Goal: Task Accomplishment & Management: Manage account settings

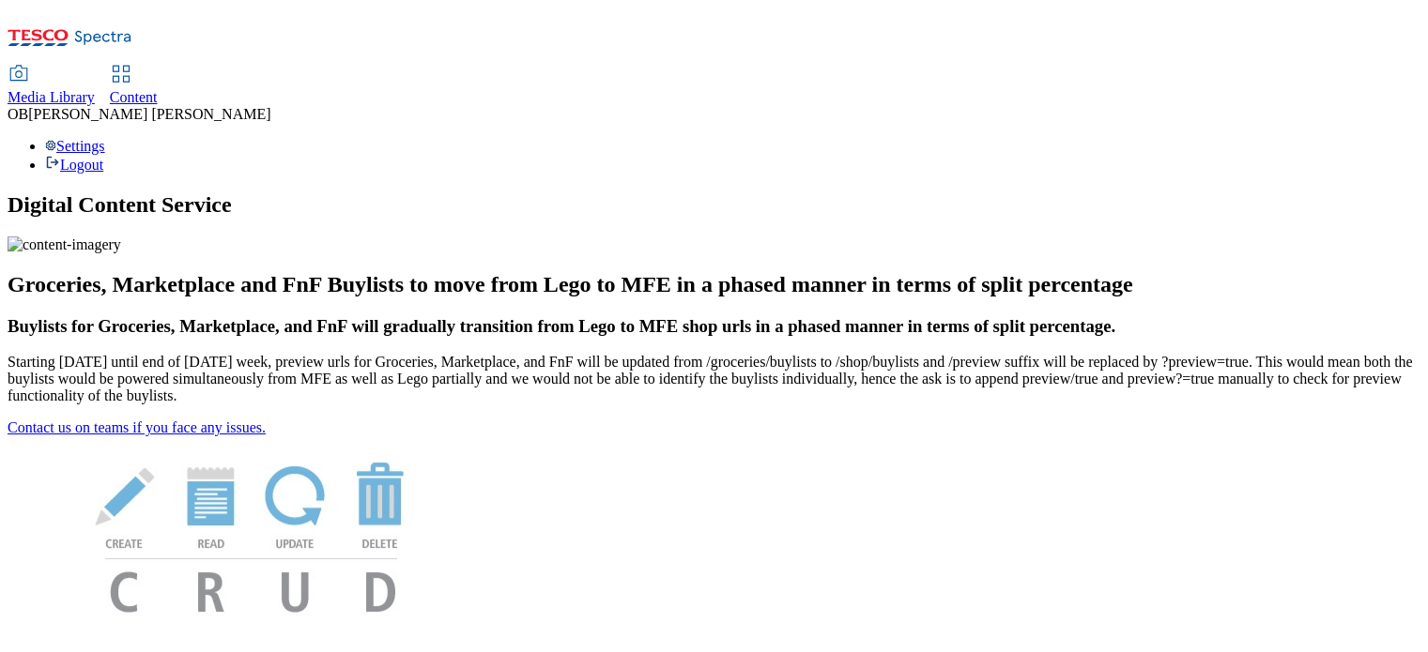
click at [158, 89] on span "Content" at bounding box center [134, 97] width 48 height 16
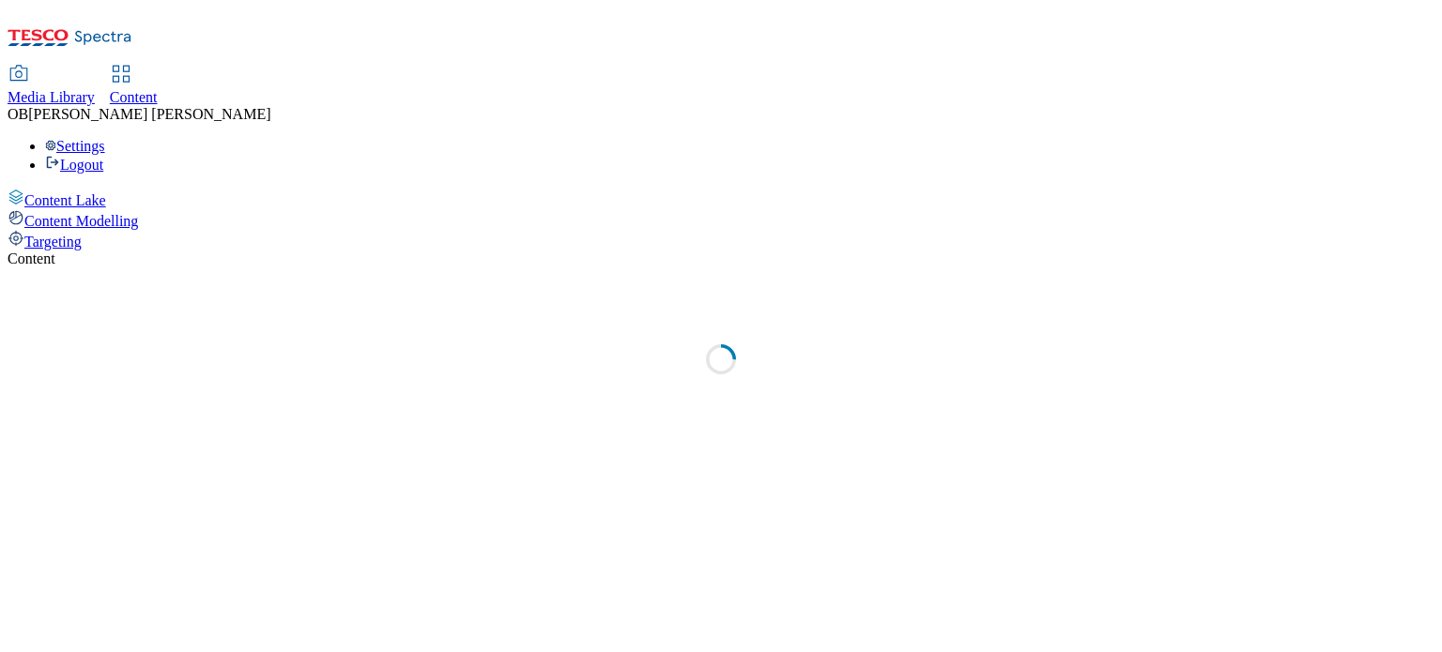
select select "ghs-uk"
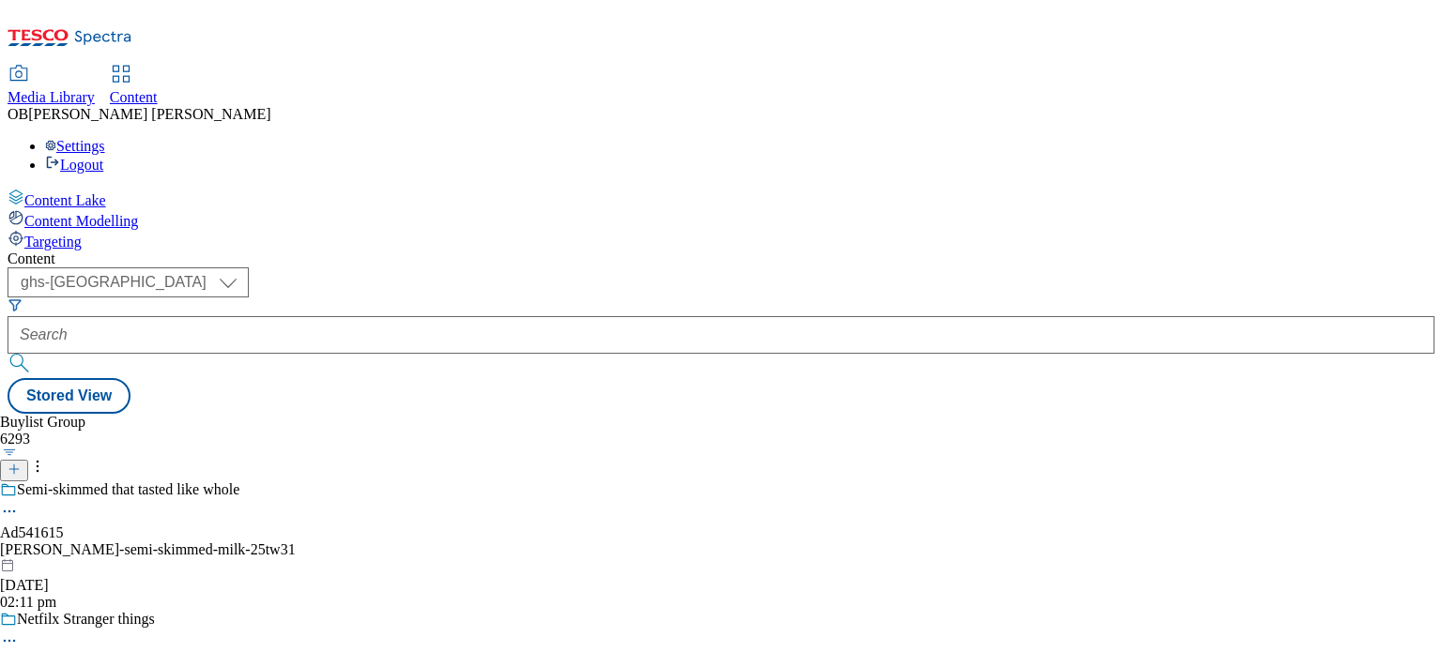
click at [21, 463] on icon at bounding box center [14, 469] width 13 height 13
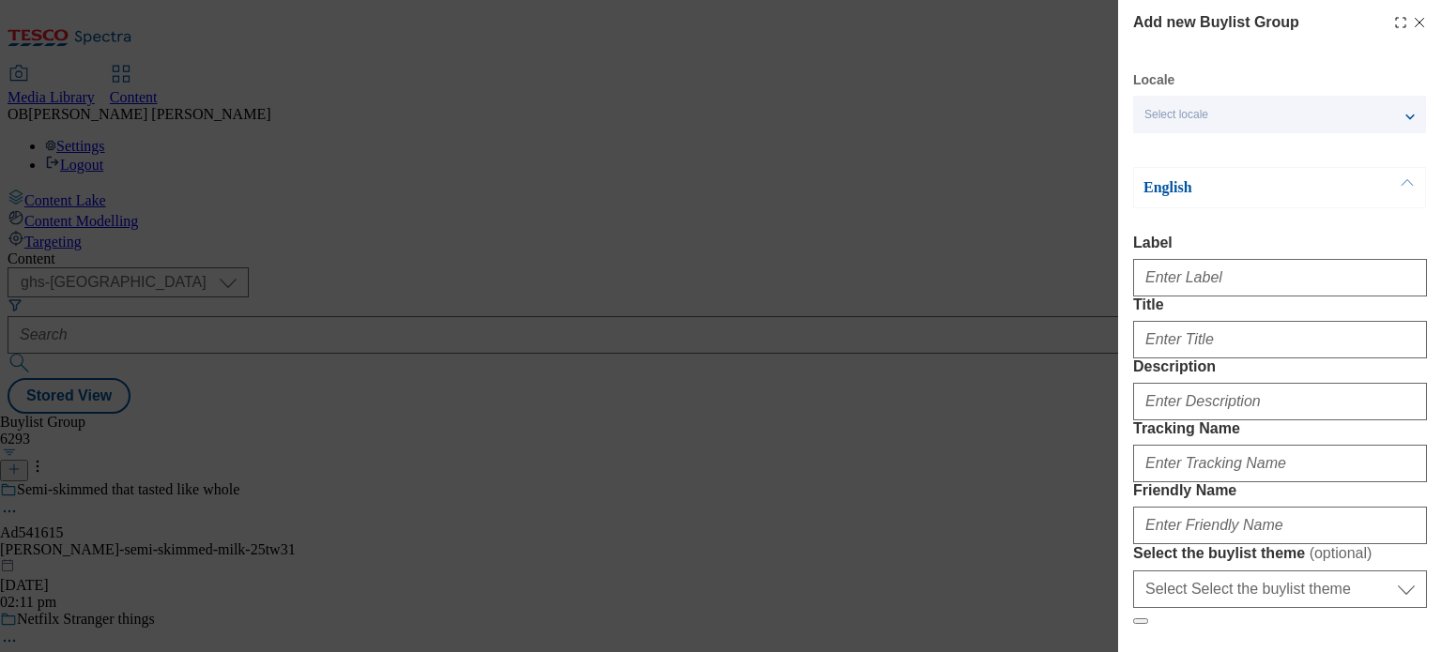
click at [1256, 119] on div "Select locale" at bounding box center [1279, 115] width 293 height 38
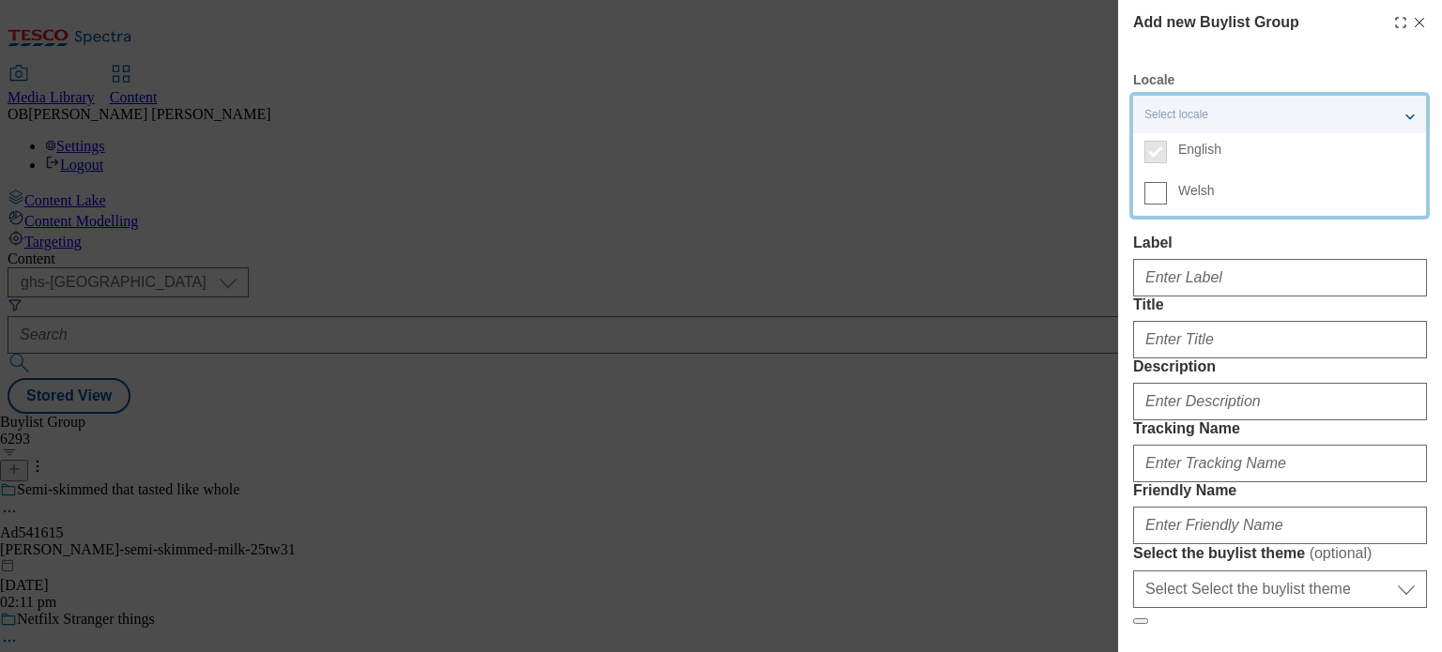
click at [1256, 119] on div "Select locale" at bounding box center [1279, 115] width 293 height 38
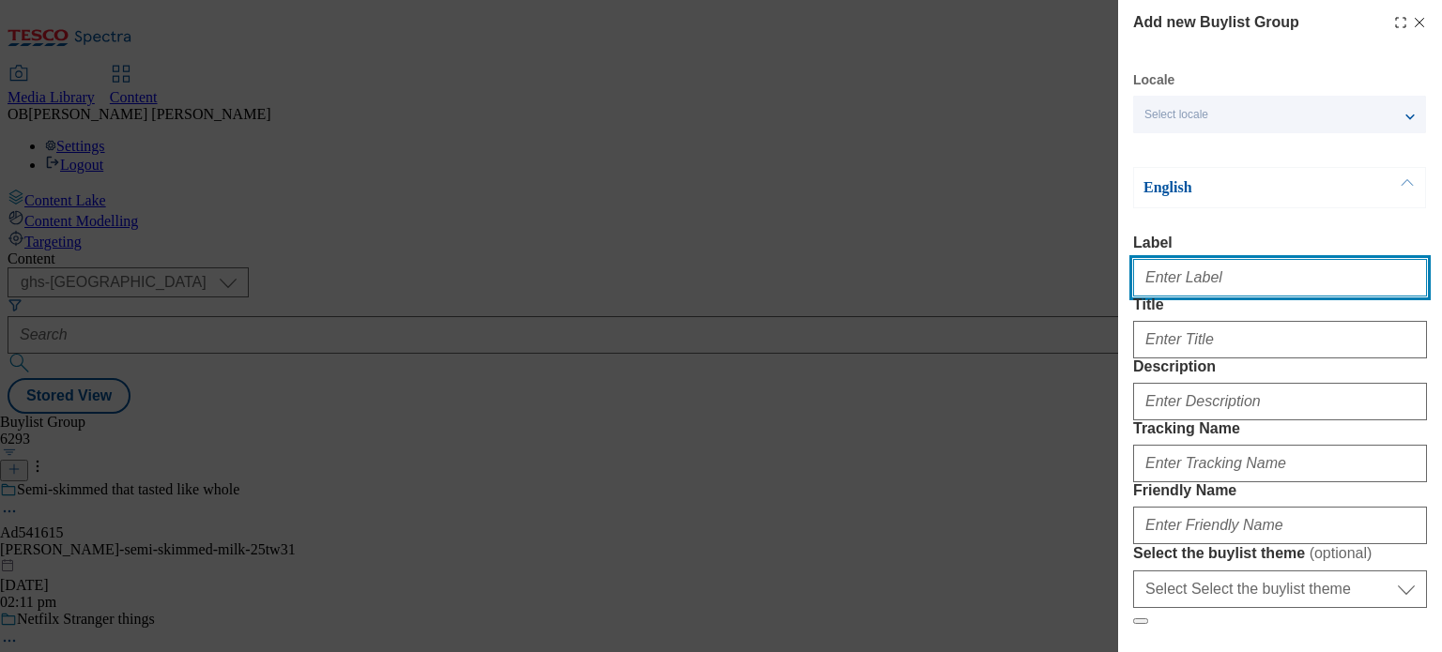
click at [1277, 284] on input "Label" at bounding box center [1280, 278] width 294 height 38
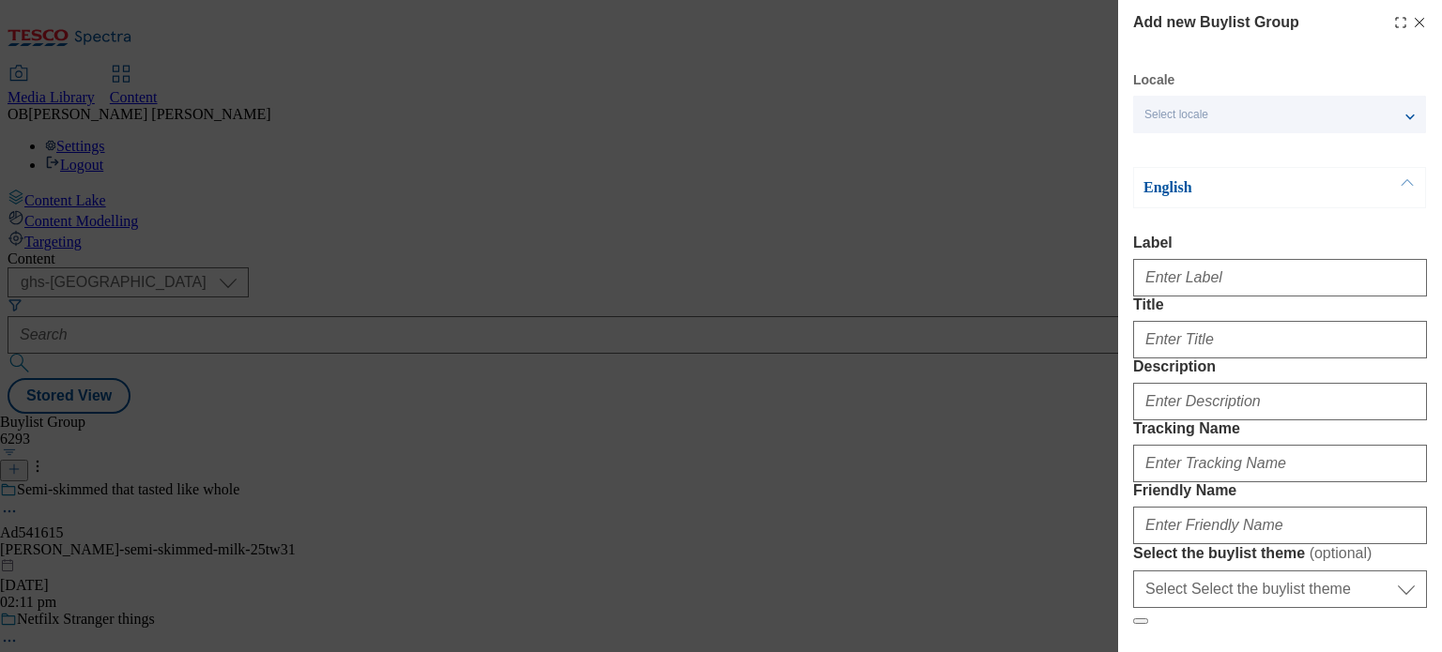
click at [912, 396] on div "Add new Buylist Group Locale Select locale English Welsh English Label Title De…" at bounding box center [721, 326] width 1442 height 652
click at [1412, 23] on icon "Modal" at bounding box center [1419, 22] width 15 height 15
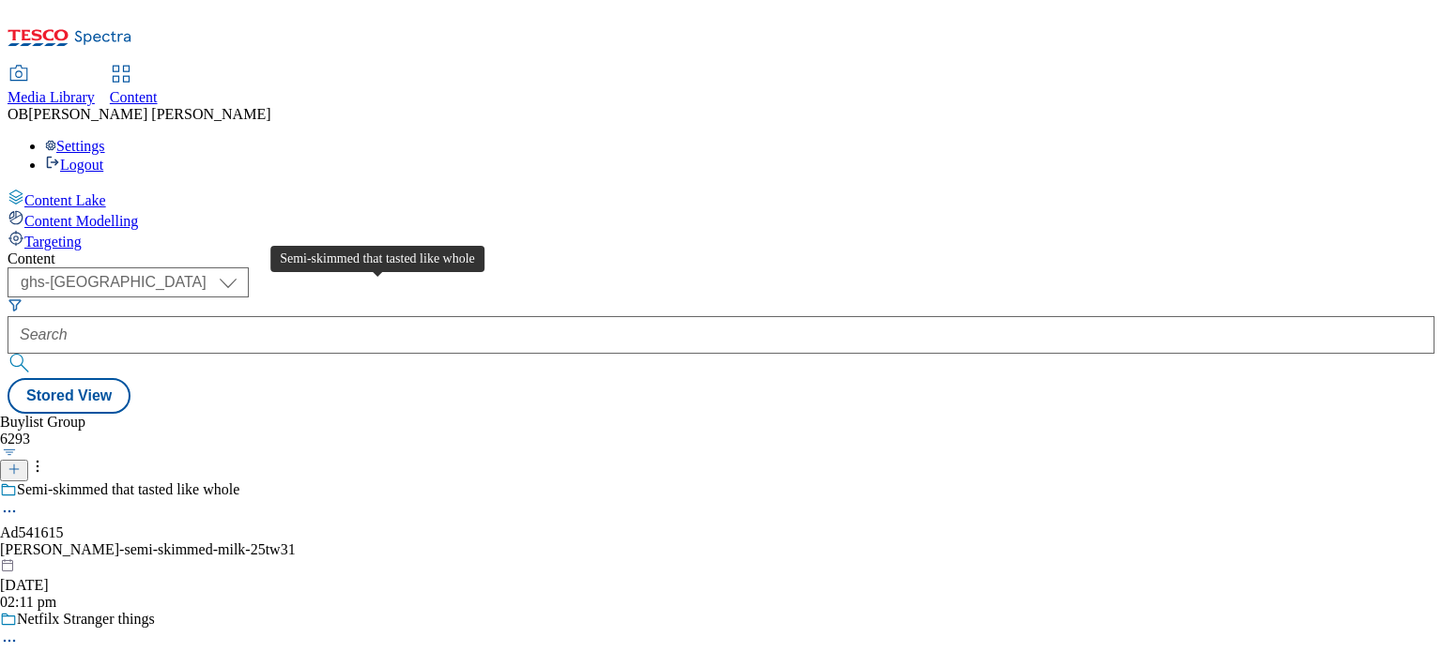
click at [239, 482] on div "Semi-skimmed that tasted like whole" at bounding box center [128, 490] width 223 height 17
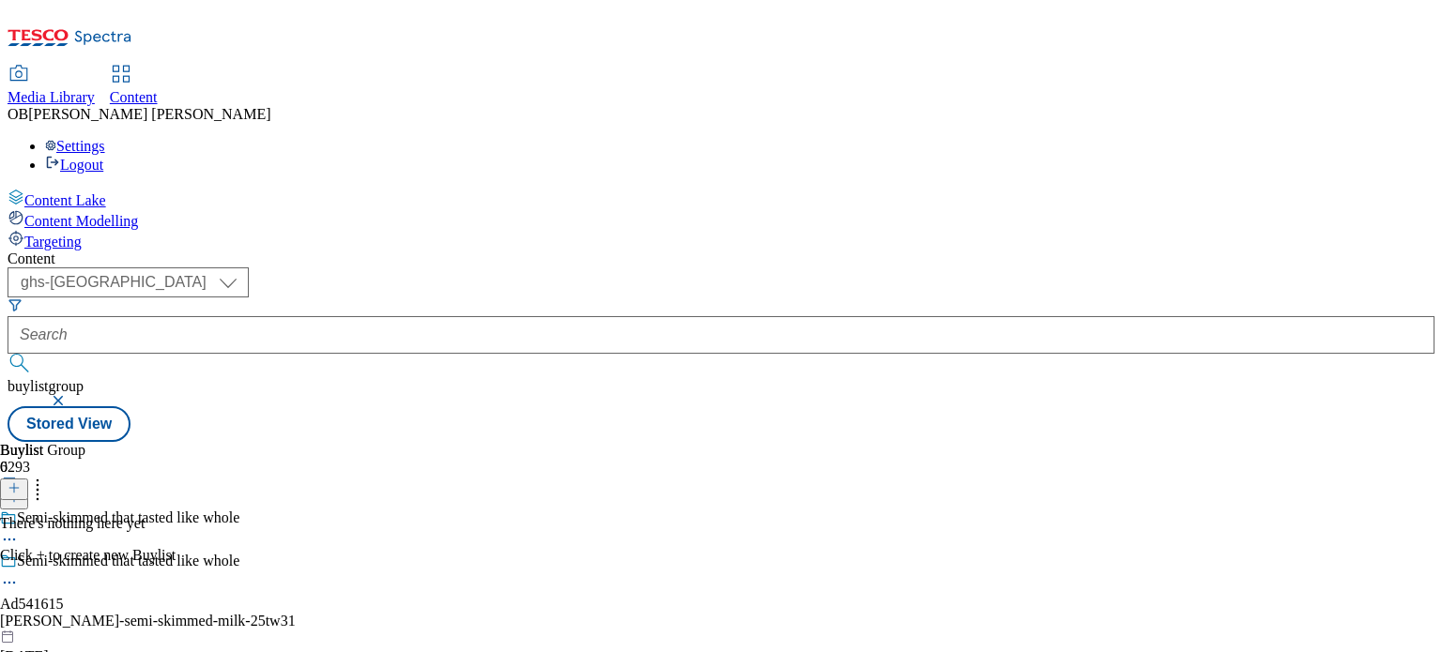
click at [345, 613] on div "arla-bob-semi-skimmed-milk-25tw31" at bounding box center [172, 621] width 345 height 17
click at [19, 574] on icon at bounding box center [9, 583] width 19 height 19
click at [87, 611] on button "Edit" at bounding box center [63, 622] width 50 height 22
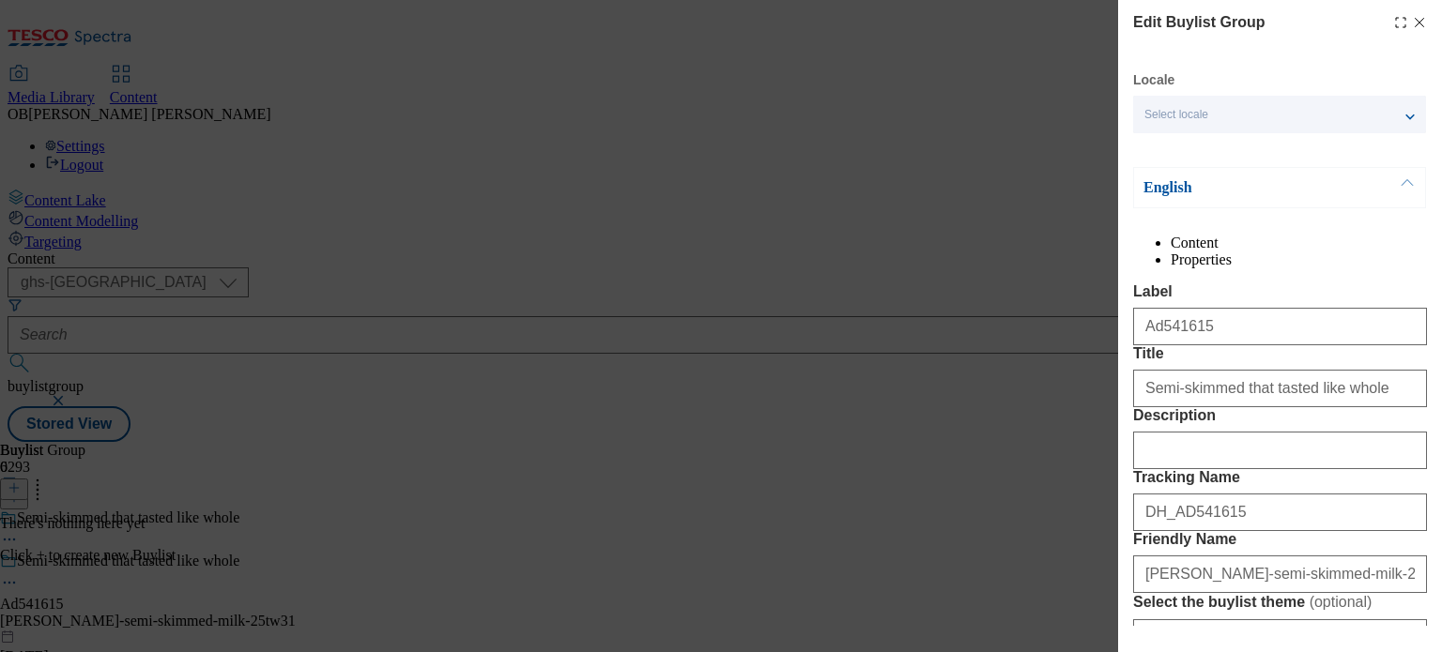
click at [1412, 20] on icon "Modal" at bounding box center [1419, 22] width 15 height 15
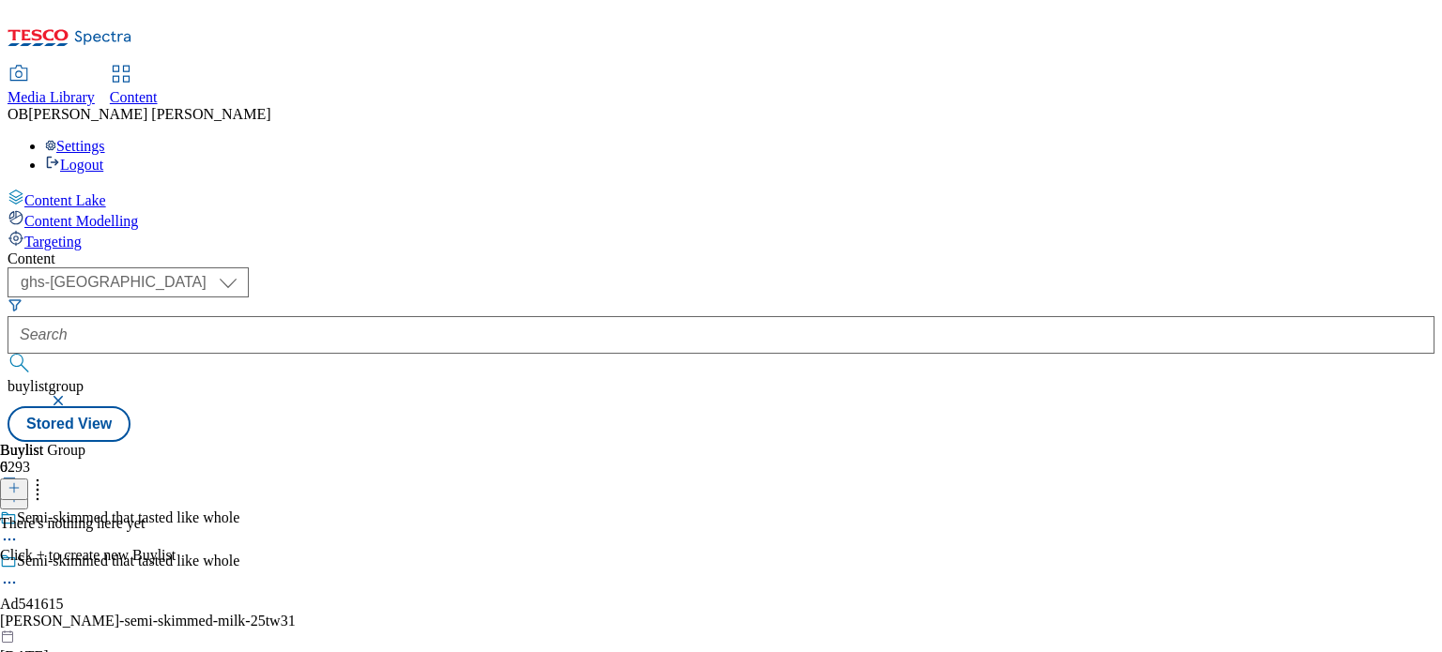
click at [69, 395] on button "button" at bounding box center [60, 400] width 19 height 11
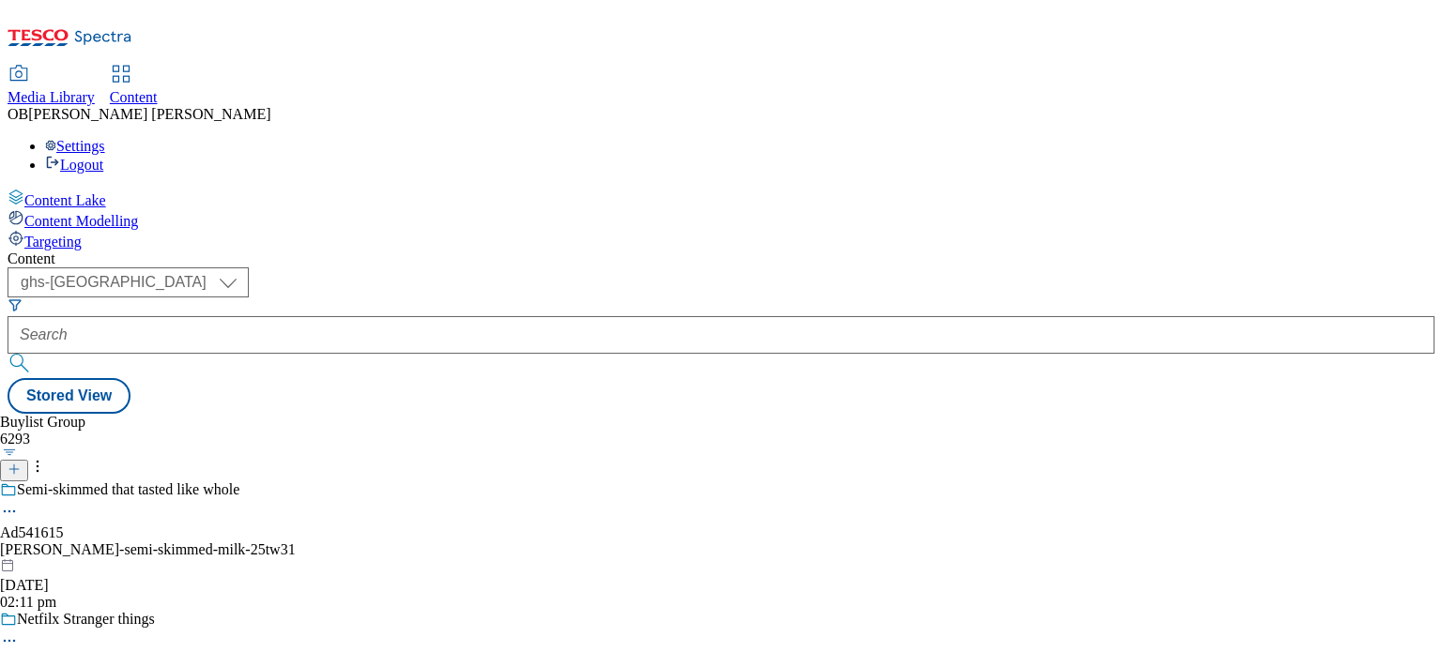
click at [19, 469] on line at bounding box center [13, 469] width 9 height 0
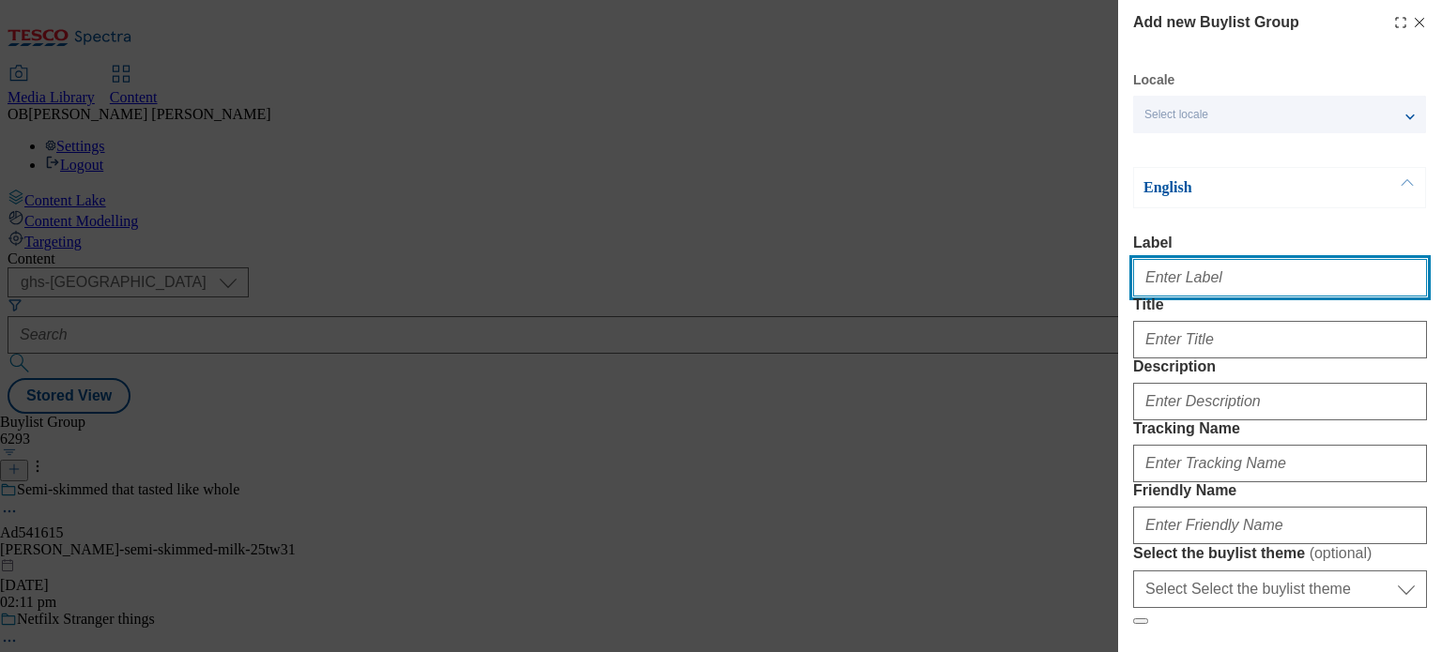
click at [1184, 281] on input "Label" at bounding box center [1280, 278] width 294 height 38
type input "1324958"
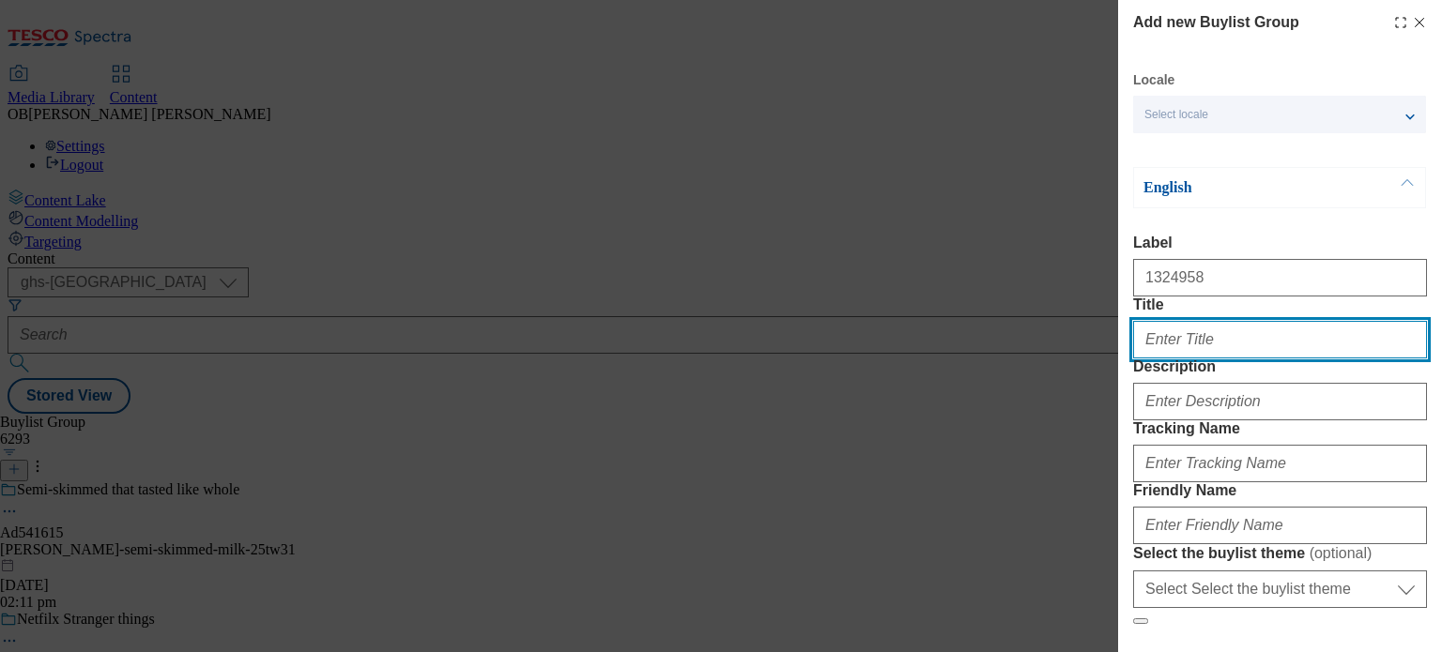
click at [1223, 359] on input "Title" at bounding box center [1280, 340] width 294 height 38
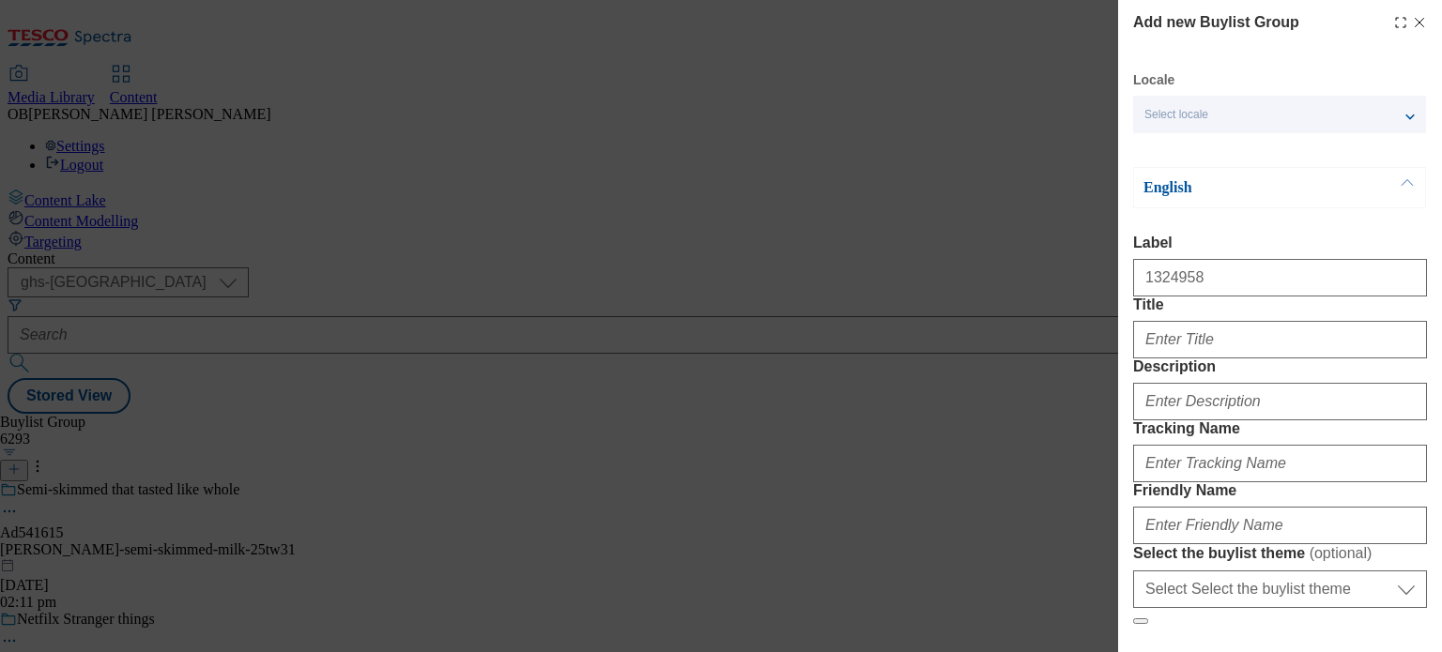
click at [1358, 232] on div "English Label 1324958 Title Description Tracking Name Friendly Name Select the …" at bounding box center [1280, 396] width 294 height 458
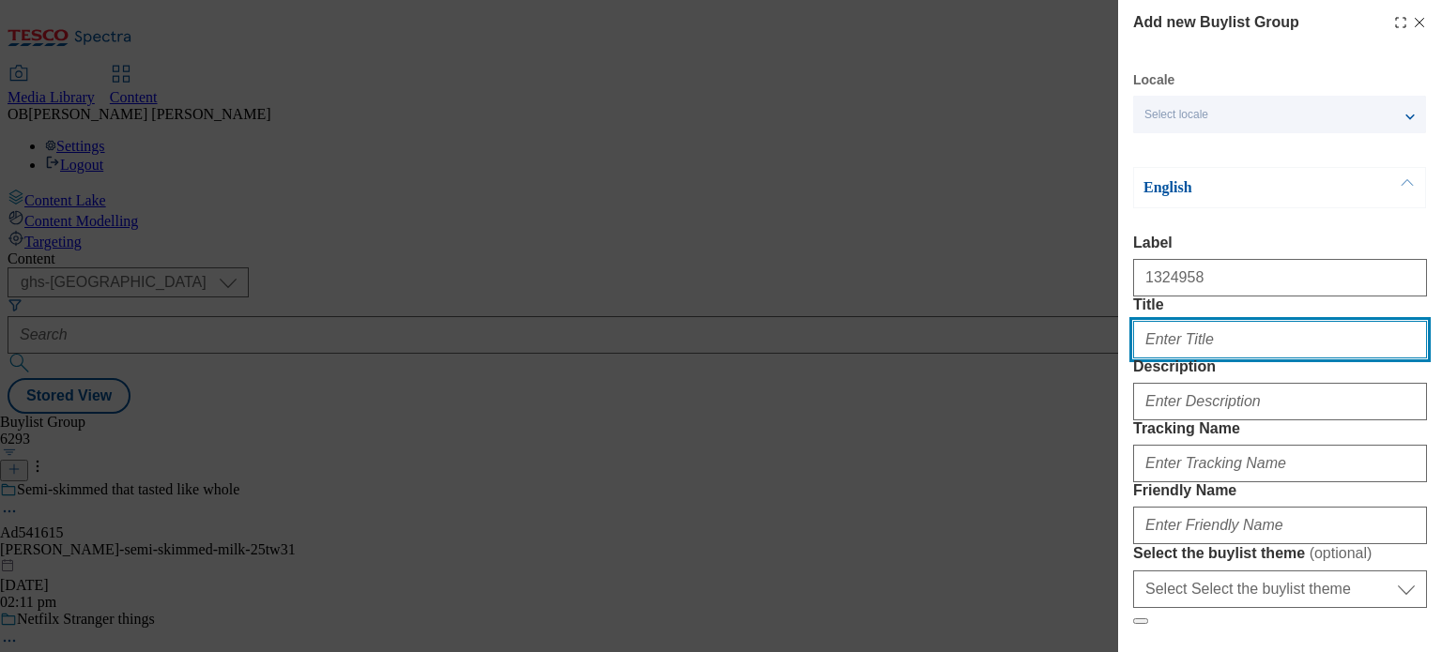
click at [1227, 359] on input "Title" at bounding box center [1280, 340] width 294 height 38
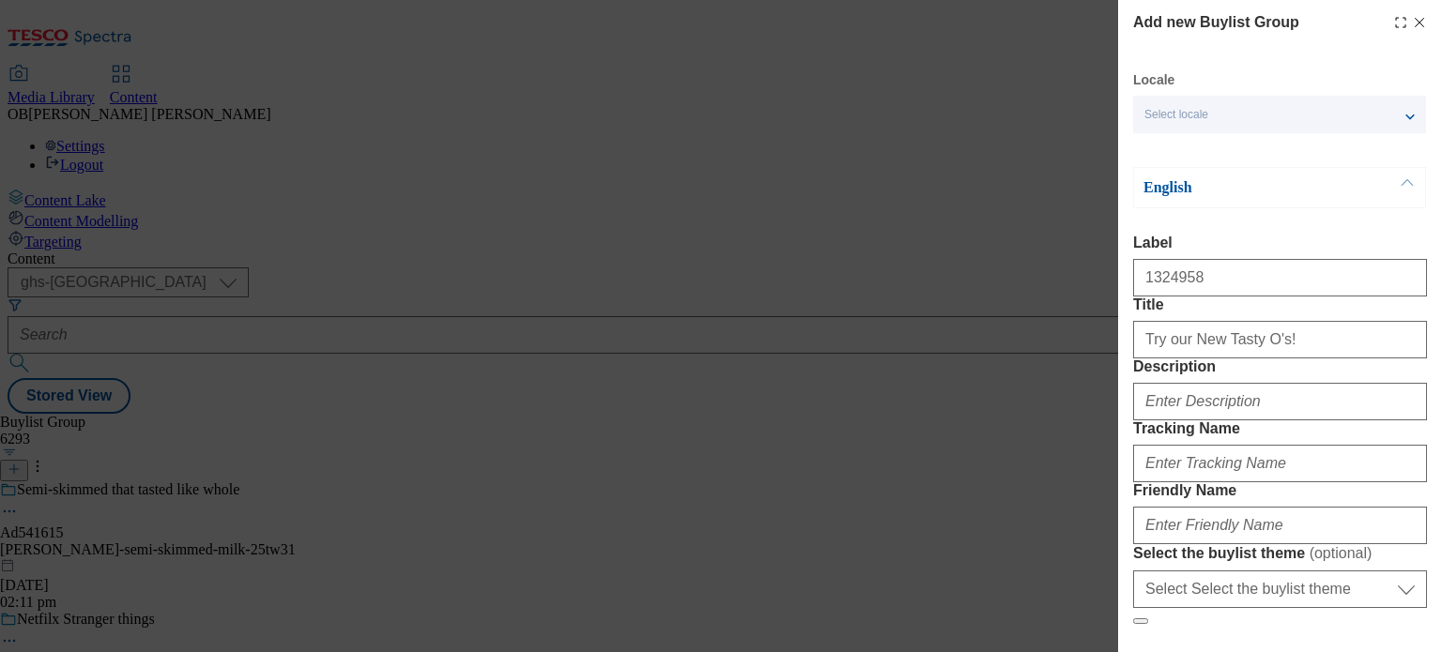
click at [1419, 440] on div "Add new Buylist Group Locale Select locale English Welsh English Label 1324958 …" at bounding box center [1280, 313] width 324 height 626
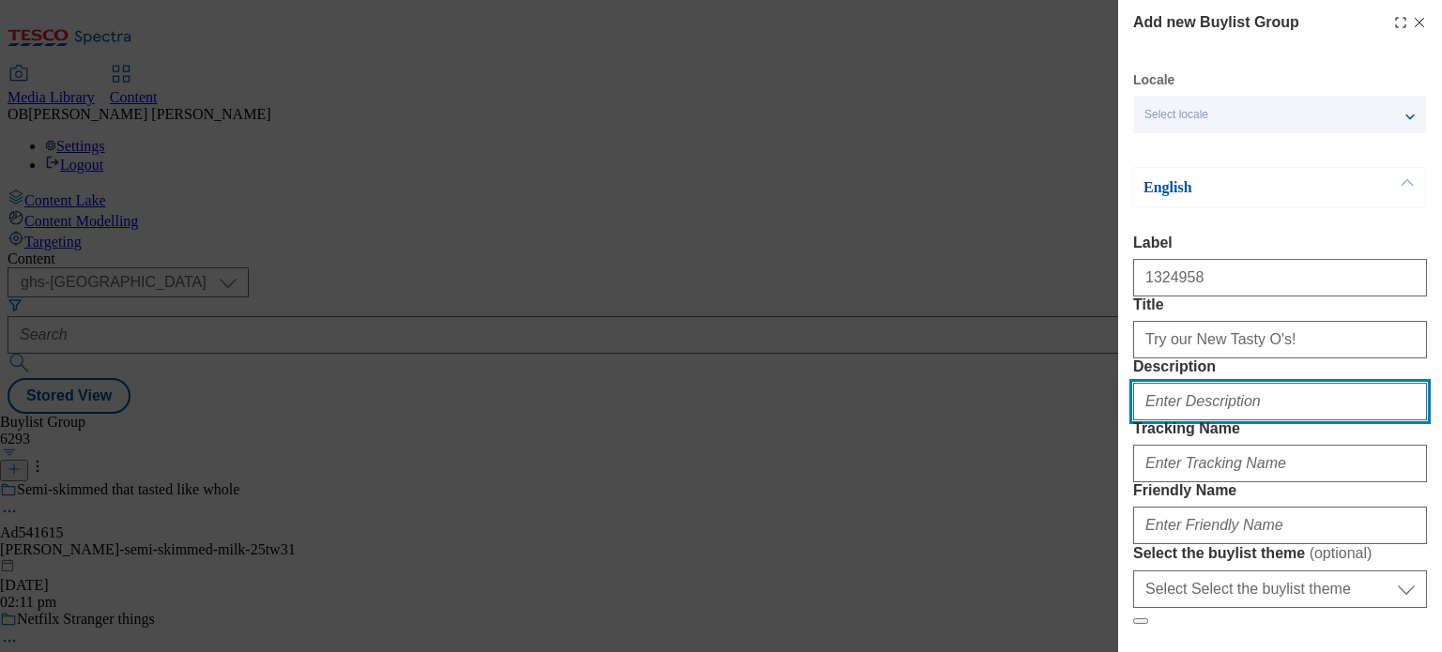
click at [1220, 421] on input "Description" at bounding box center [1280, 402] width 294 height 38
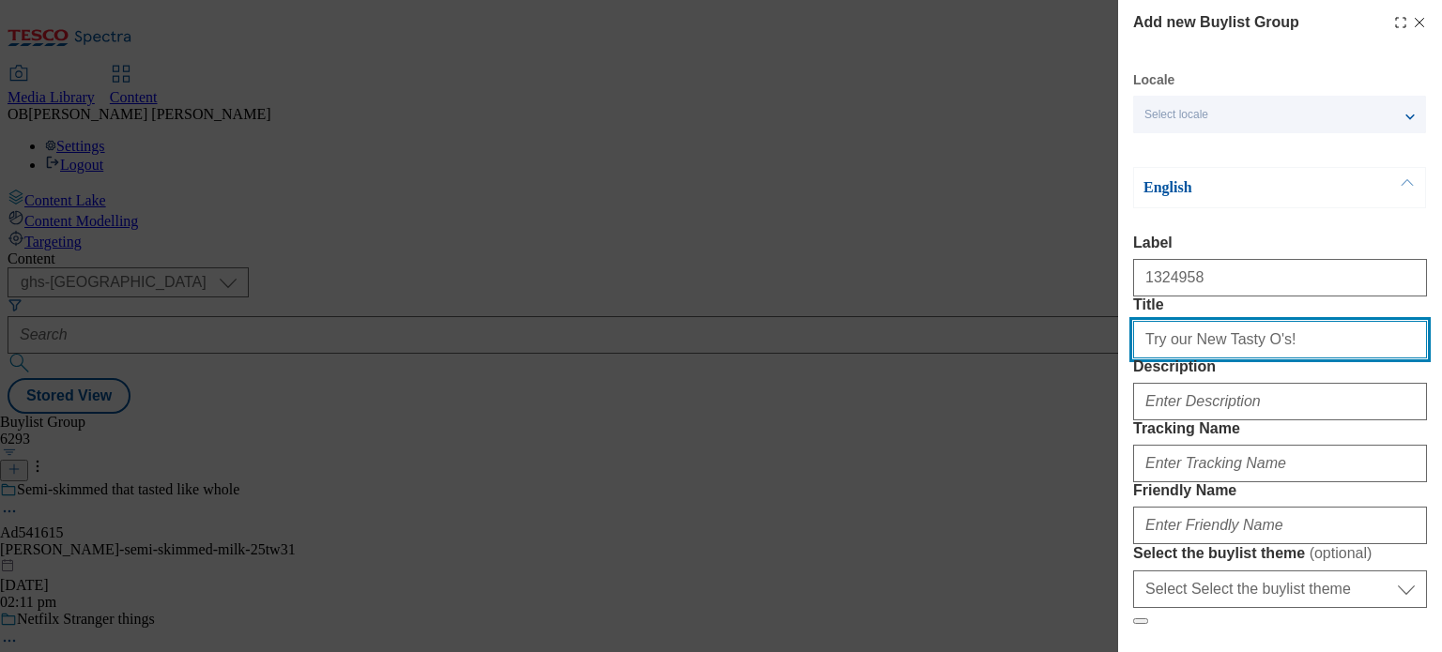
click at [1187, 359] on input "Try our New Tasty O's!" at bounding box center [1280, 340] width 294 height 38
type input "Try our Berry New Tasty O's!"
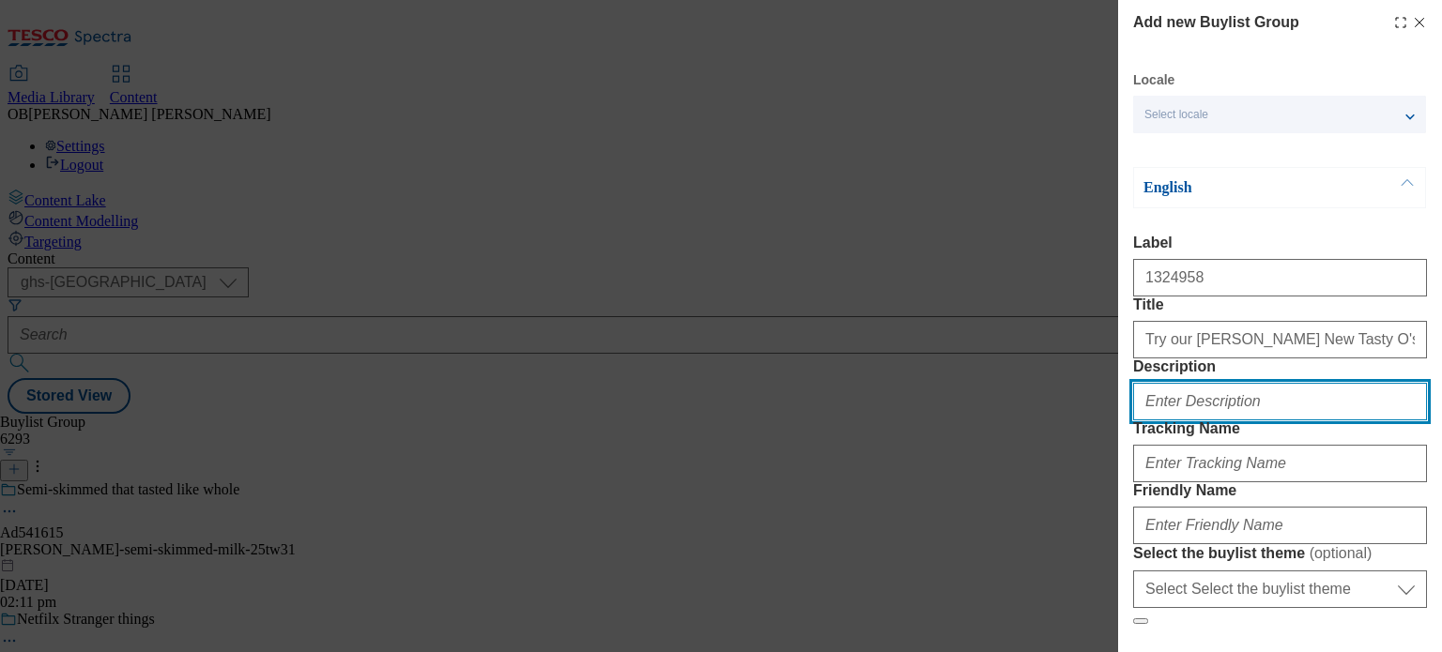
click at [1238, 421] on input "Description" at bounding box center [1280, 402] width 294 height 38
type input "J"
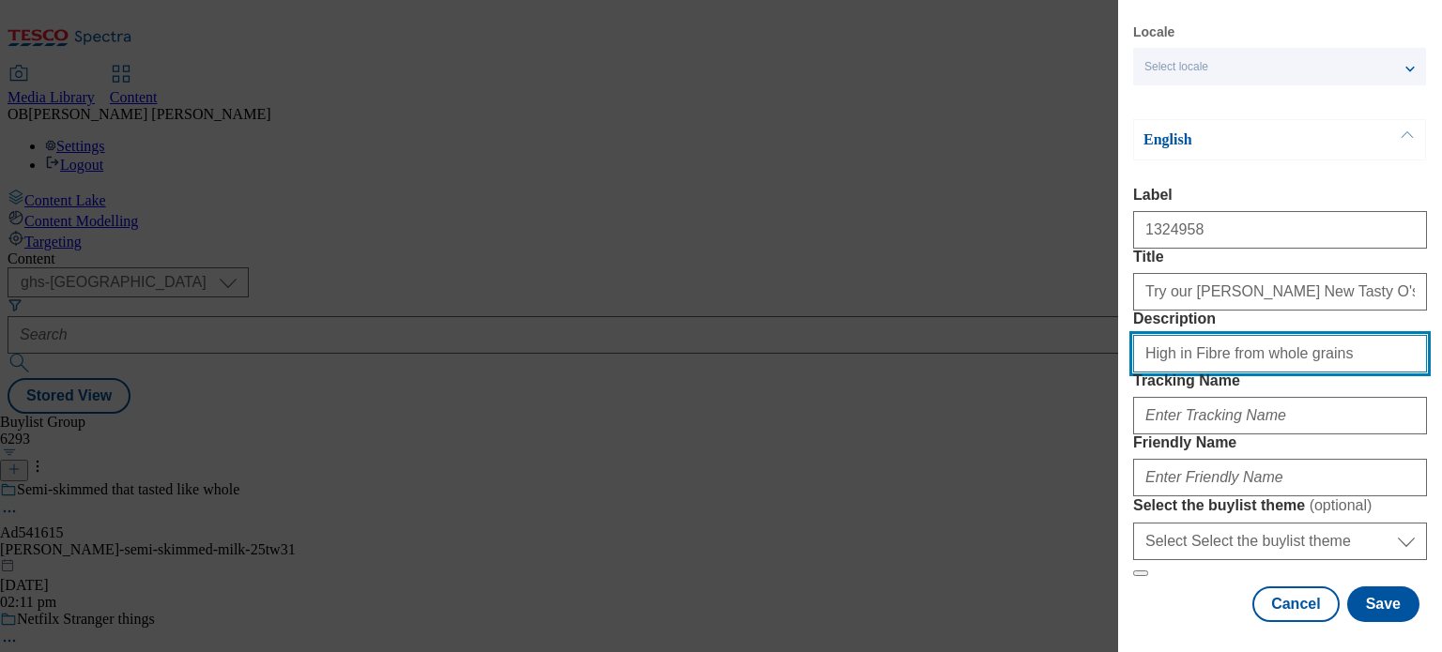
type input "High in Fibre from whole grains"
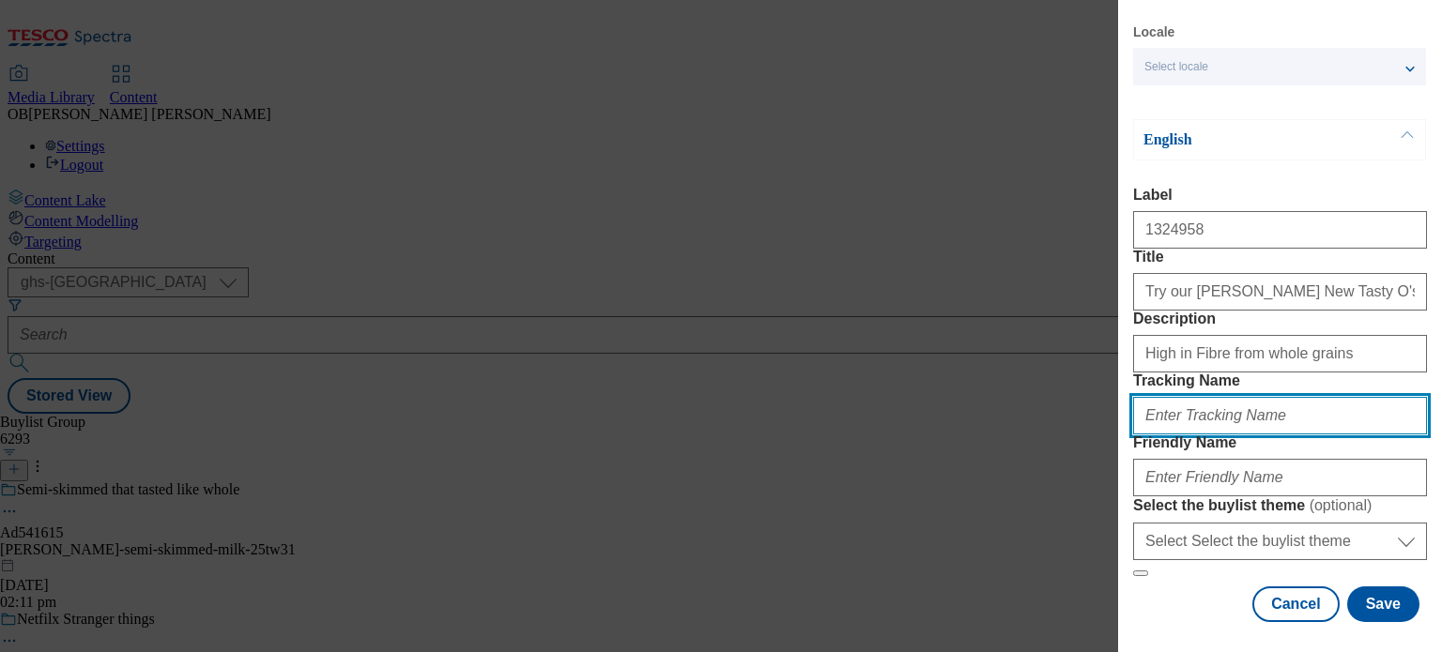
click at [1238, 435] on input "Tracking Name" at bounding box center [1280, 416] width 294 height 38
type input "DH_1324958"
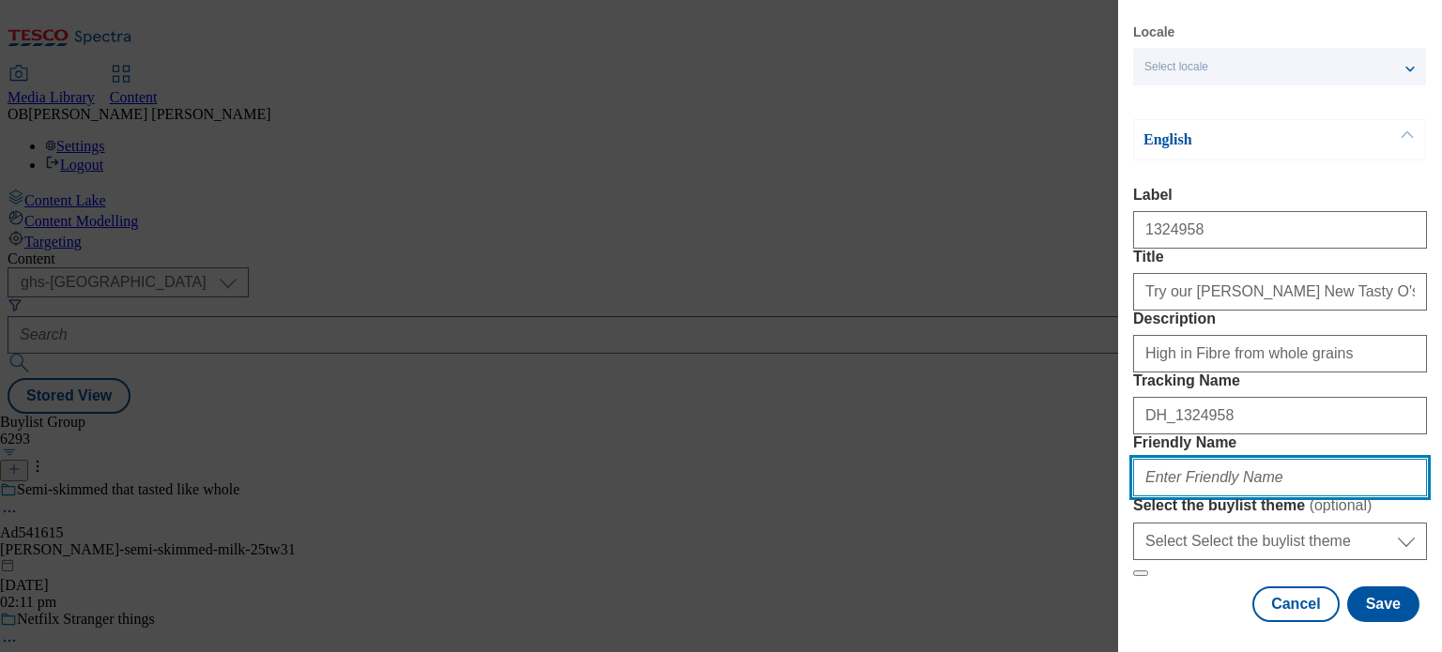
click at [1311, 473] on input "Friendly Name" at bounding box center [1280, 478] width 294 height 38
drag, startPoint x: 1341, startPoint y: 423, endPoint x: 1114, endPoint y: 428, distance: 226.3
click at [1114, 428] on div "Add new Buylist Group Locale Select locale English Welsh English Label 1324958 …" at bounding box center [721, 326] width 1442 height 652
type input "nestle-cheerios-bb-202536"
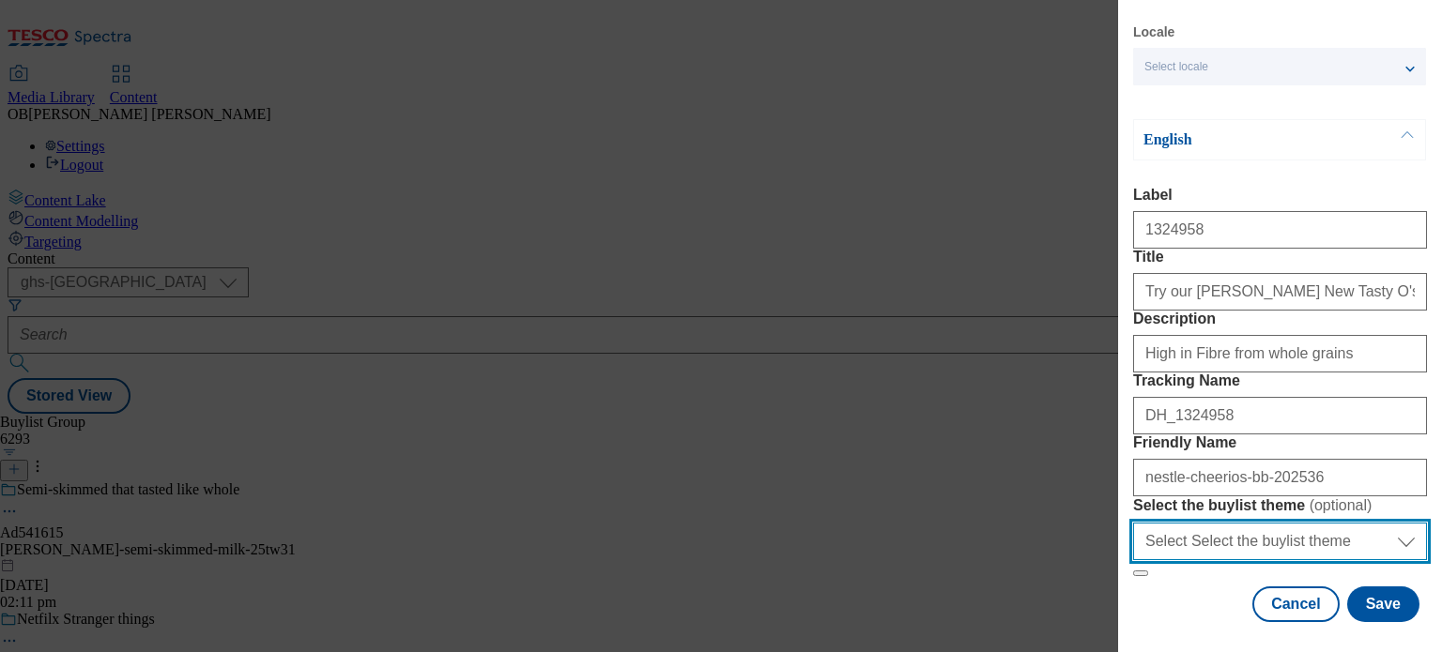
click at [1338, 523] on select "Select Select the buylist theme default fandf" at bounding box center [1280, 542] width 294 height 38
click at [1356, 523] on select "Select Select the buylist theme default fandf" at bounding box center [1280, 542] width 294 height 38
select select "default"
click at [1133, 523] on select "Select Select the buylist theme default fandf" at bounding box center [1280, 542] width 294 height 38
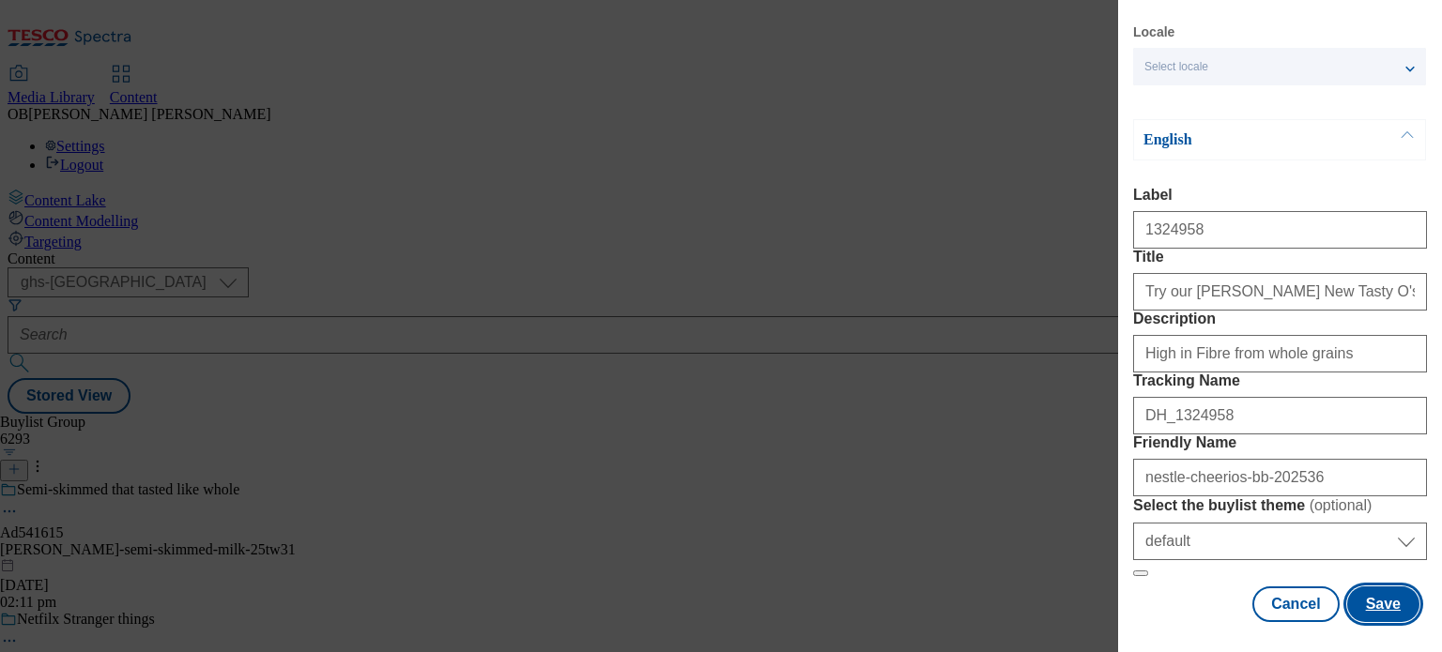
click at [1389, 597] on button "Save" at bounding box center [1383, 605] width 72 height 36
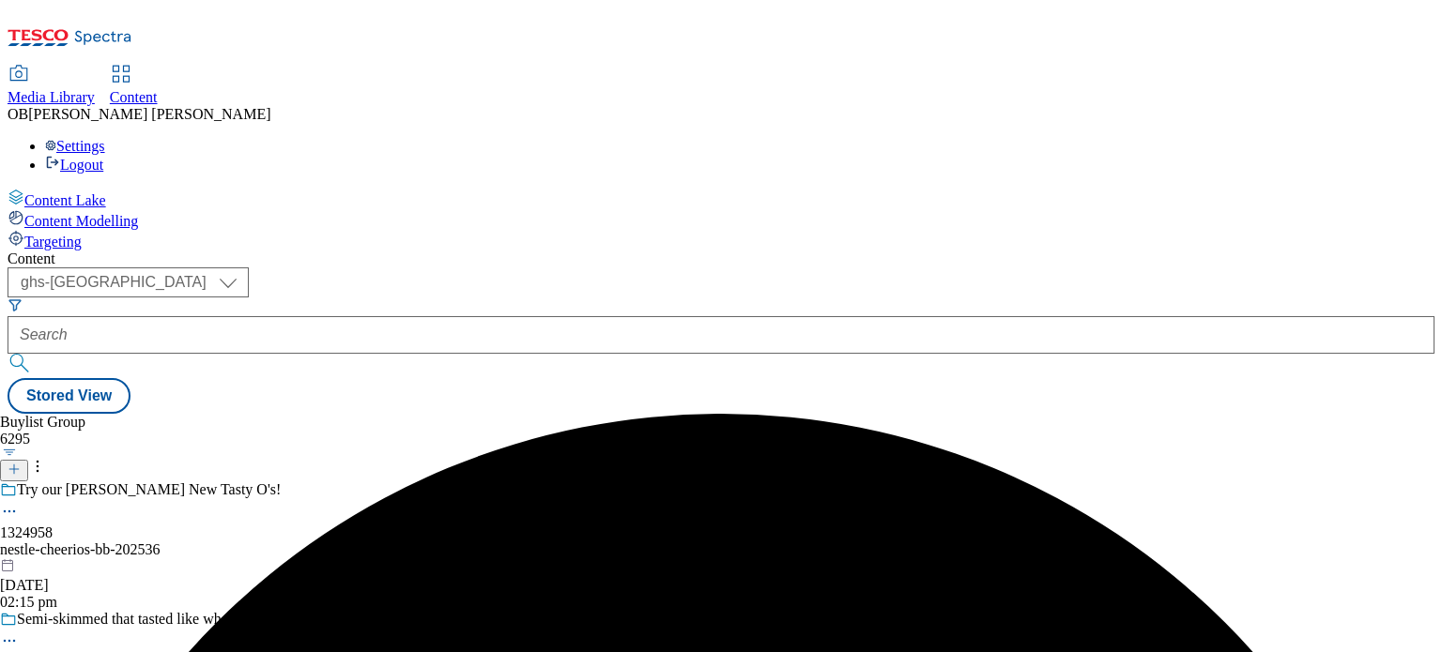
click at [345, 542] on div "nestle-cheerios-bb-202536" at bounding box center [172, 550] width 345 height 17
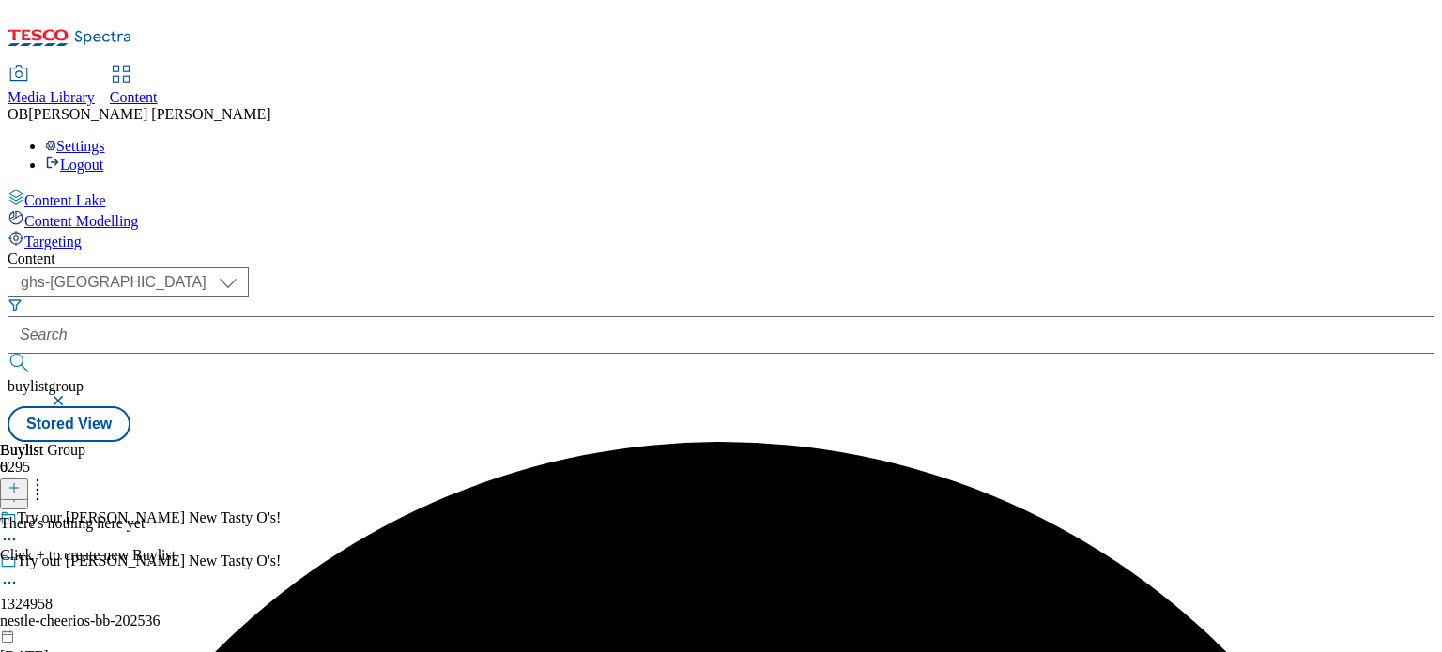
click at [21, 482] on icon at bounding box center [14, 488] width 13 height 13
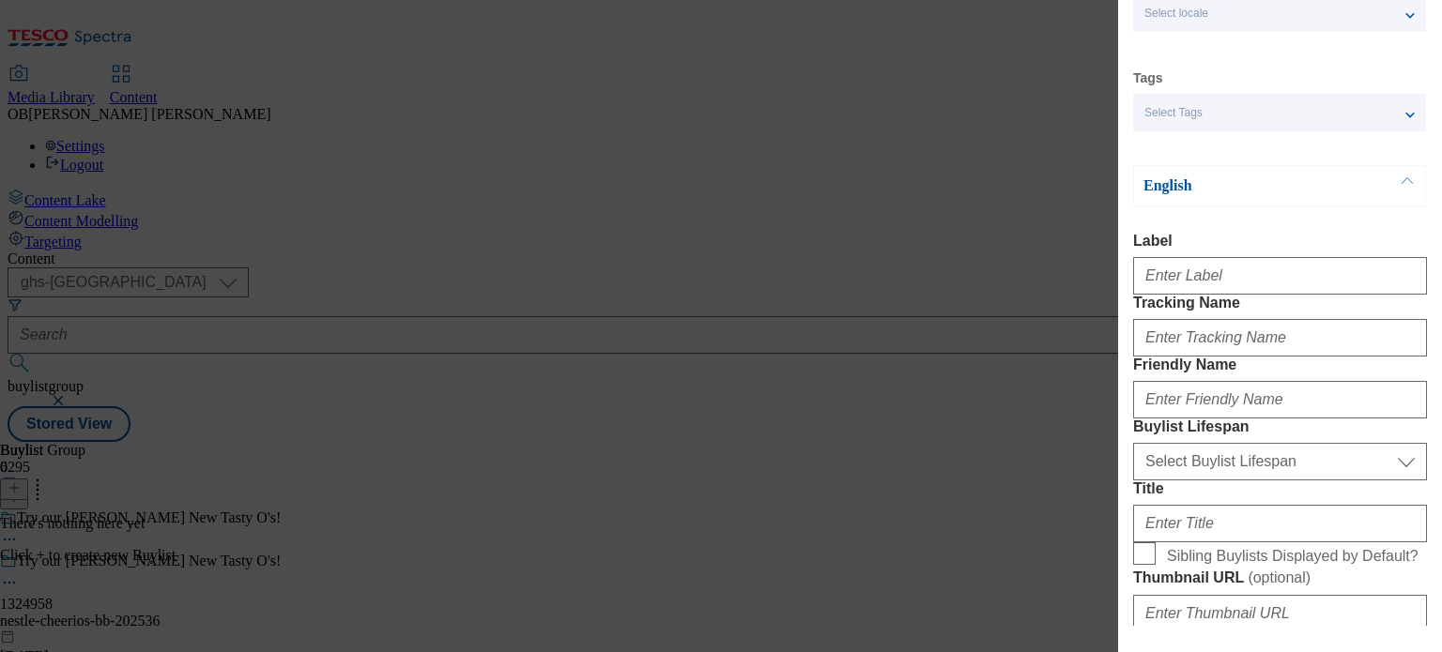
scroll to position [100, 0]
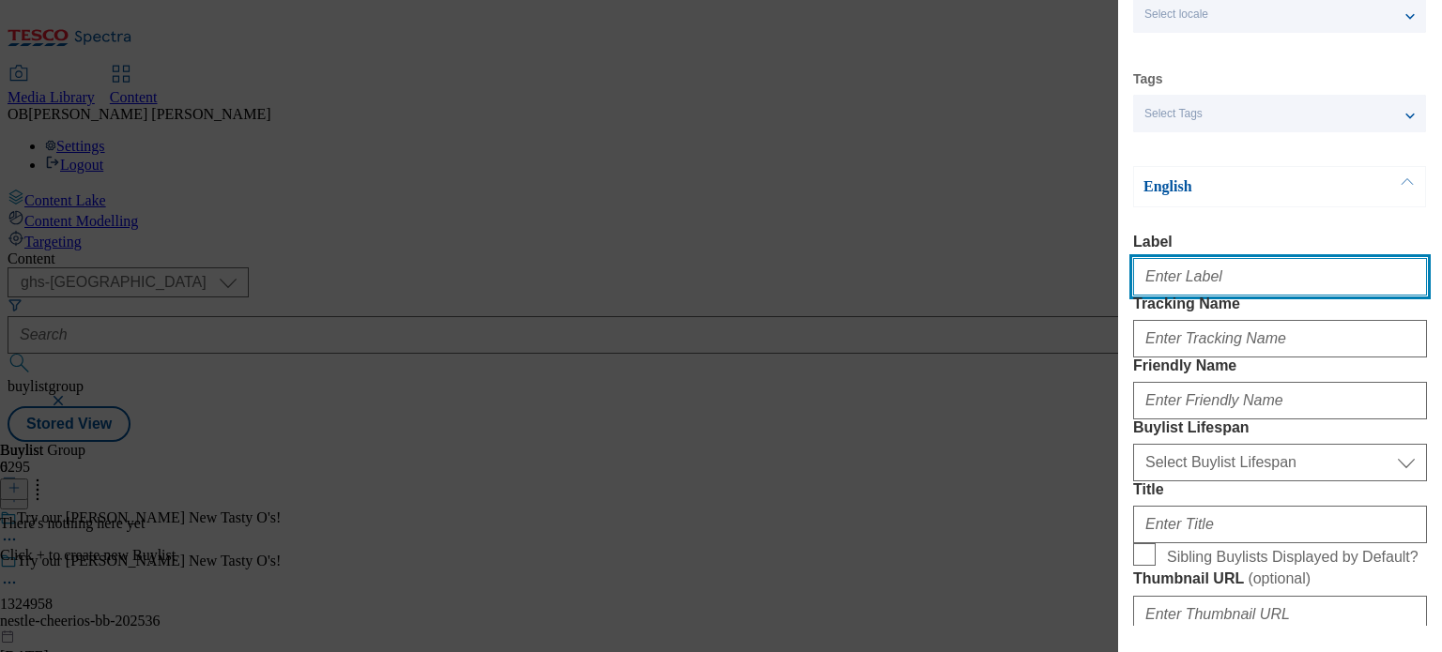
click at [1224, 291] on input "Label" at bounding box center [1280, 277] width 294 height 38
type input "1324958"
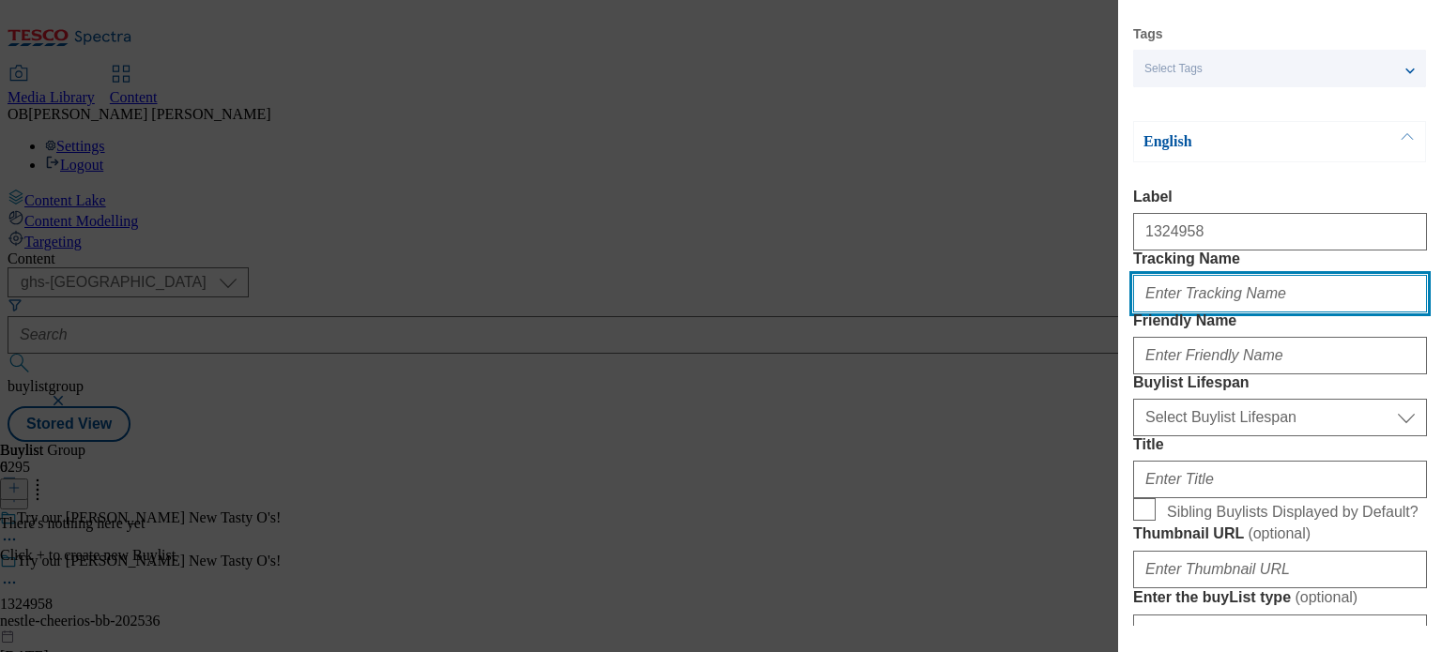
click at [1230, 313] on input "Tracking Name" at bounding box center [1280, 294] width 294 height 38
type input "DH_1324958"
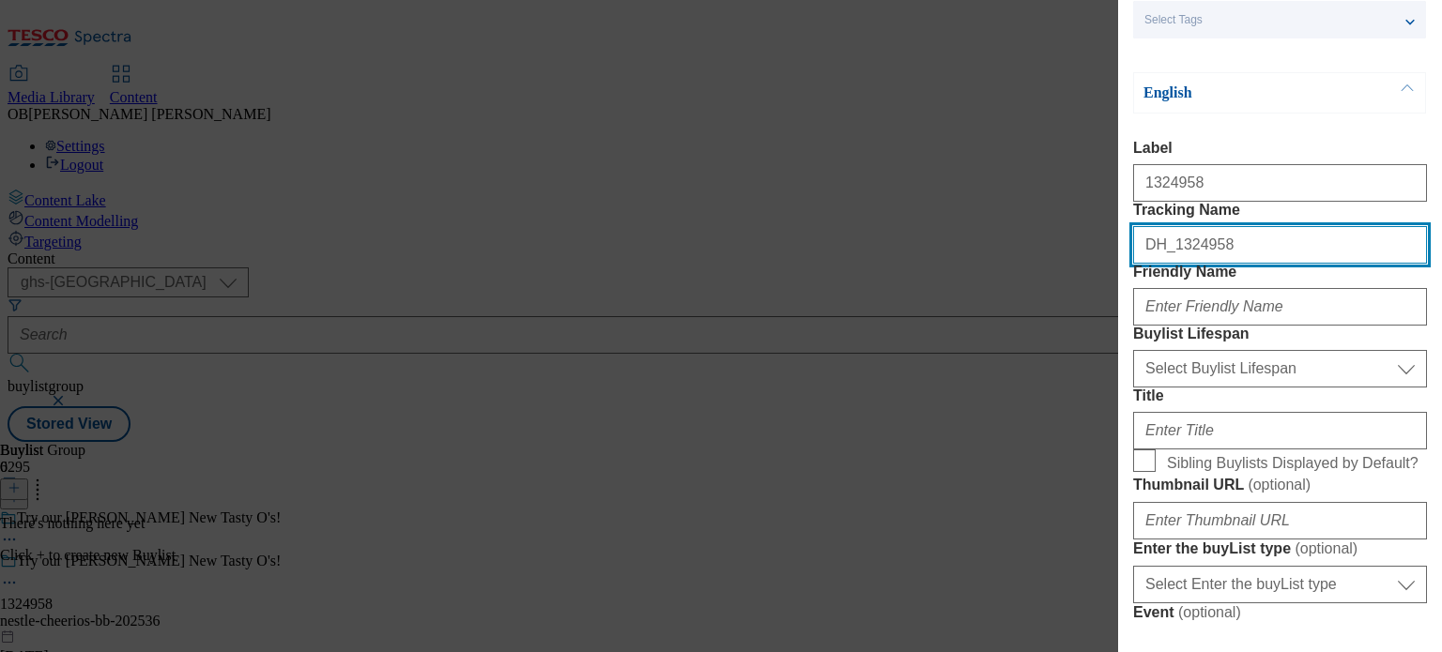
scroll to position [194, 0]
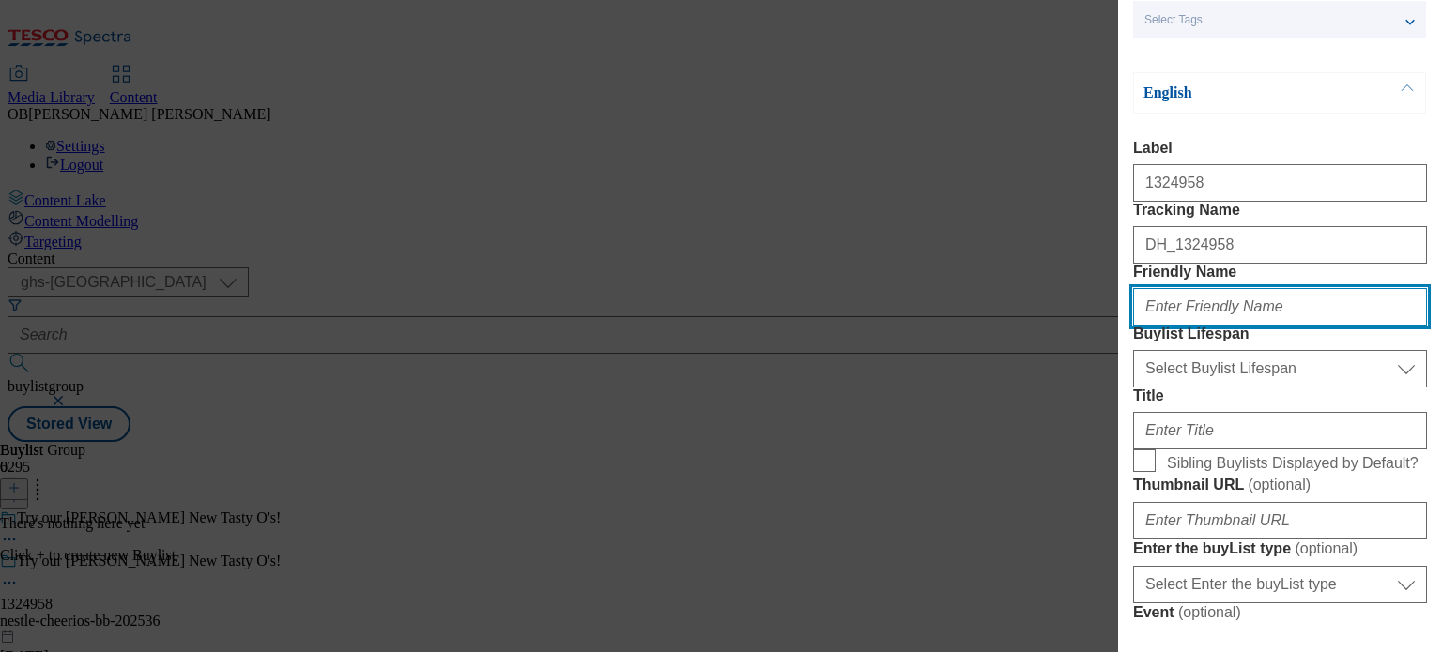
click at [1226, 326] on input "Friendly Name" at bounding box center [1280, 307] width 294 height 38
paste input "nestle-cheerios-bb-202536"
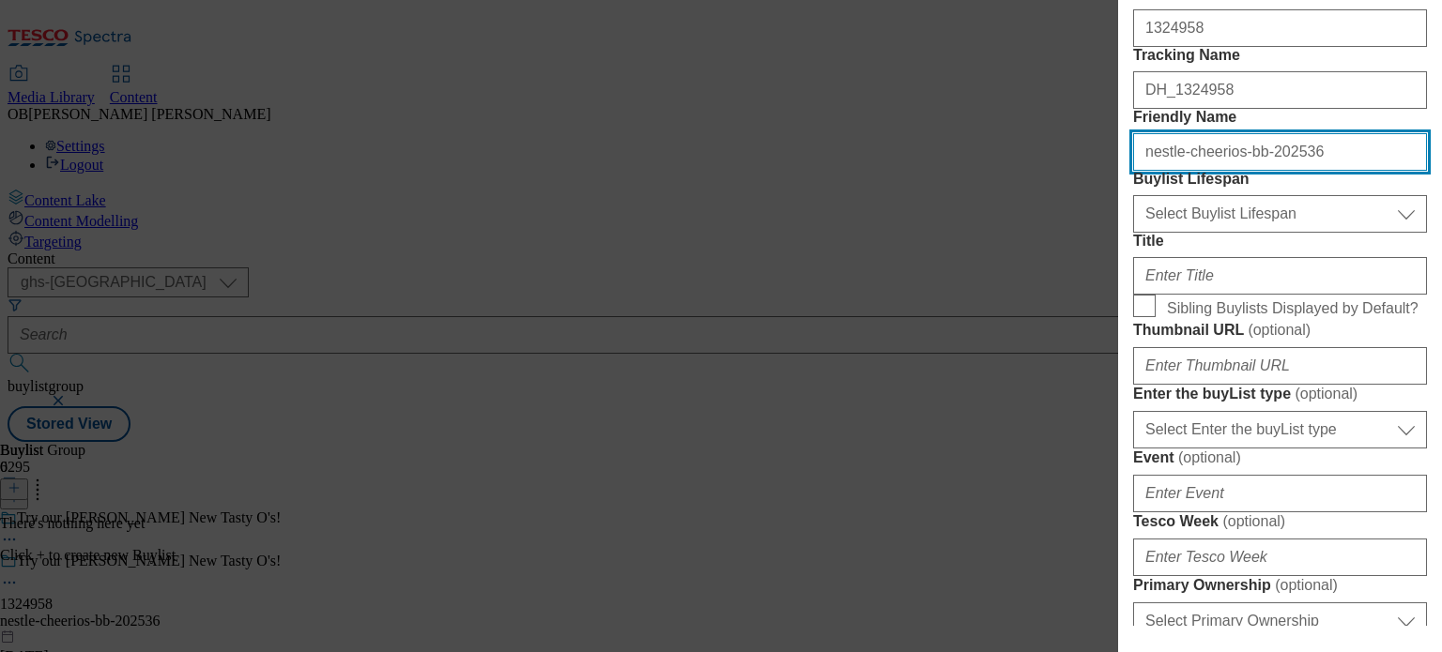
scroll to position [348, 0]
type input "nestle-cheerios-bb-202536"
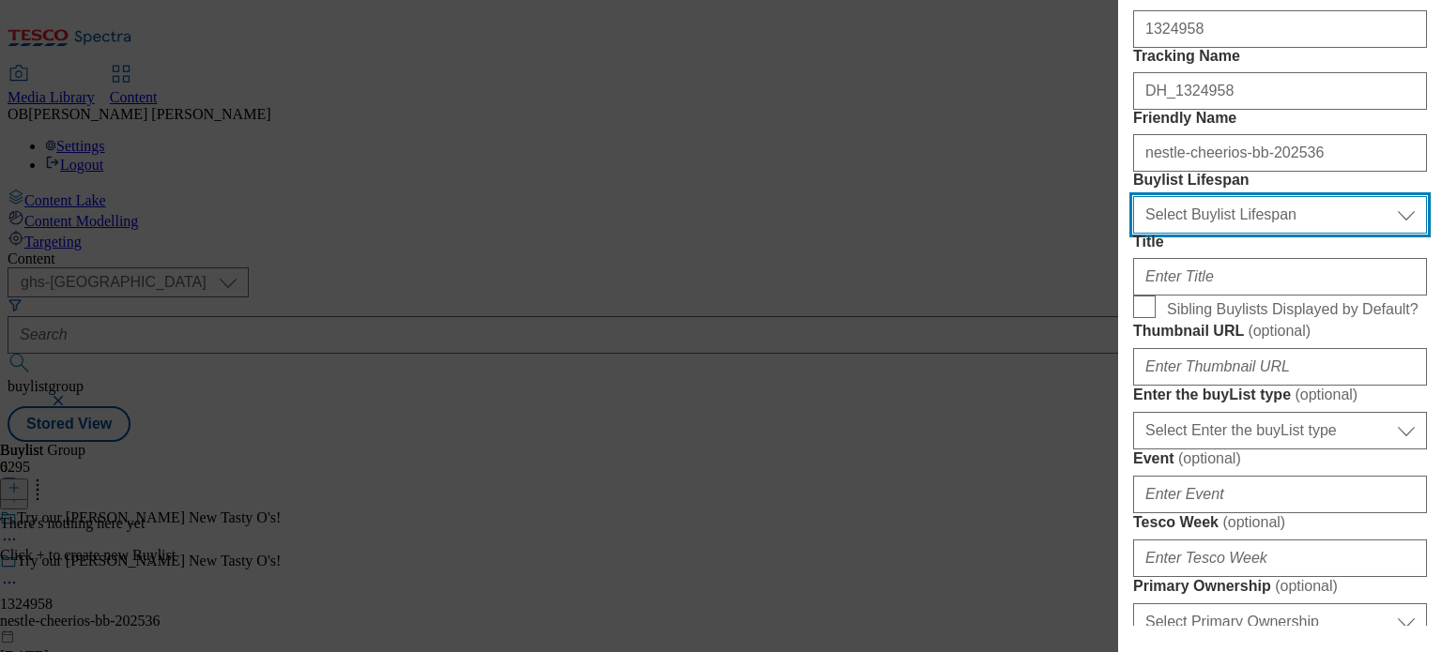
click at [1254, 234] on select "Select Buylist Lifespan evergreen seasonal tactical" at bounding box center [1280, 215] width 294 height 38
select select "evergreen"
click at [1133, 234] on select "Select Buylist Lifespan evergreen seasonal tactical" at bounding box center [1280, 215] width 294 height 38
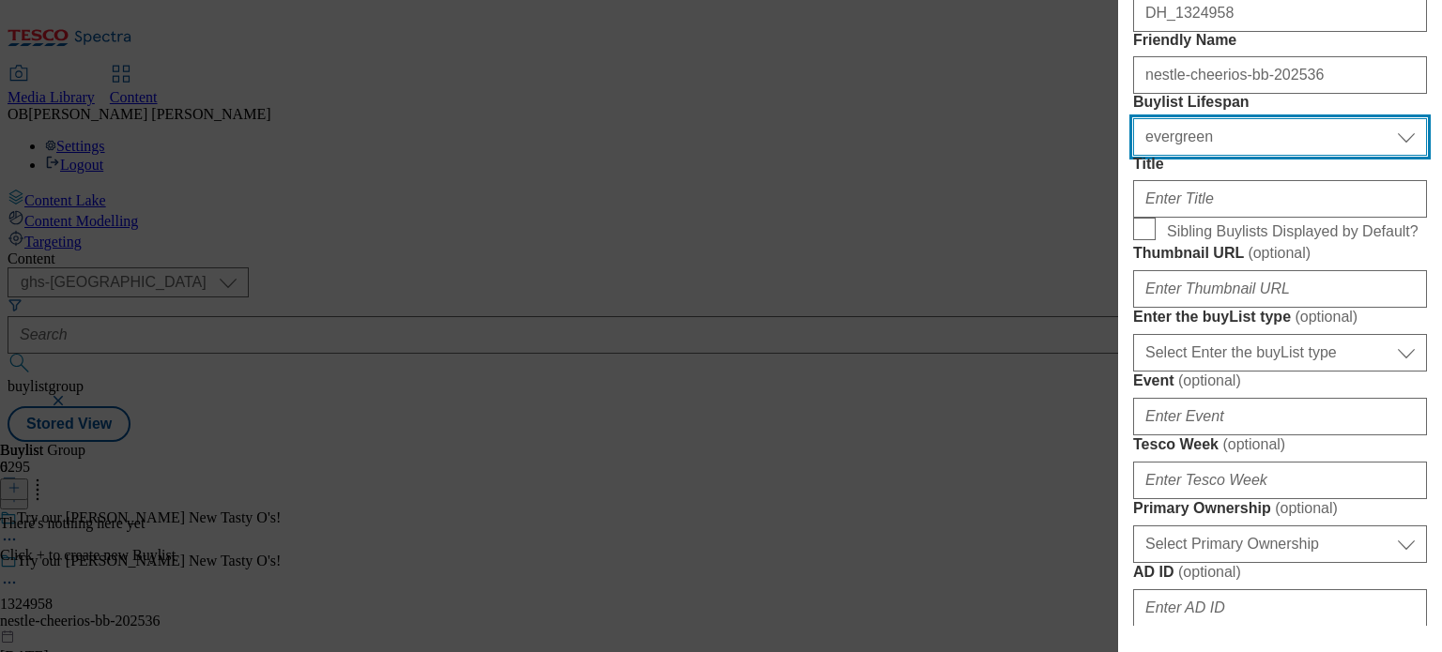
scroll to position [426, 0]
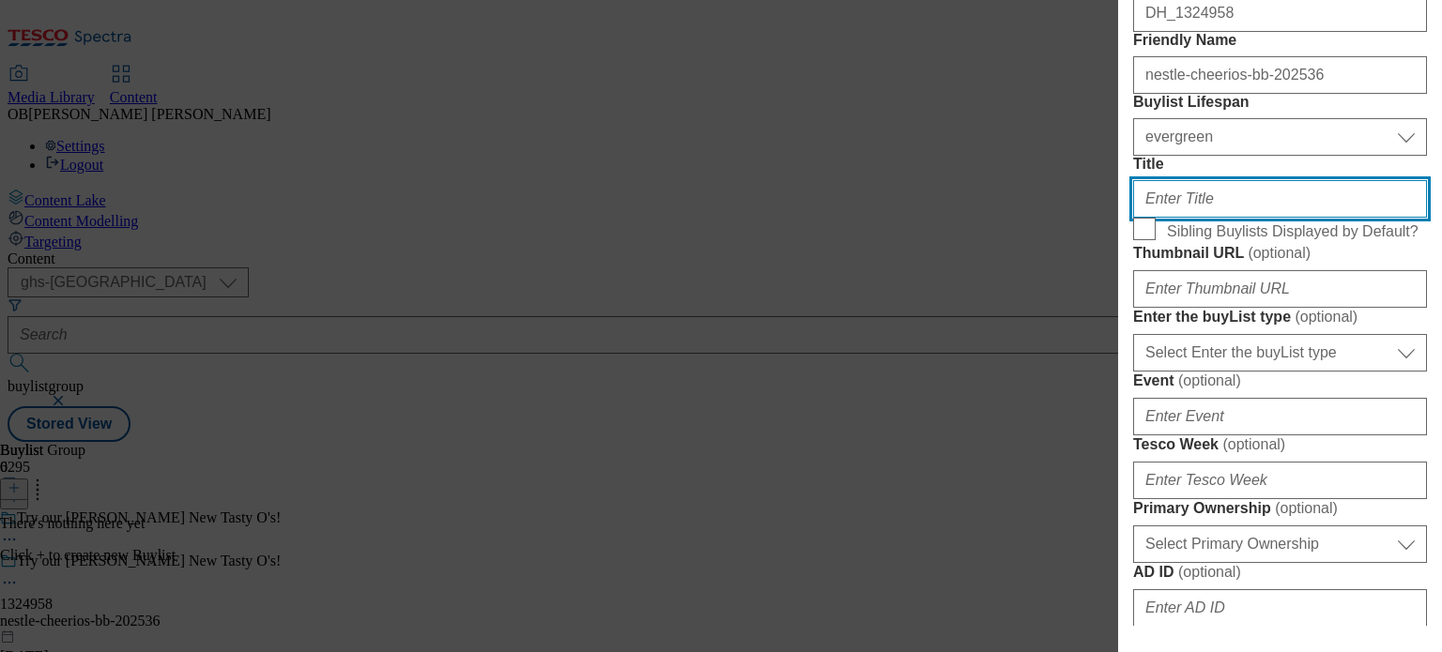
click at [1232, 218] on input "Title" at bounding box center [1280, 199] width 294 height 38
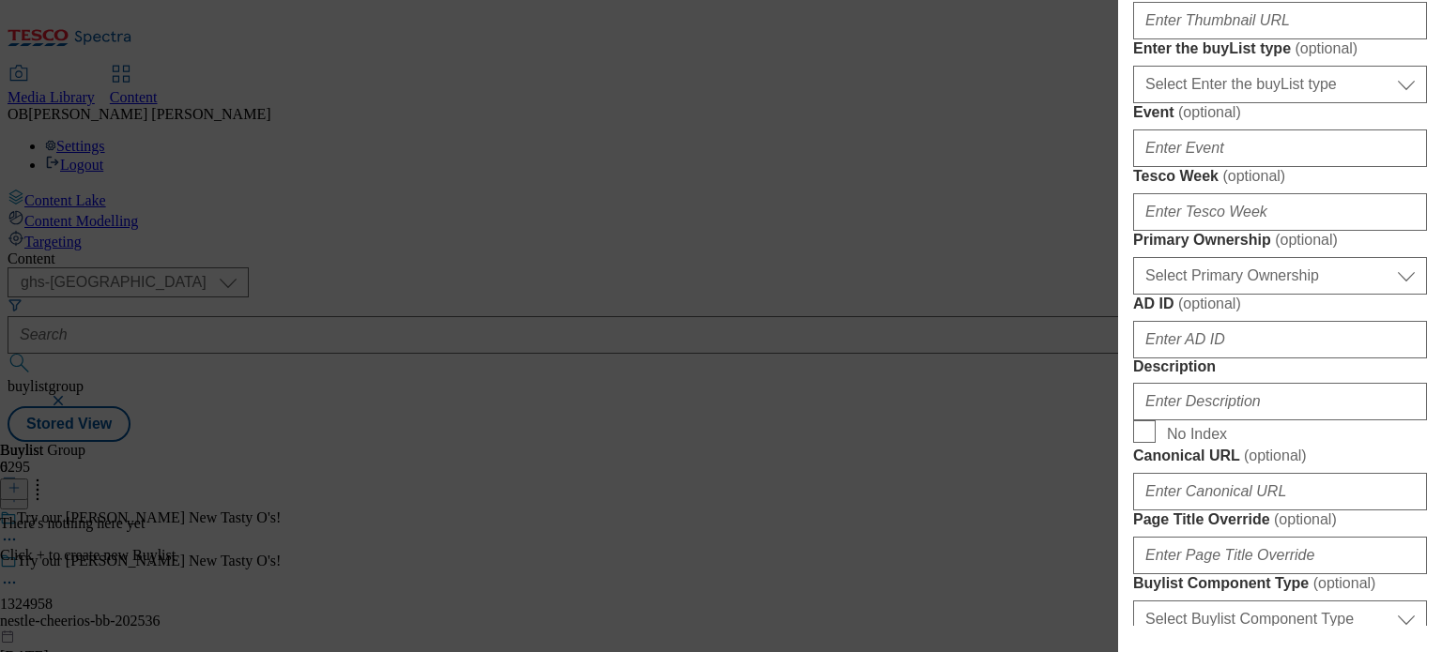
scroll to position [721, 0]
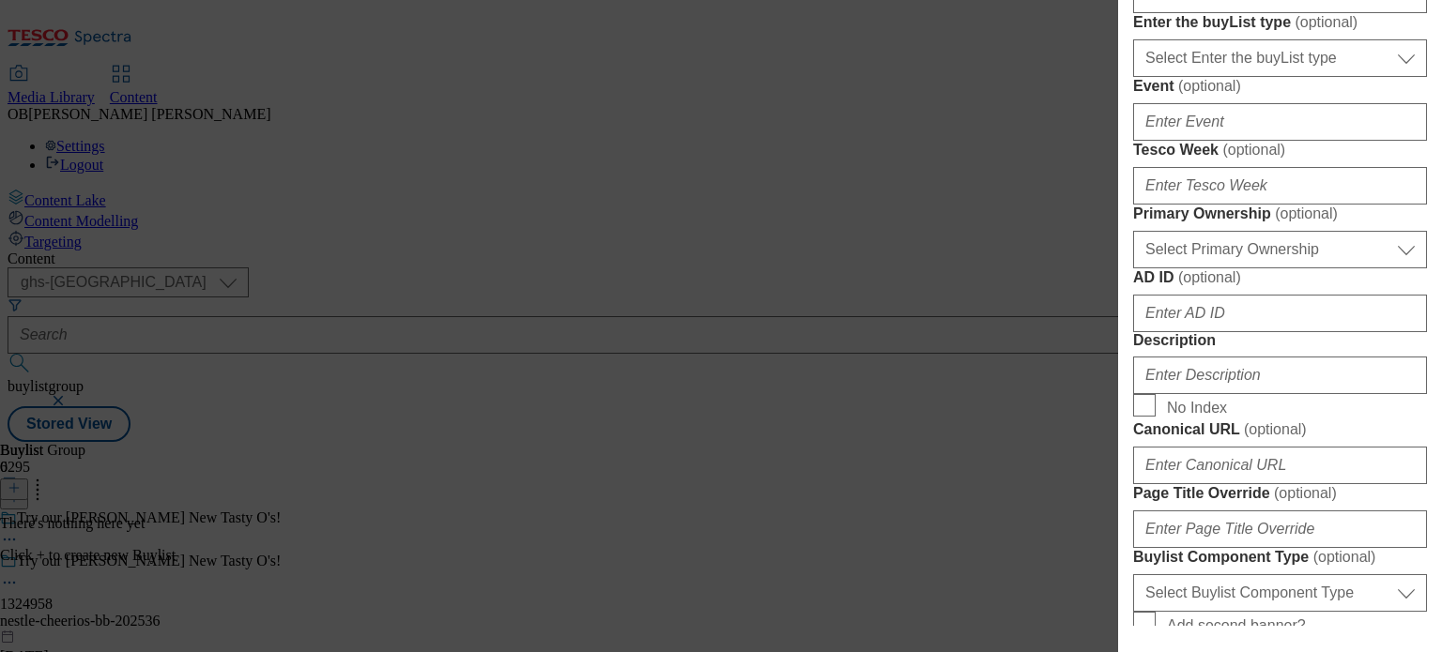
type input "Try our Berry New Tasty O's!"
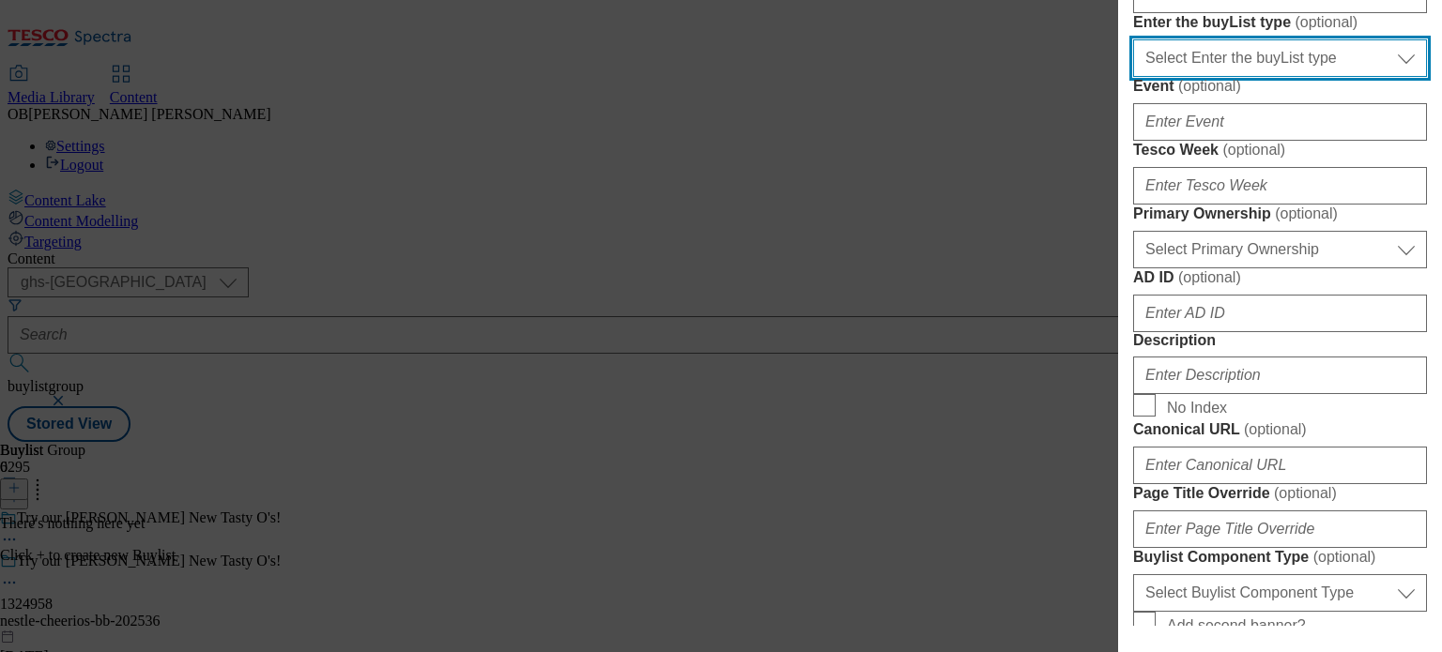
click at [1302, 77] on select "Select Enter the buyList type event supplier funded long term >4 weeks supplier…" at bounding box center [1280, 58] width 294 height 38
click at [1374, 77] on select "Select Enter the buyList type event supplier funded long term >4 weeks supplier…" at bounding box center [1280, 58] width 294 height 38
click at [1133, 77] on select "Select Enter the buyList type event supplier funded long term >4 weeks supplier…" at bounding box center [1280, 58] width 294 height 38
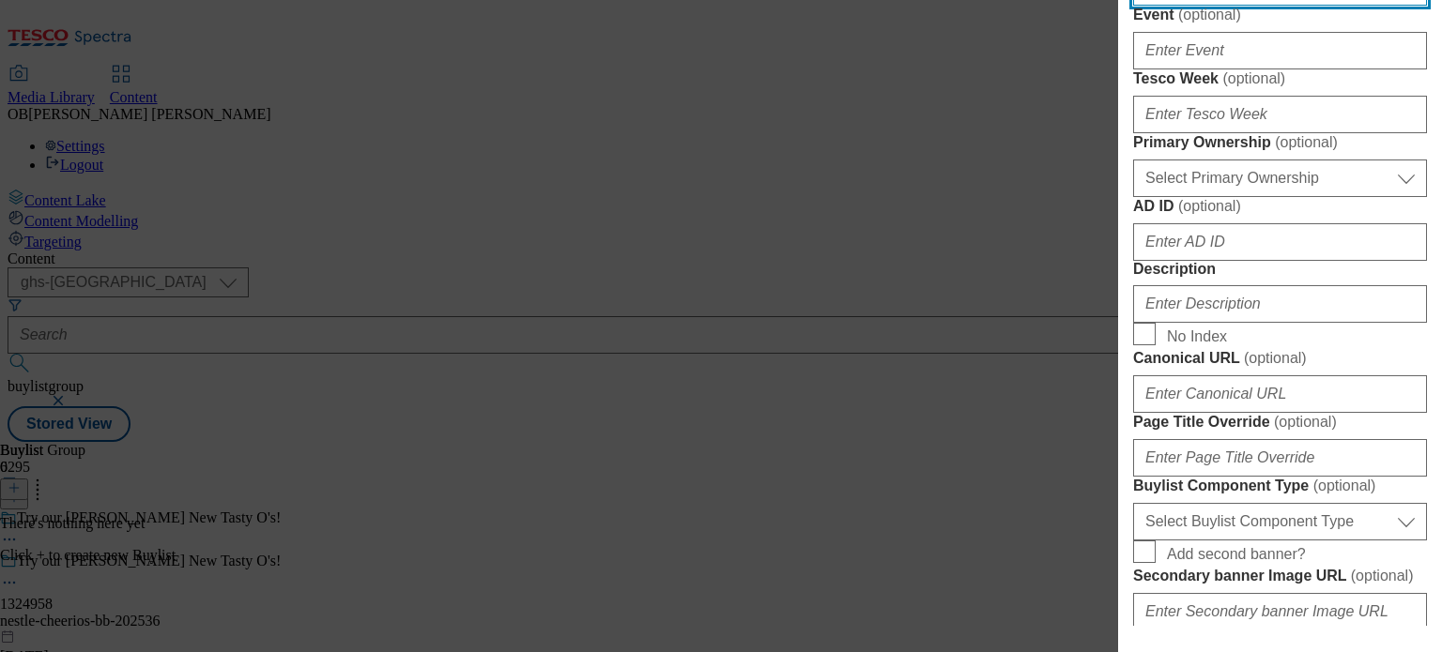
scroll to position [791, 0]
select select "supplier funded long term >4 weeks"
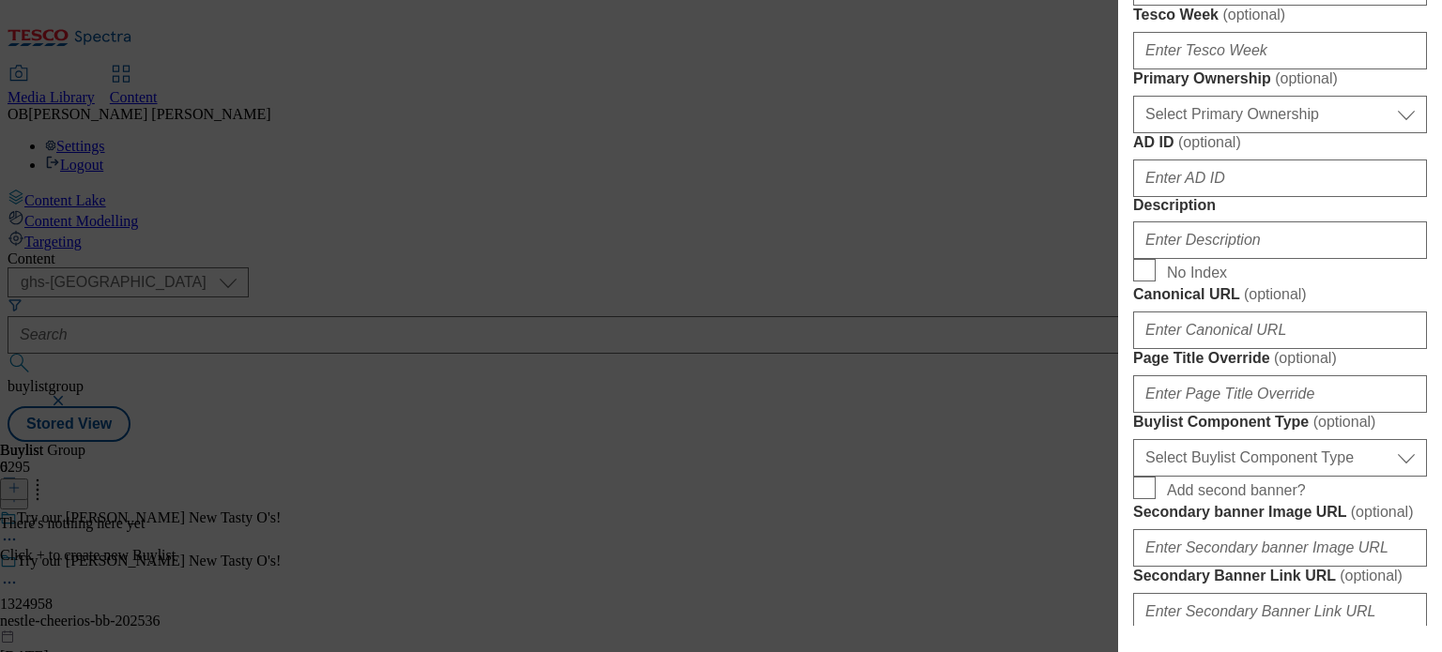
scroll to position [855, 0]
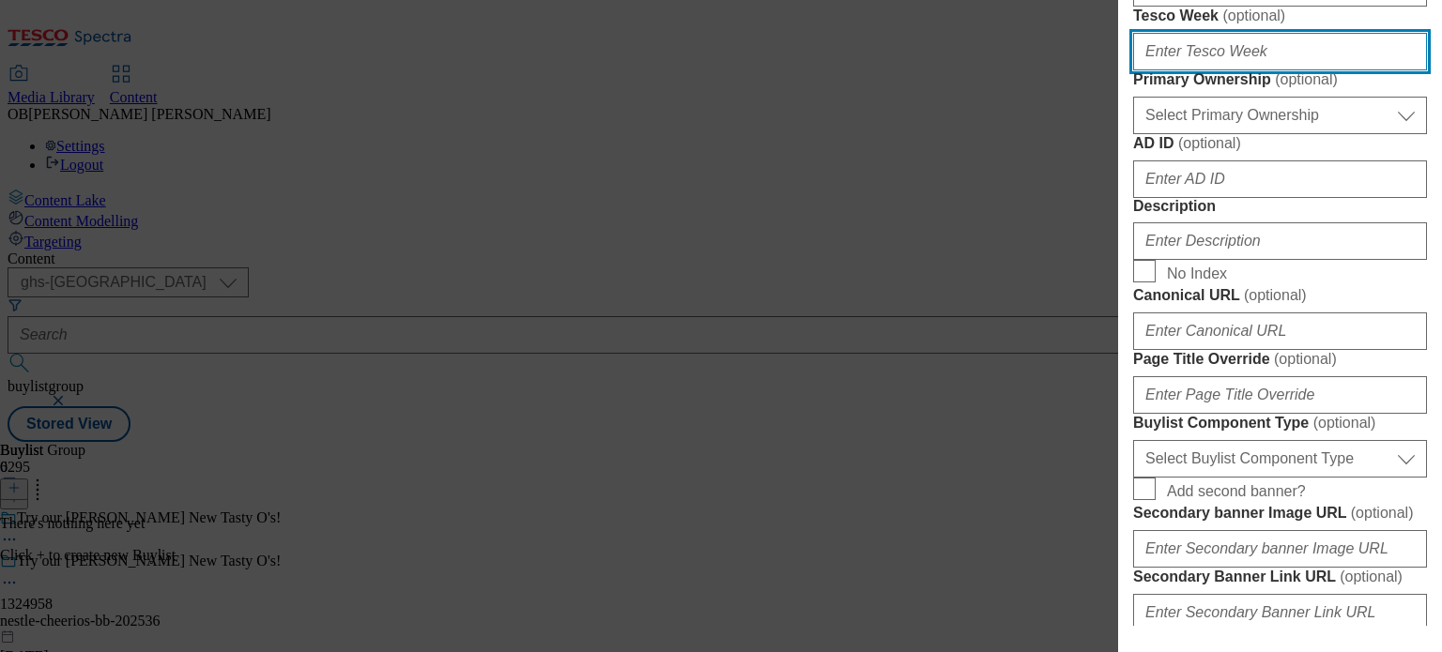
click at [1298, 70] on input "Tesco Week ( optional )" at bounding box center [1280, 52] width 294 height 38
type input "2"
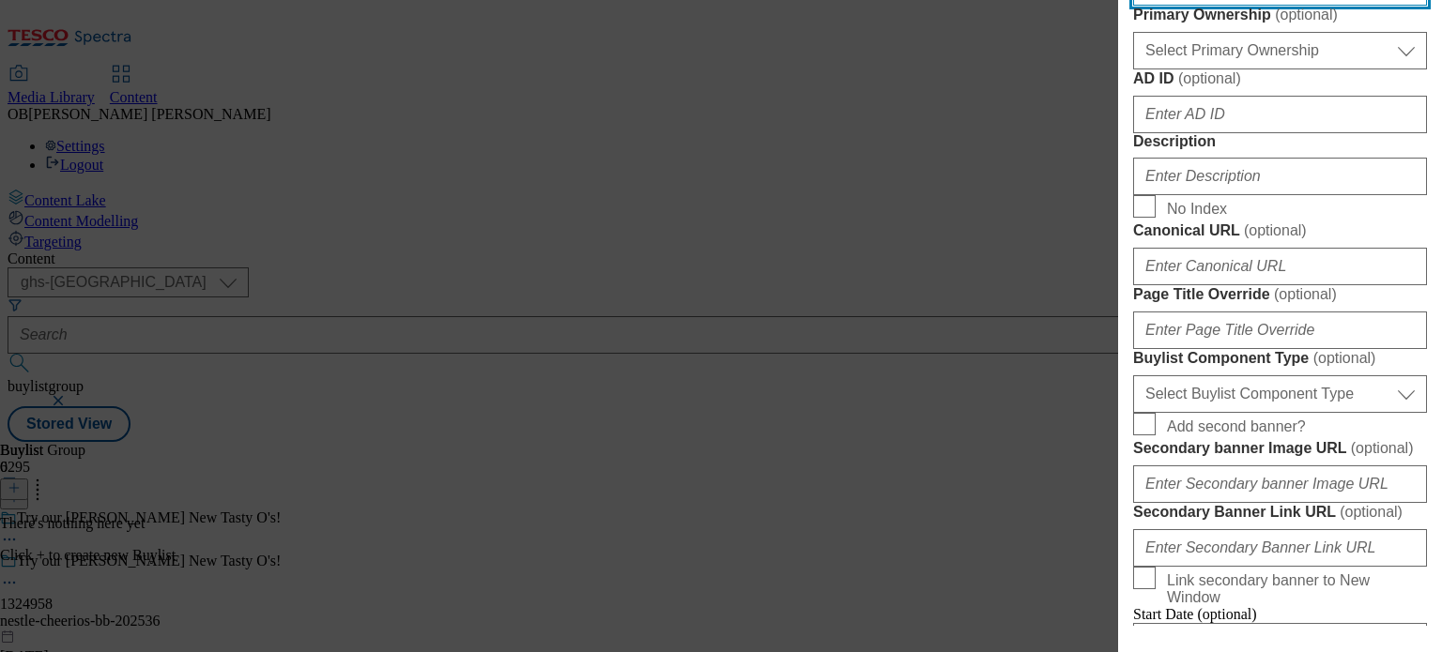
scroll to position [935, 0]
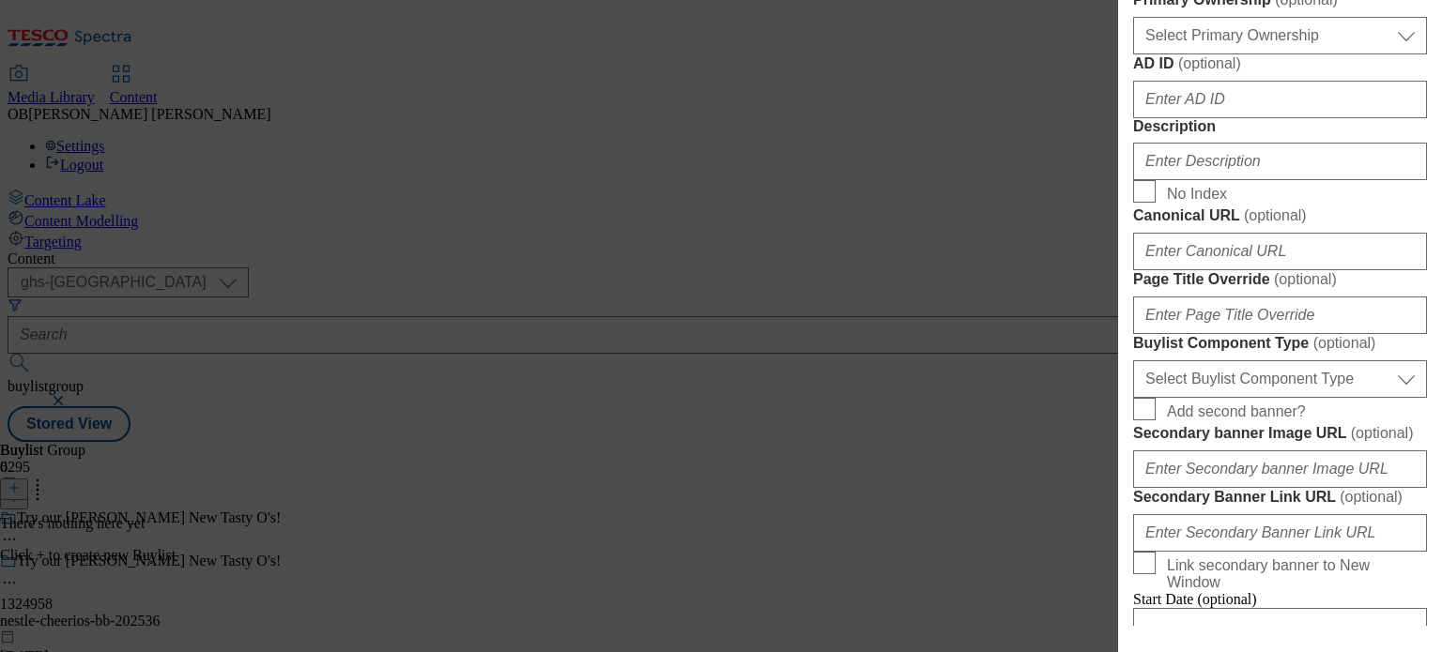
type input "36"
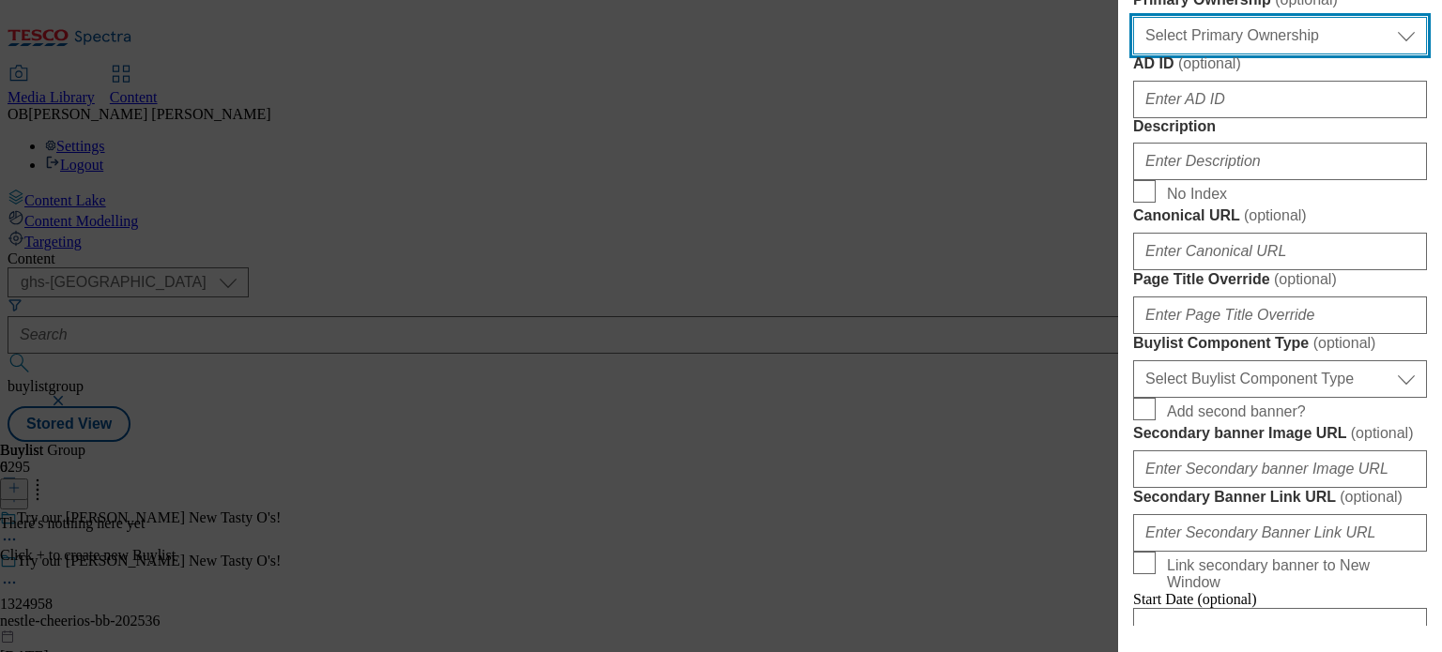
click at [1326, 54] on select "Select Primary Ownership tesco dunnhumby" at bounding box center [1280, 36] width 294 height 38
select select "dunnhumby"
click at [1133, 54] on select "Select Primary Ownership tesco dunnhumby" at bounding box center [1280, 36] width 294 height 38
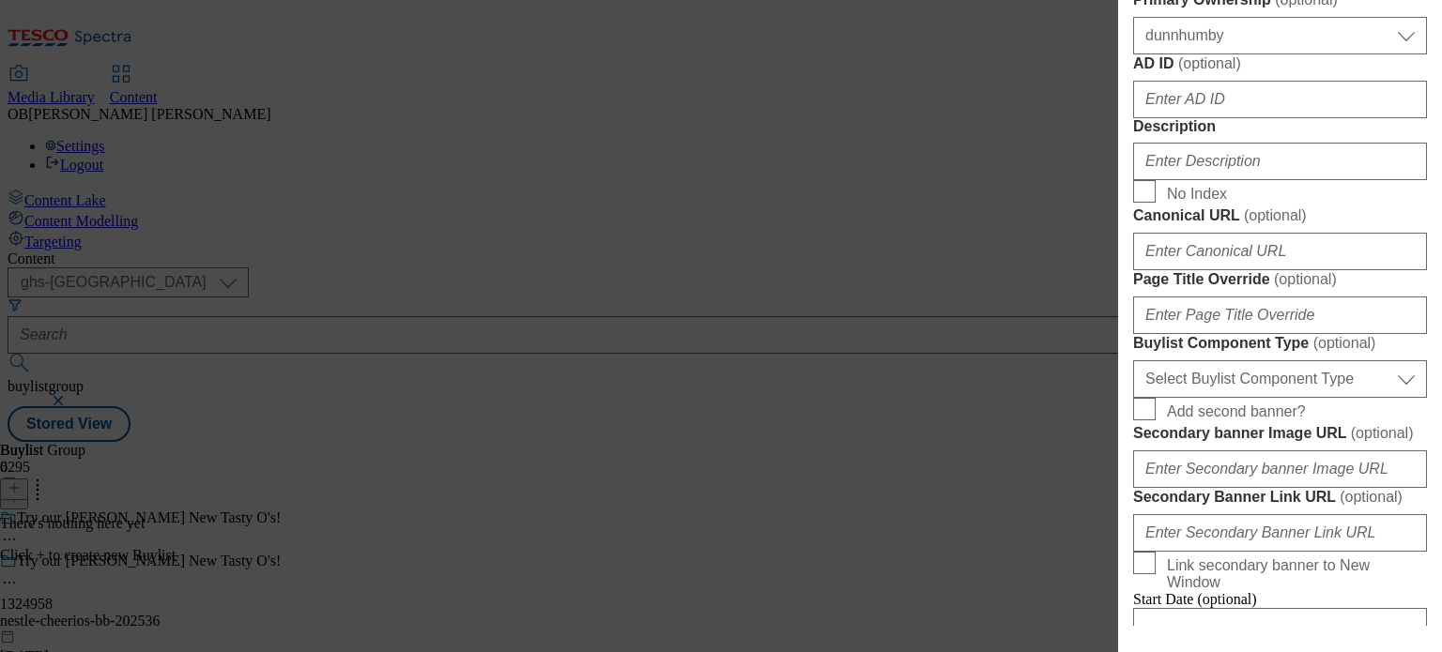
click at [1335, 73] on label "AD ID ( optional )" at bounding box center [1280, 63] width 294 height 19
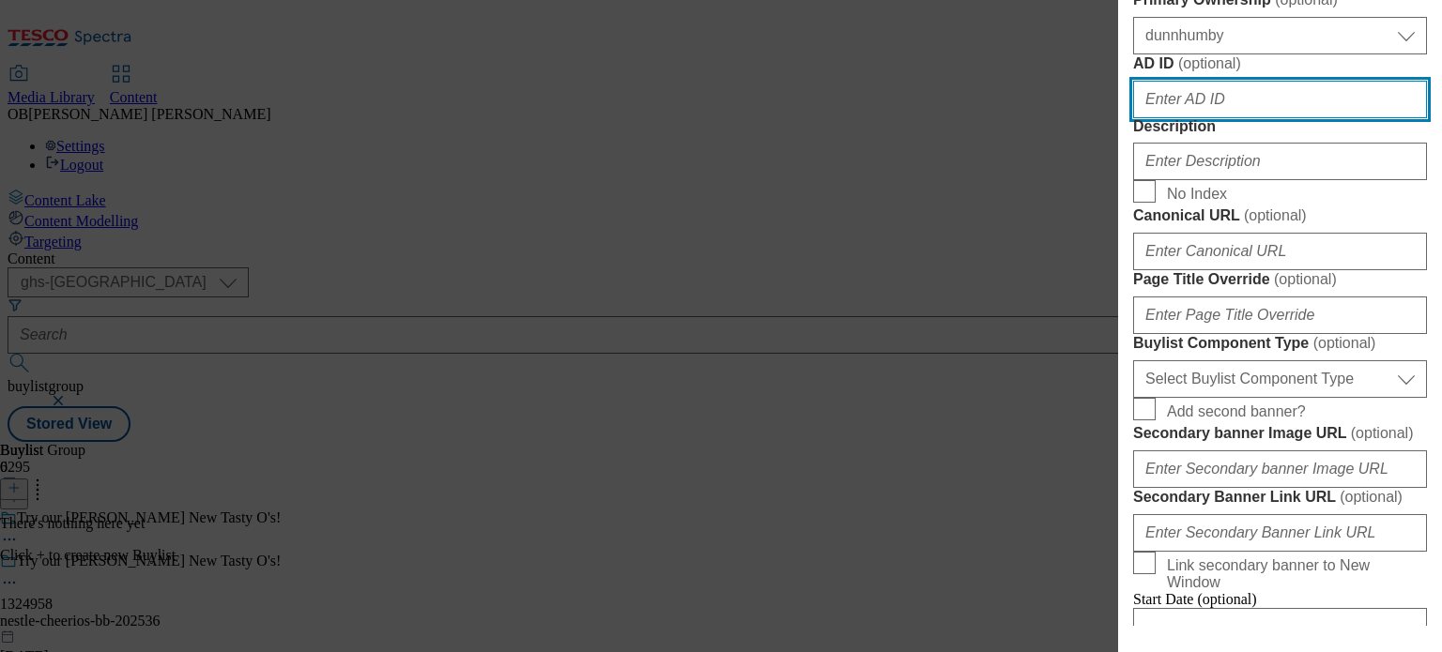
click at [1335, 118] on input "AD ID ( optional )" at bounding box center [1280, 100] width 294 height 38
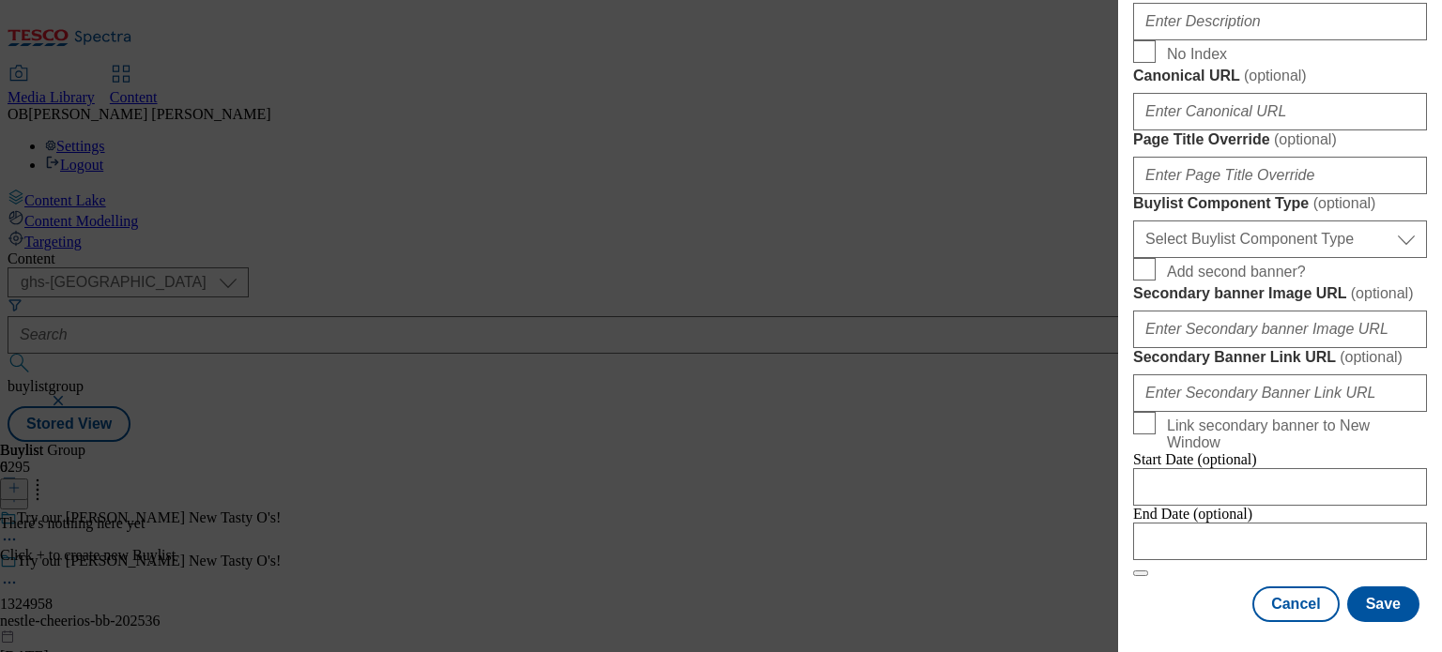
scroll to position [1129, 0]
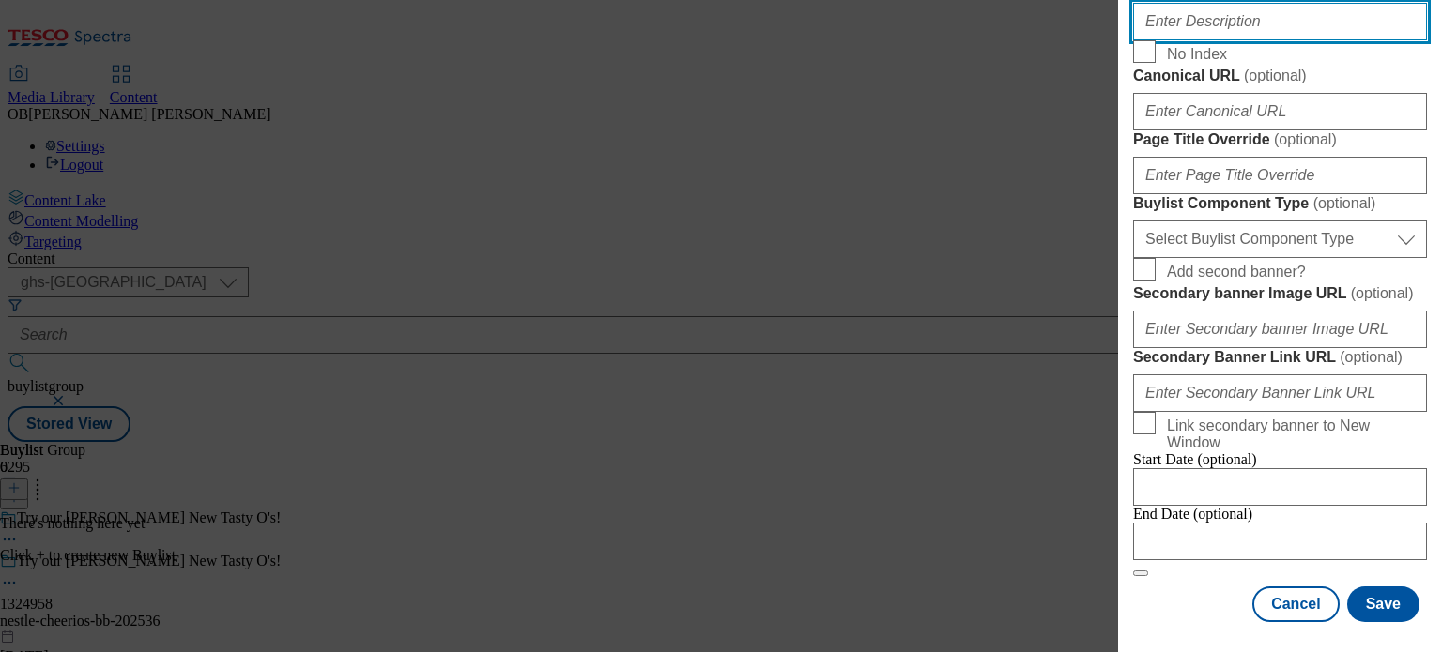
click at [1243, 40] on input "Description" at bounding box center [1280, 22] width 294 height 38
type input "High in Fibre from whole grains"
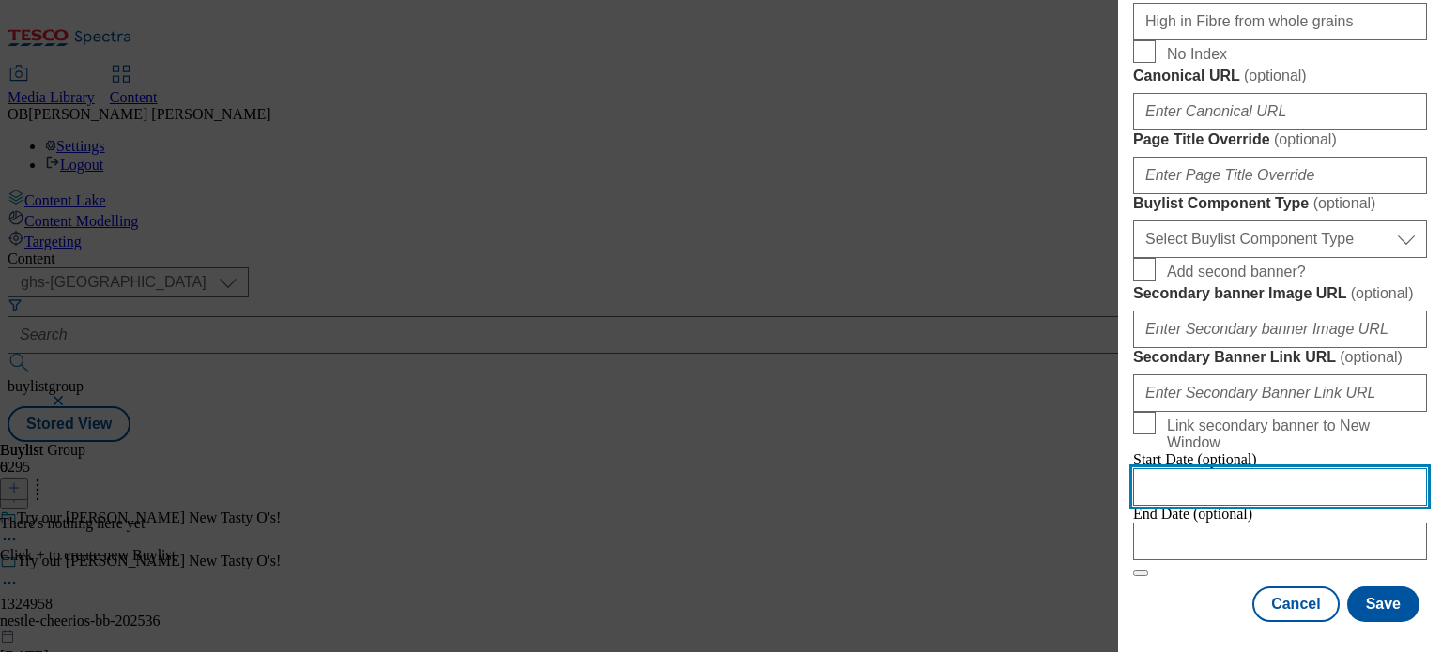
click at [1312, 468] on input "Modal" at bounding box center [1280, 487] width 294 height 38
select select "2025"
select select "September"
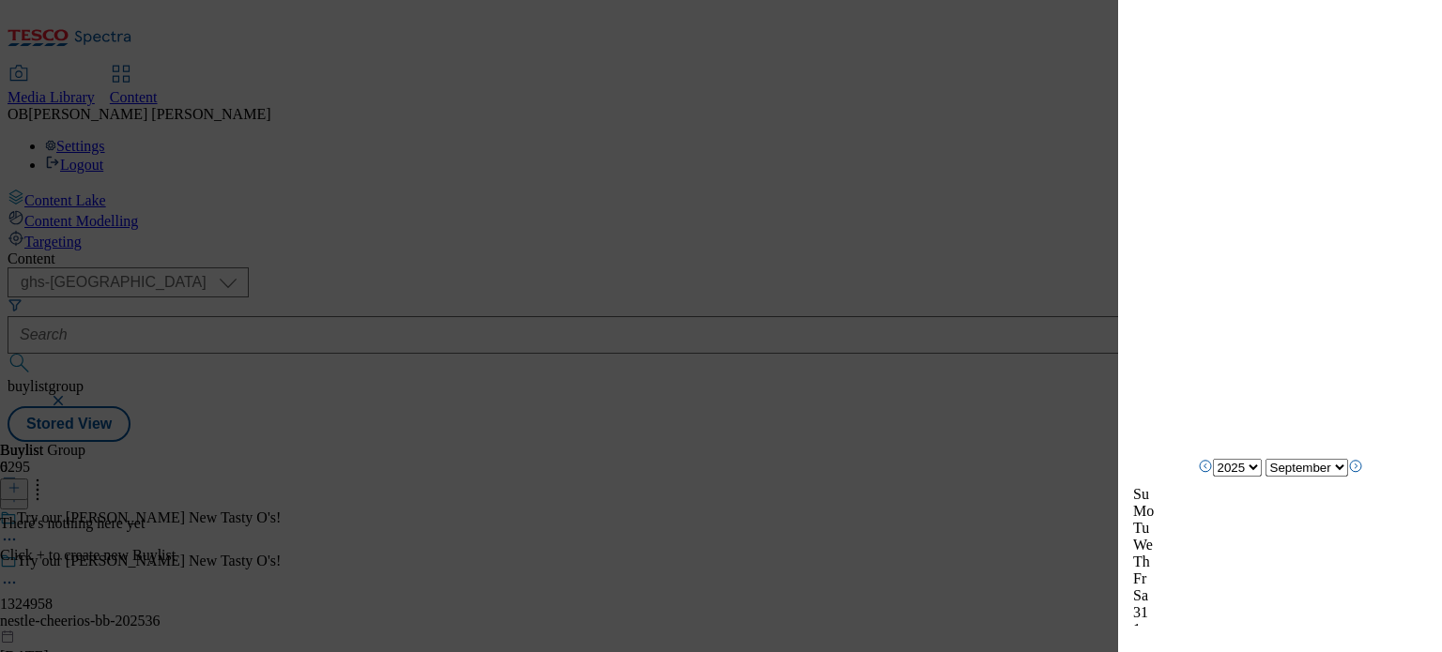
scroll to position [5894, 0]
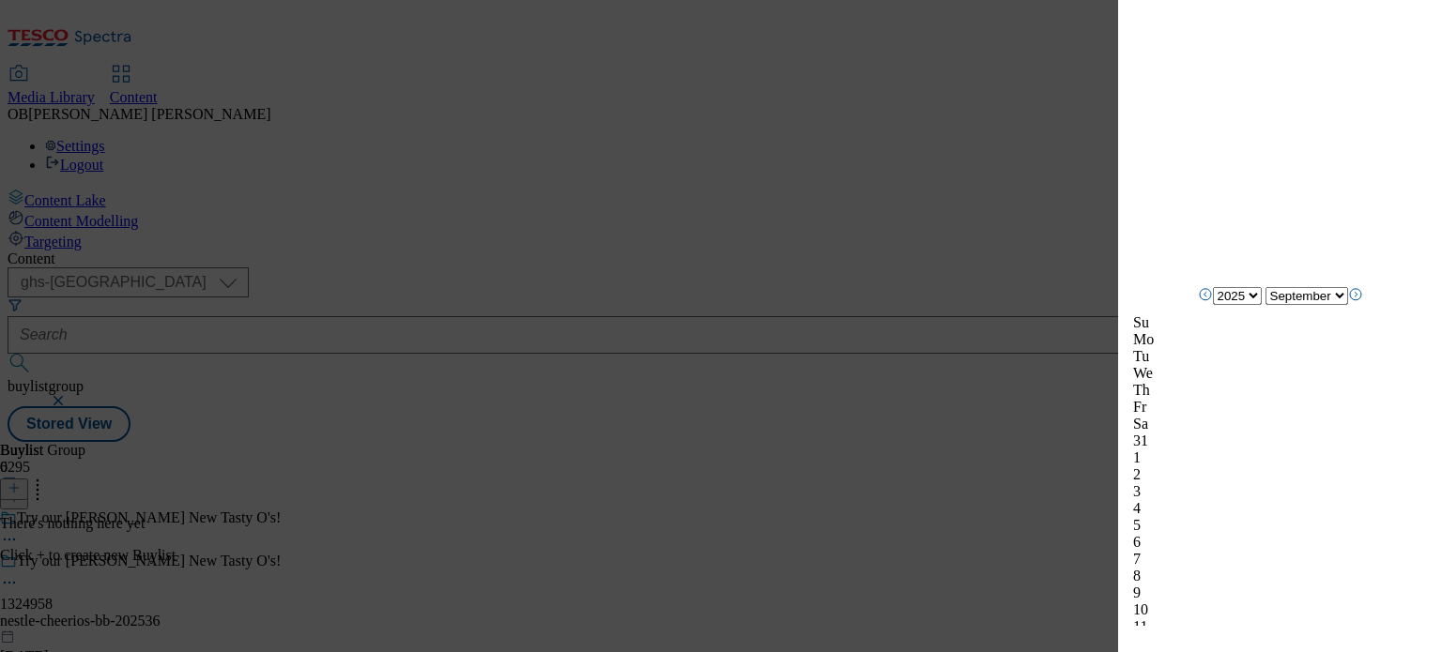
scroll to position [1942, 0]
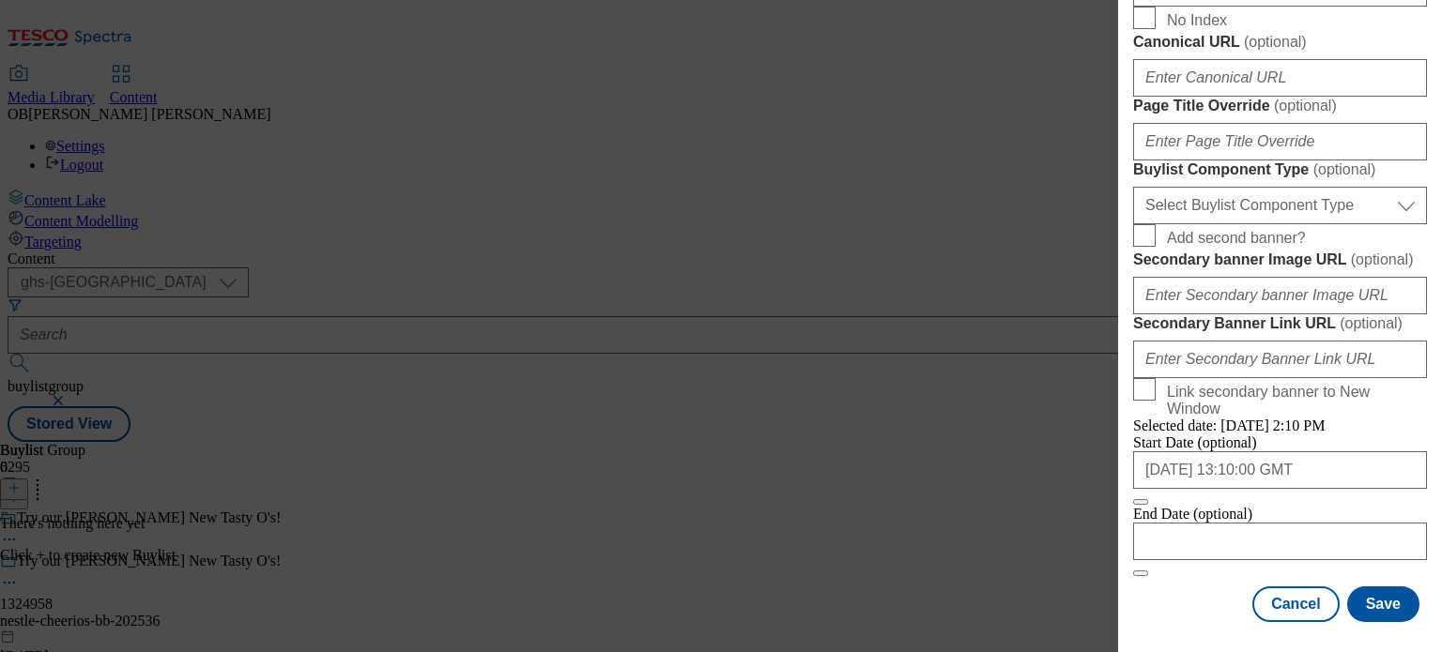
scroll to position [1770, 0]
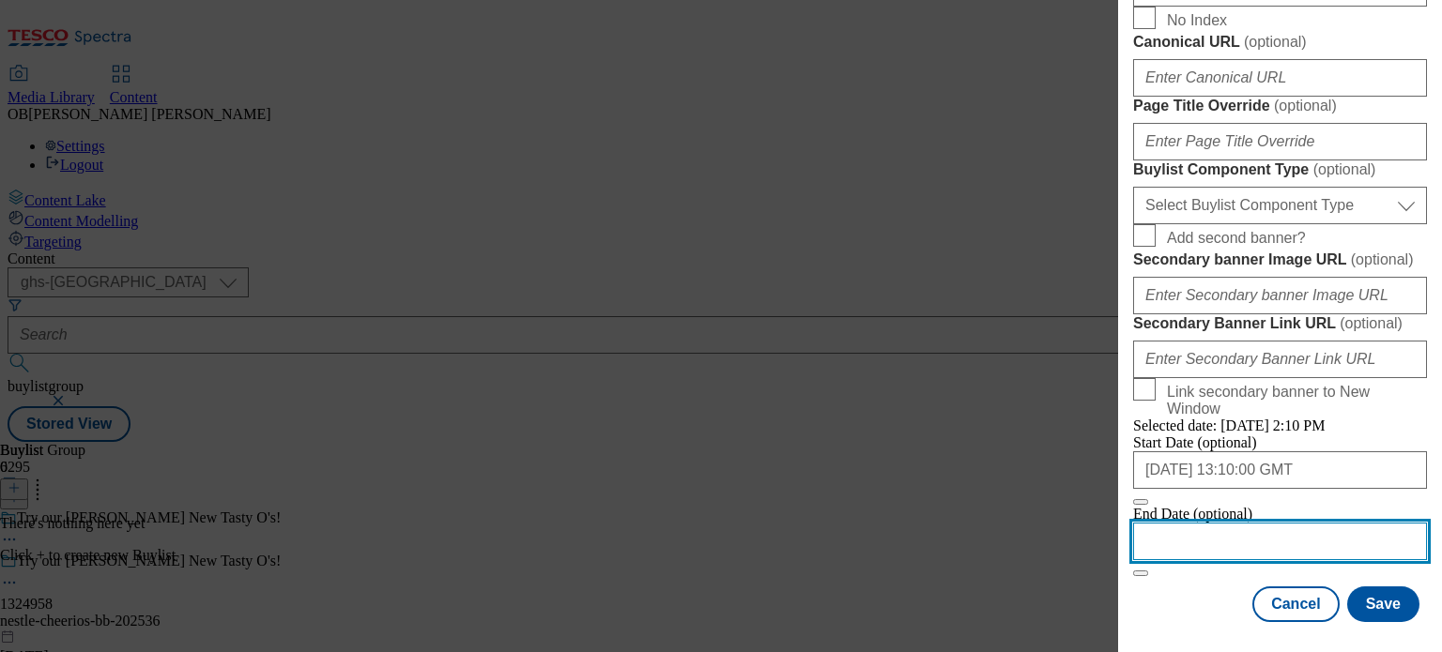
click at [1243, 523] on input "Modal" at bounding box center [1280, 542] width 294 height 38
select select "2025"
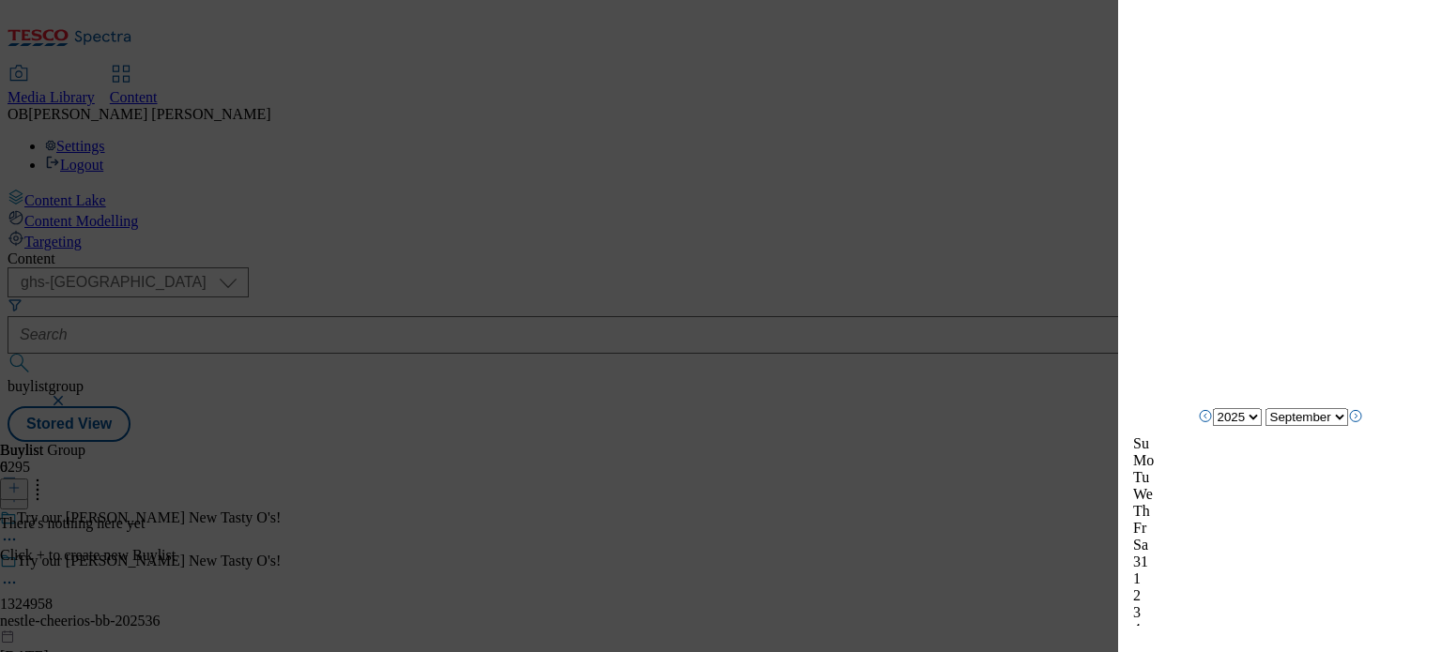
scroll to position [1957, 0]
click at [1358, 370] on polyline "Next Month" at bounding box center [1356, 367] width 3 height 5
click at [1358, 387] on polyline "Next Month" at bounding box center [1356, 384] width 3 height 5
click at [1363, 386] on icon "Next Month" at bounding box center [1355, 383] width 15 height 15
select select "December"
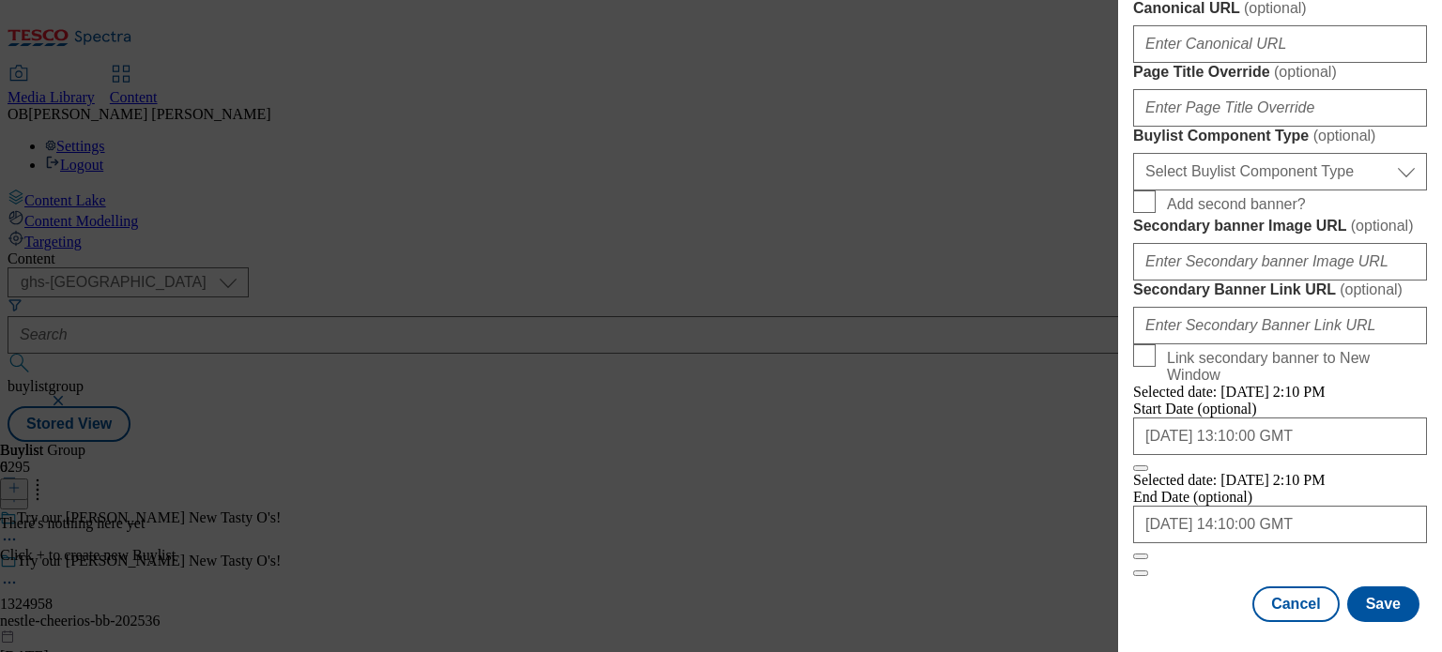
scroll to position [1771, 0]
click at [1365, 589] on button "Save" at bounding box center [1383, 605] width 72 height 36
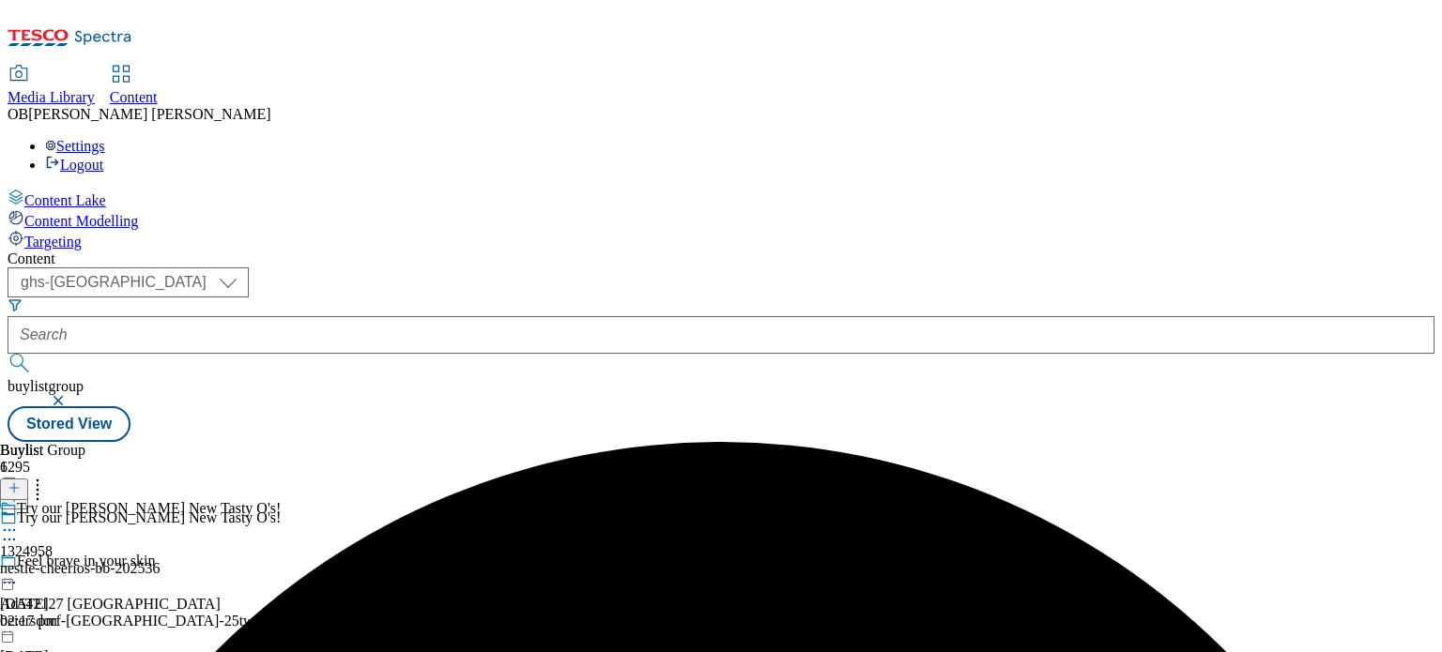
click at [281, 560] on div "nestle-cheerios-bb-202536" at bounding box center [140, 568] width 281 height 17
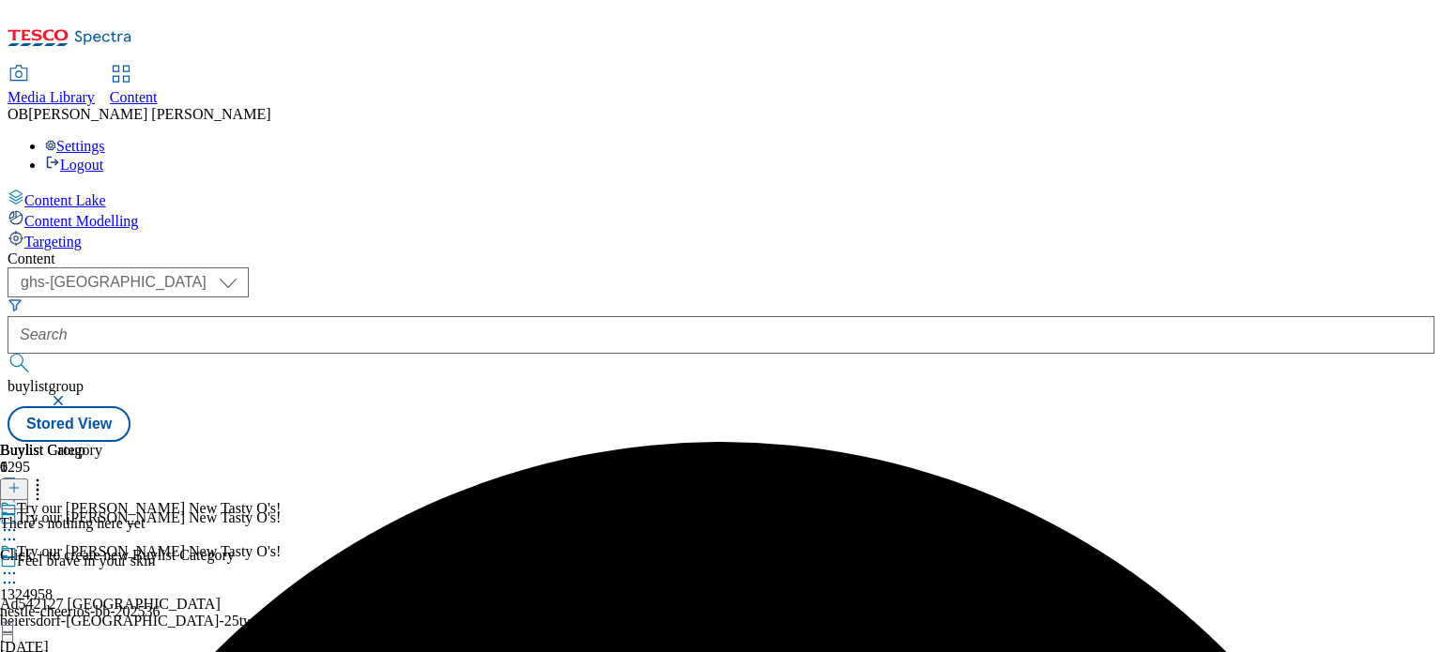
click at [21, 482] on icon at bounding box center [14, 488] width 13 height 13
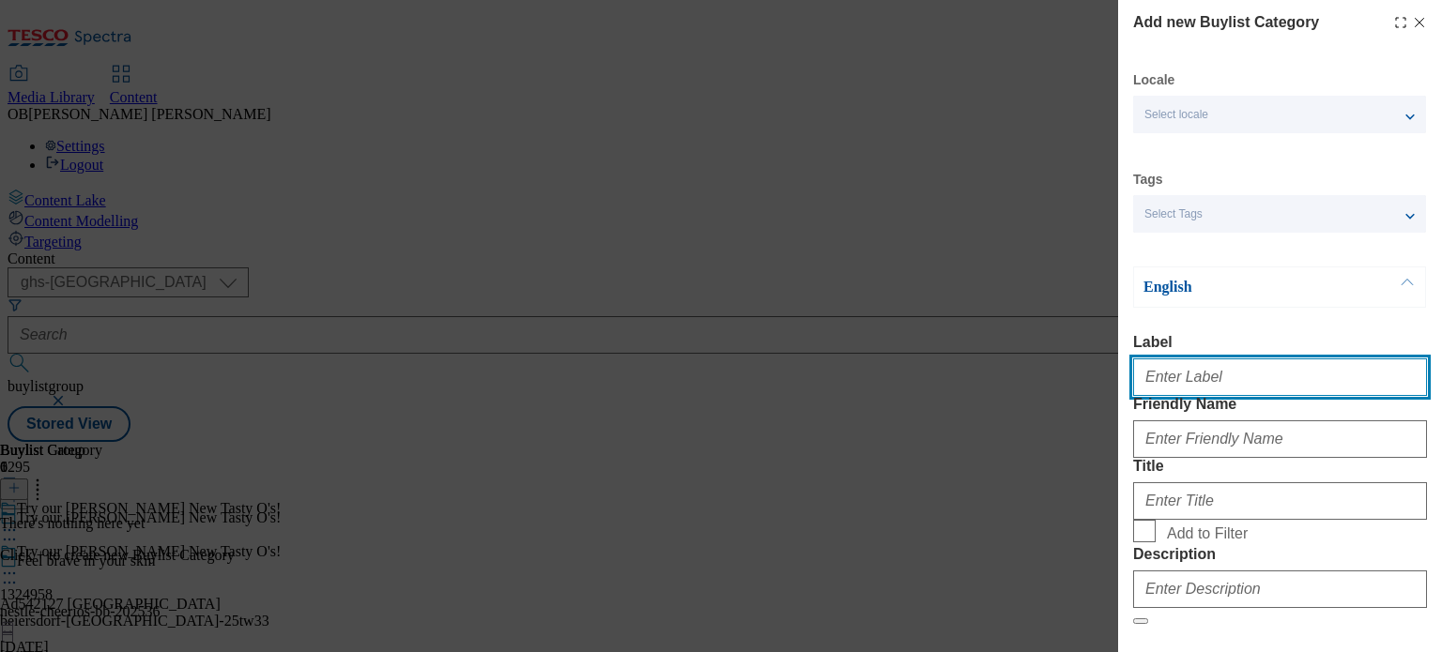
click at [1230, 380] on input "Label" at bounding box center [1280, 378] width 294 height 38
type input "1324958"
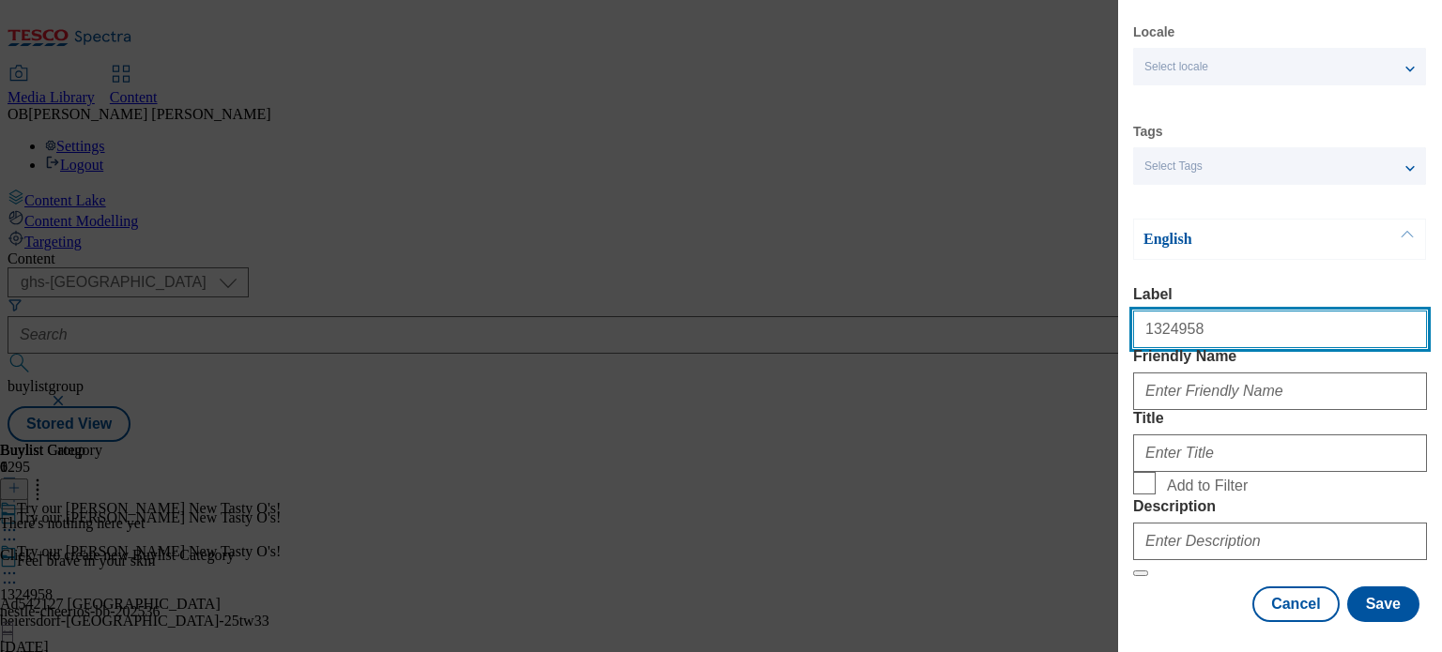
scroll to position [94, 0]
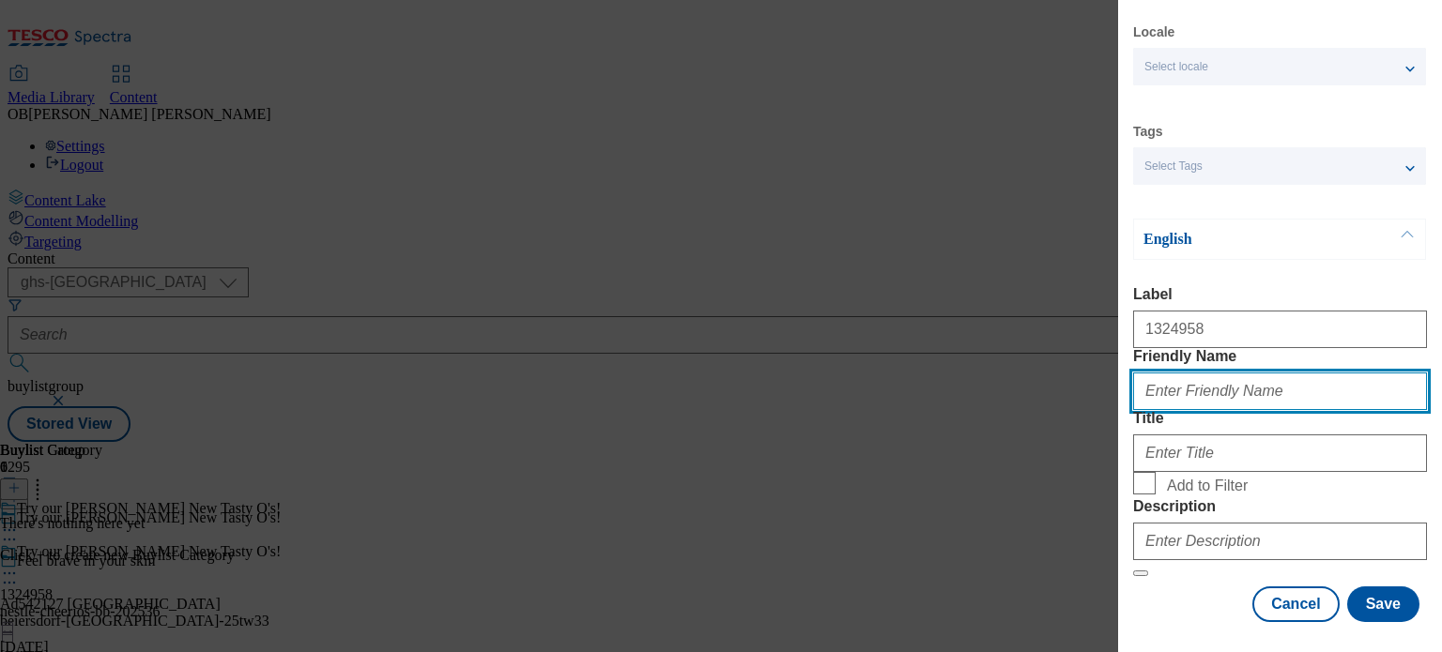
click at [1234, 376] on input "Friendly Name" at bounding box center [1280, 392] width 294 height 38
type input "nestle-cheerios-bb-202536"
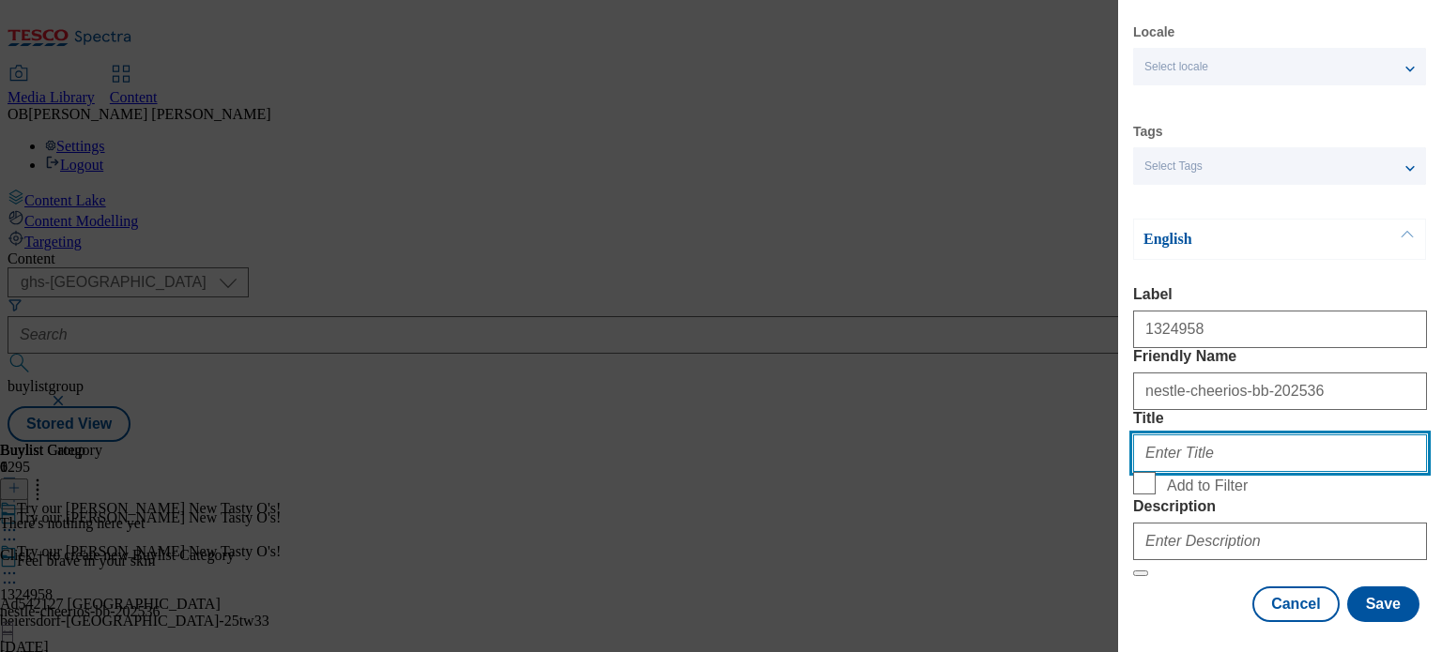
click at [1233, 464] on input "Title" at bounding box center [1280, 454] width 294 height 38
type input "Try our Berry New Tasty O's!"
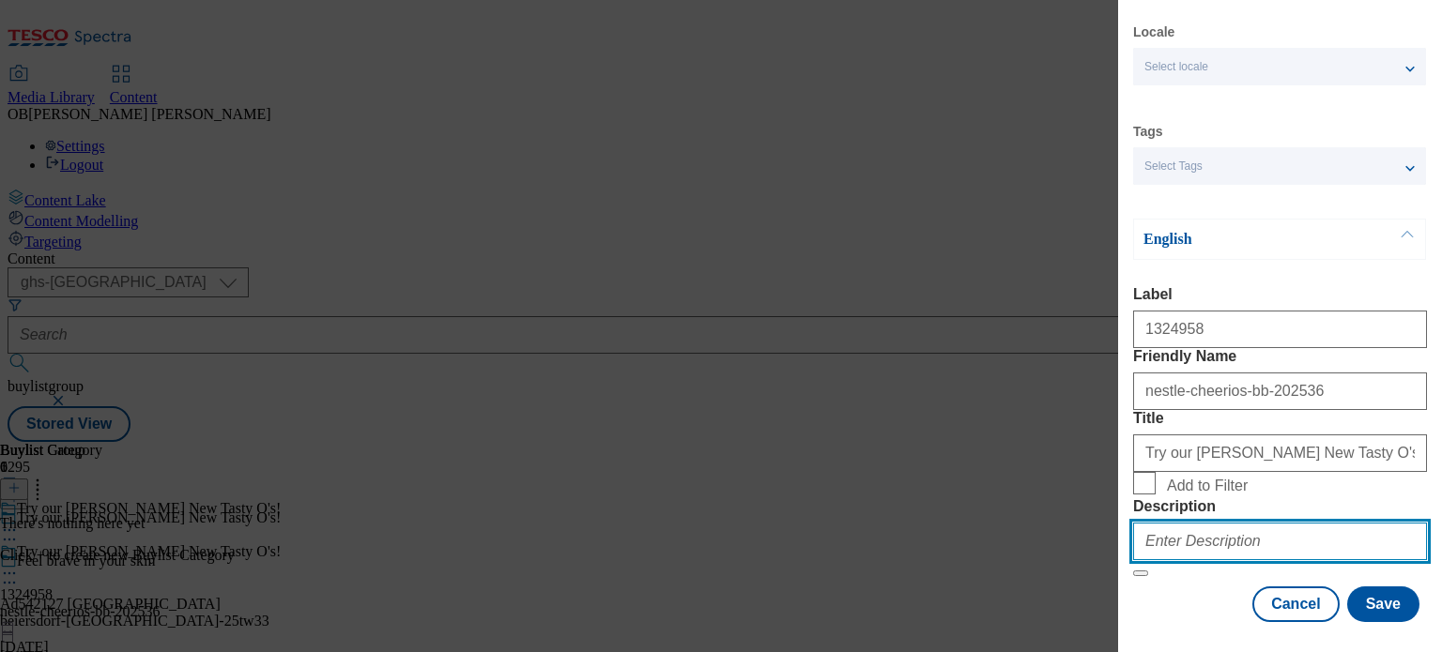
click at [1218, 550] on input "Description" at bounding box center [1280, 542] width 294 height 38
type input "High in Fibre from whole grains"
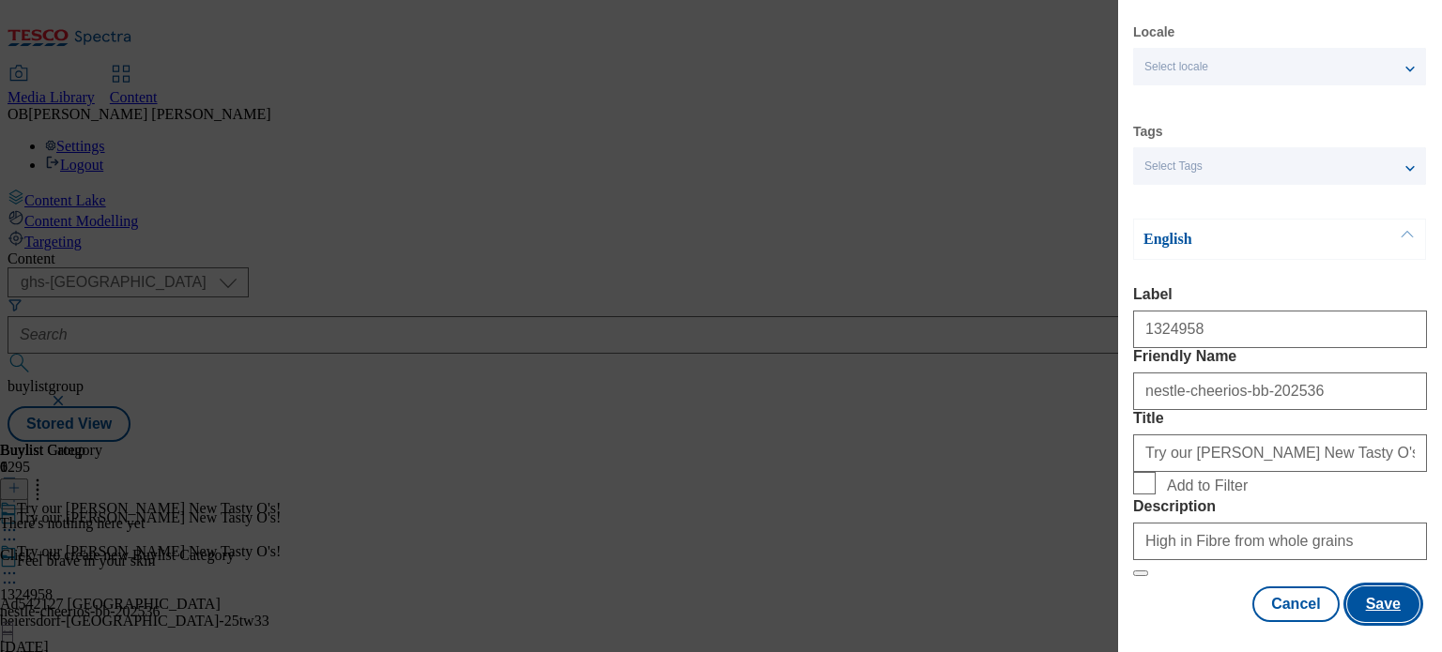
click at [1367, 592] on button "Save" at bounding box center [1383, 605] width 72 height 36
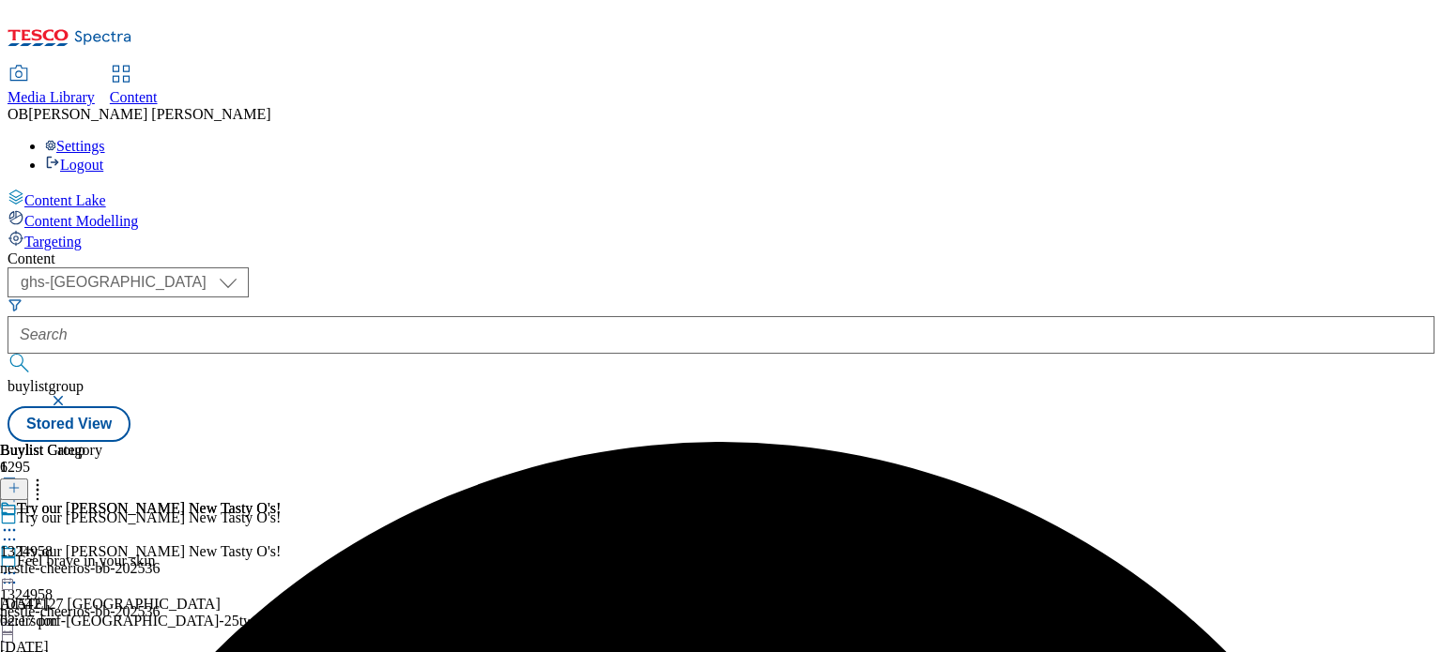
click at [281, 500] on div "Try our Berry New Tasty O's! 1324958 nestle-cheerios-bb-202536 18 Sept 2025 02:…" at bounding box center [140, 565] width 281 height 130
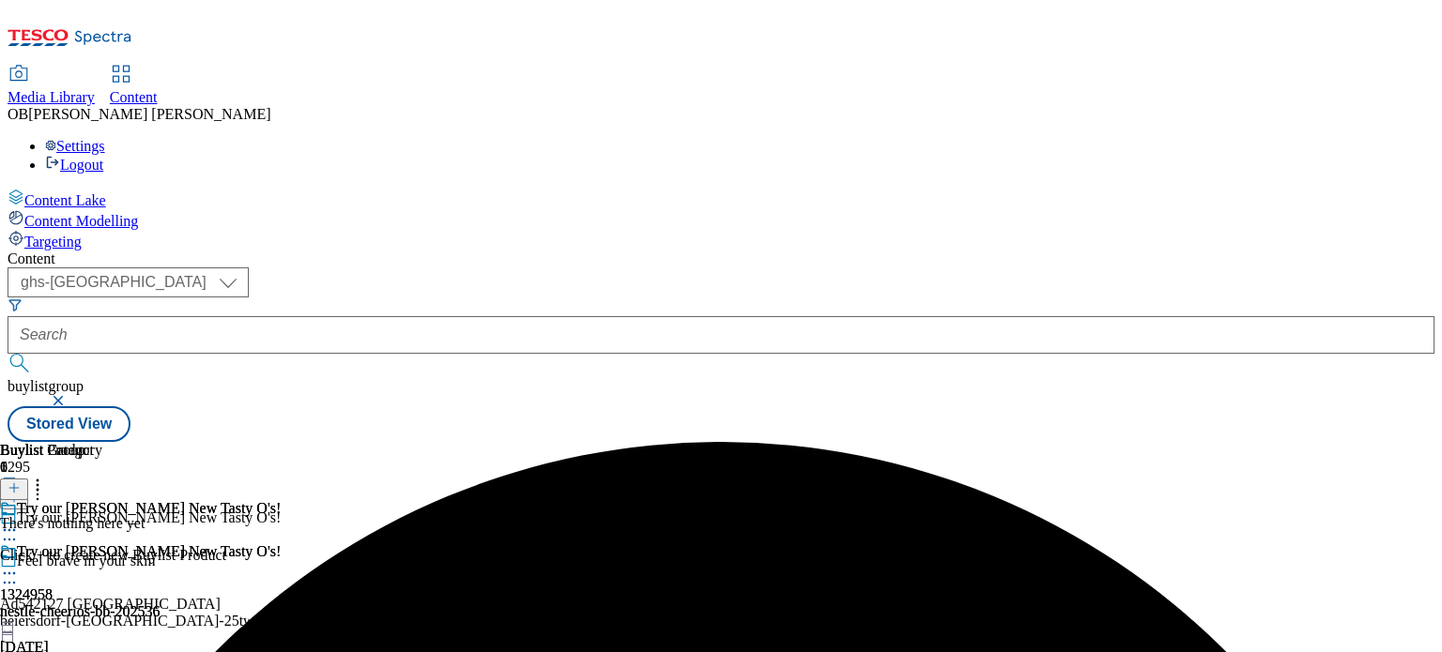
scroll to position [0, 224]
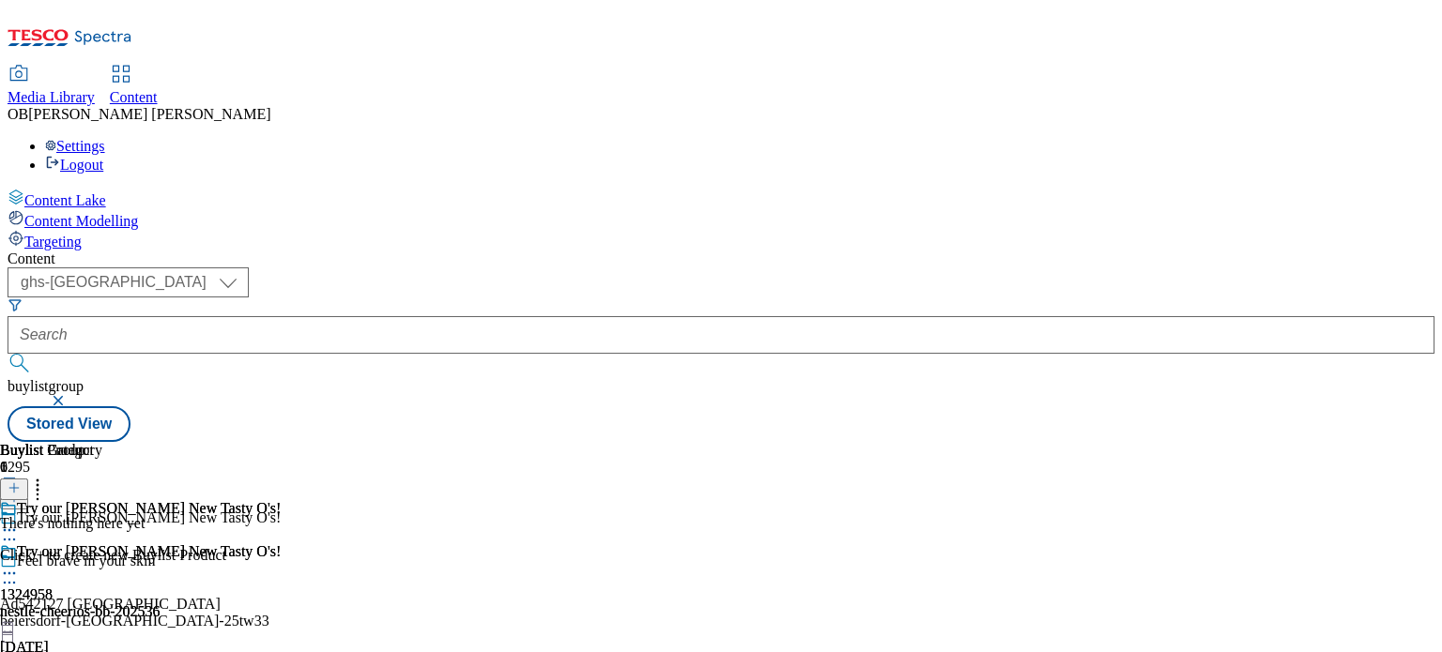
click at [19, 488] on line at bounding box center [13, 488] width 9 height 0
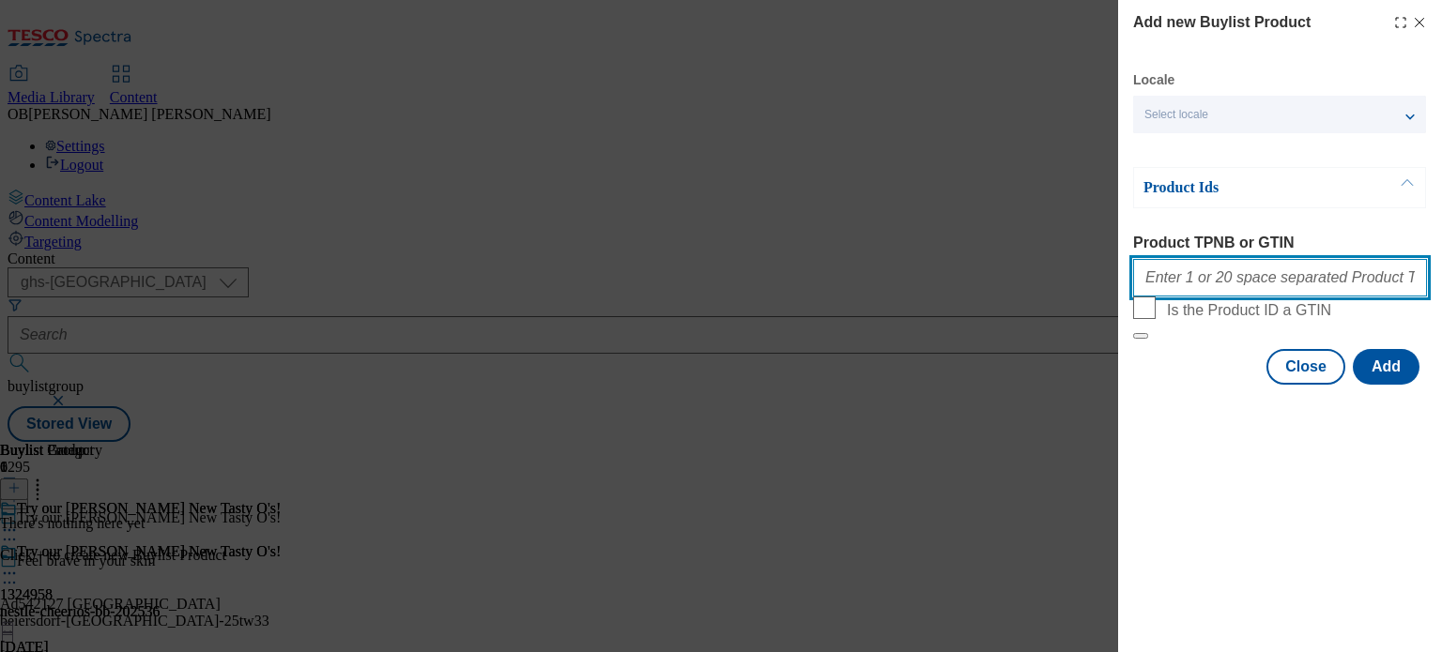
click at [1209, 286] on input "Product TPNB or GTIN" at bounding box center [1280, 278] width 294 height 38
paste input "97067579"
type input "97067579"
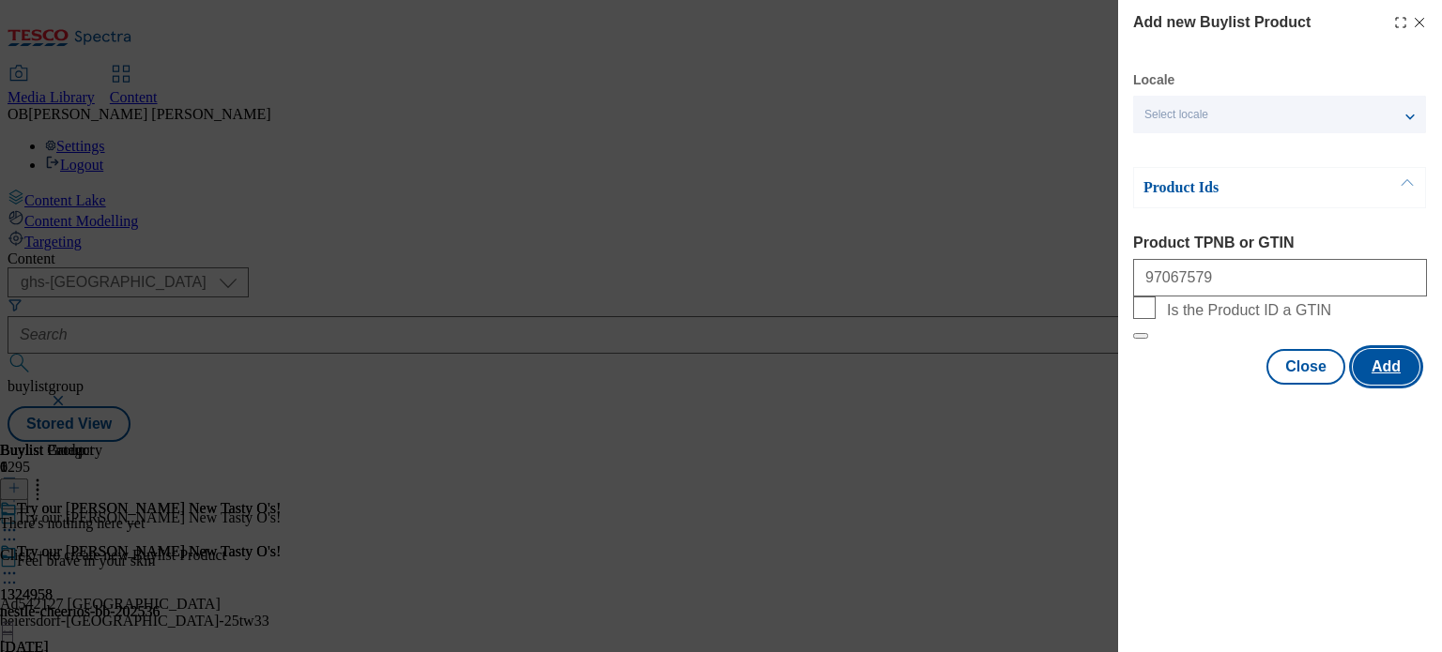
click at [1378, 385] on button "Add" at bounding box center [1386, 367] width 67 height 36
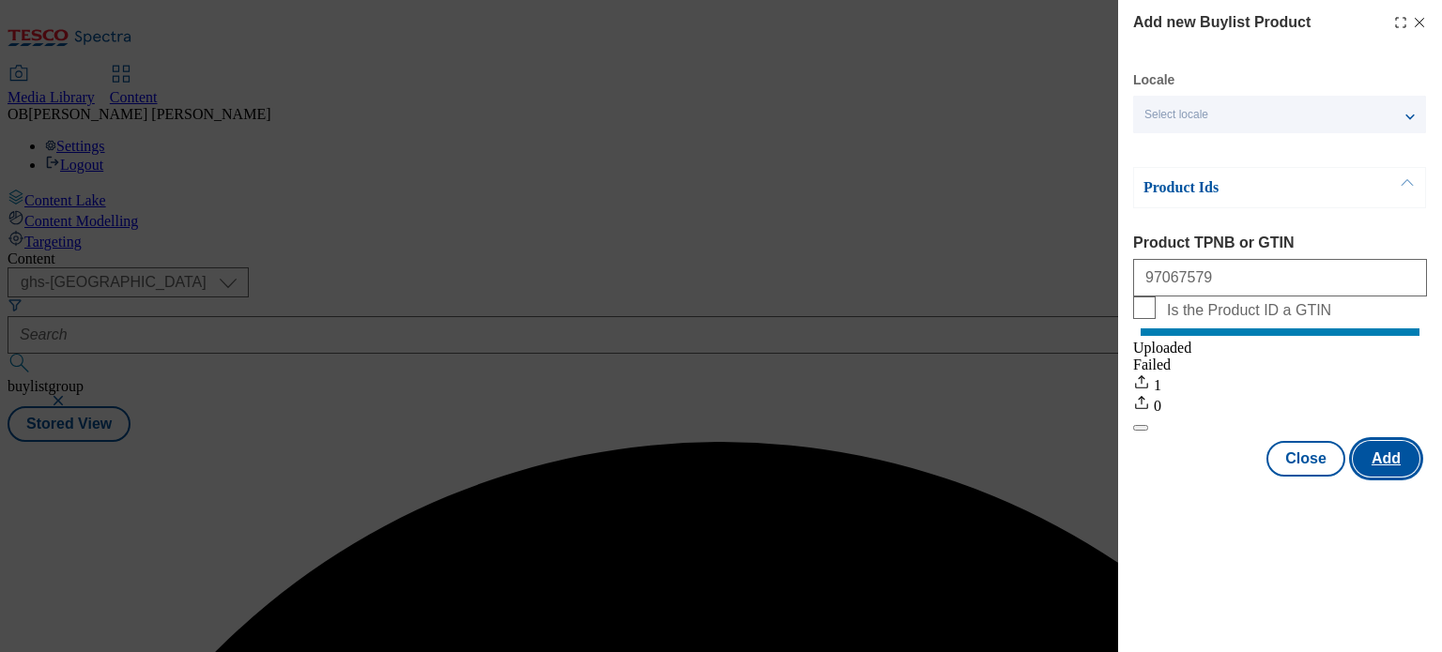
scroll to position [0, 0]
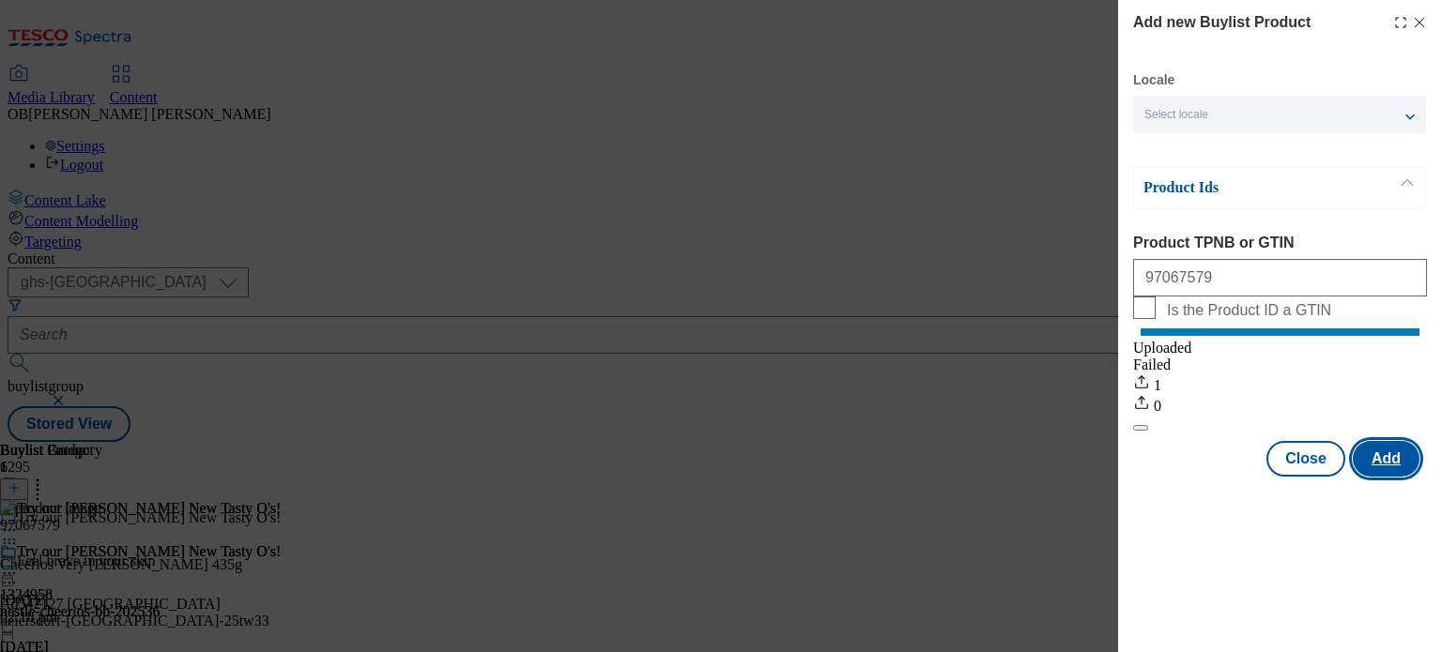
click at [1386, 477] on button "Add" at bounding box center [1386, 459] width 67 height 36
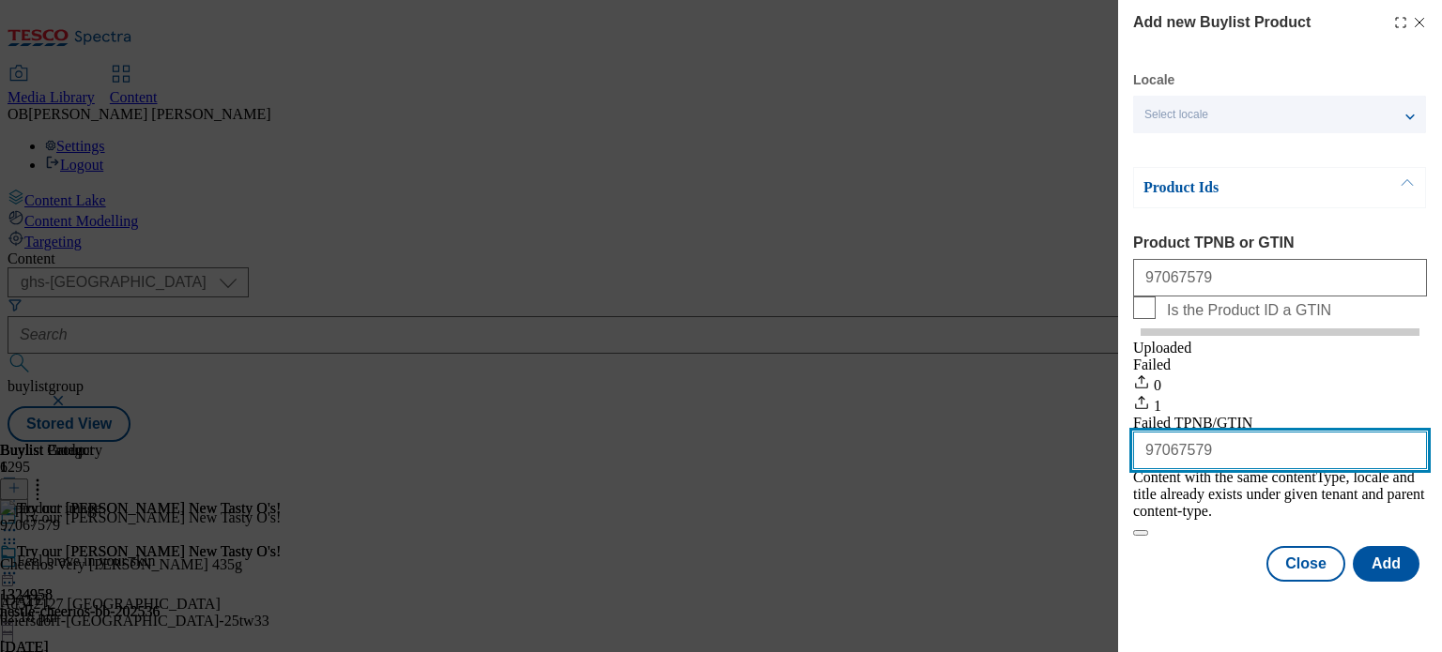
click at [1138, 469] on input "97067579" at bounding box center [1280, 451] width 294 height 38
click at [1286, 469] on input "97067579" at bounding box center [1280, 451] width 294 height 38
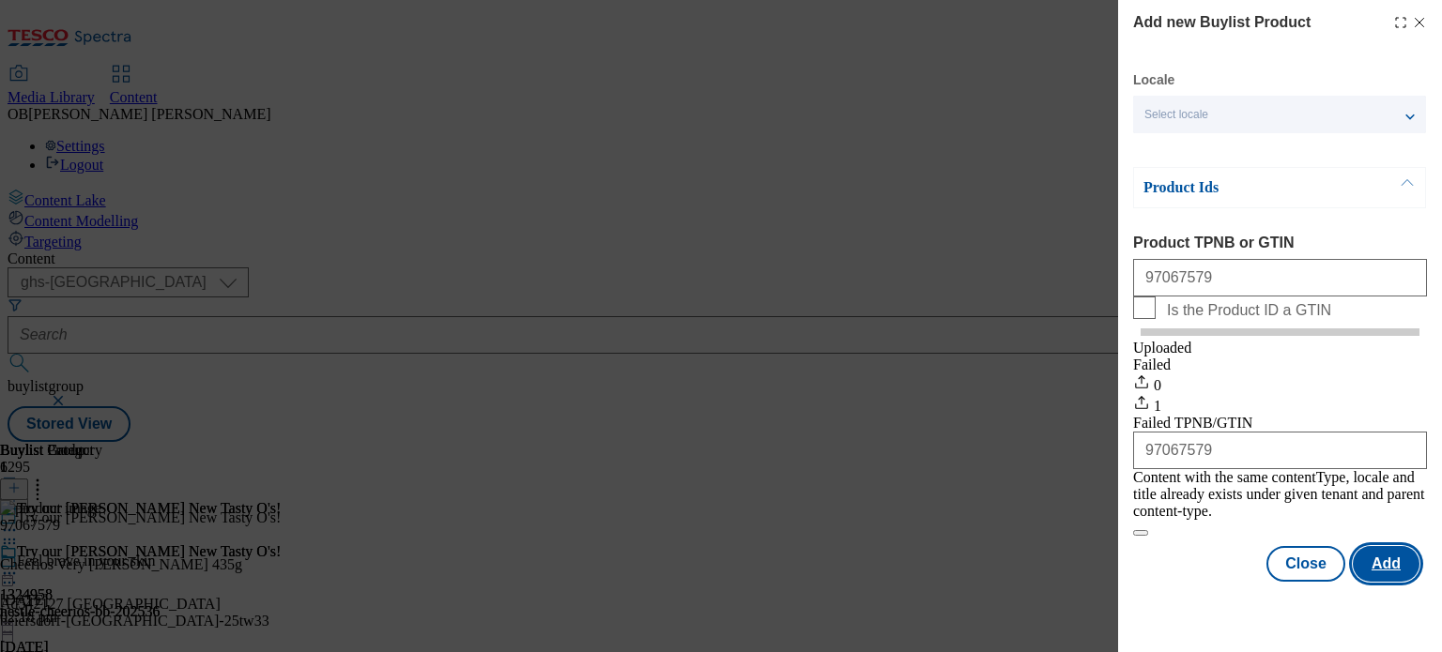
click at [1391, 582] on button "Add" at bounding box center [1386, 564] width 67 height 36
click at [1294, 573] on button "Close" at bounding box center [1305, 564] width 79 height 36
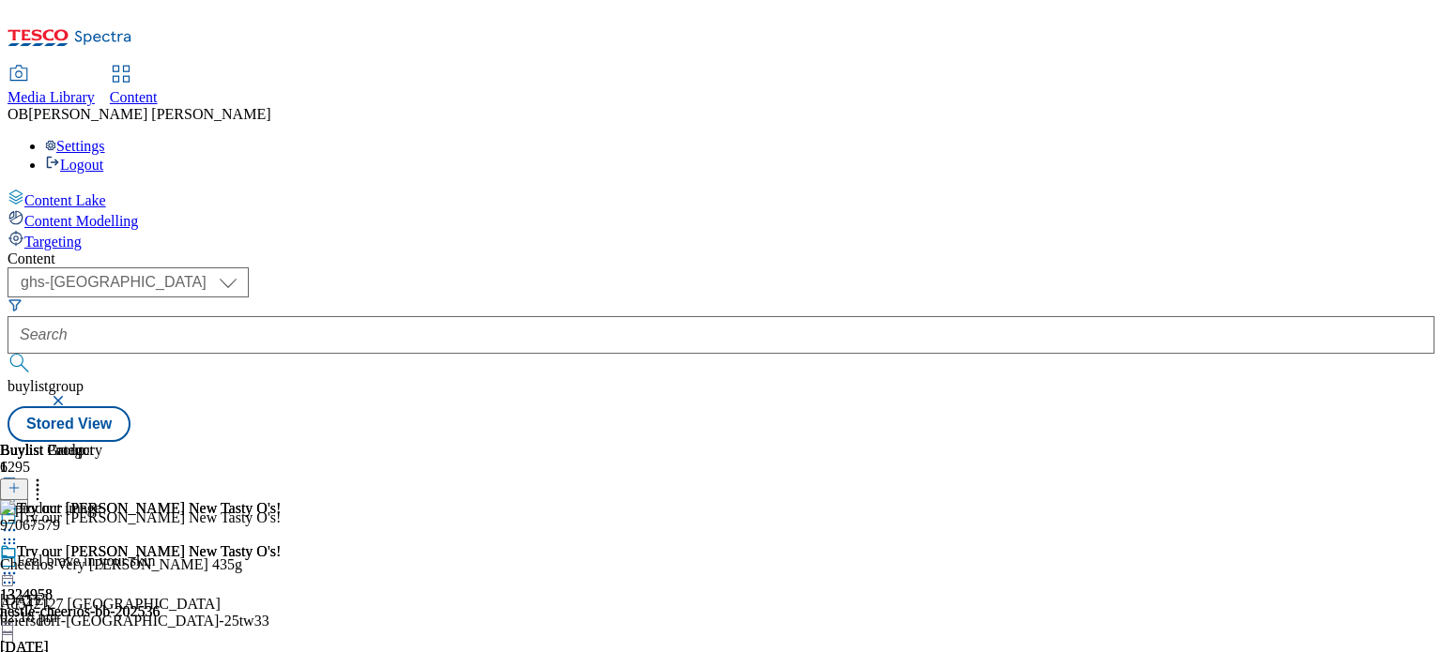
click at [281, 604] on div "nestle-cheerios-bb-202536" at bounding box center [140, 612] width 281 height 17
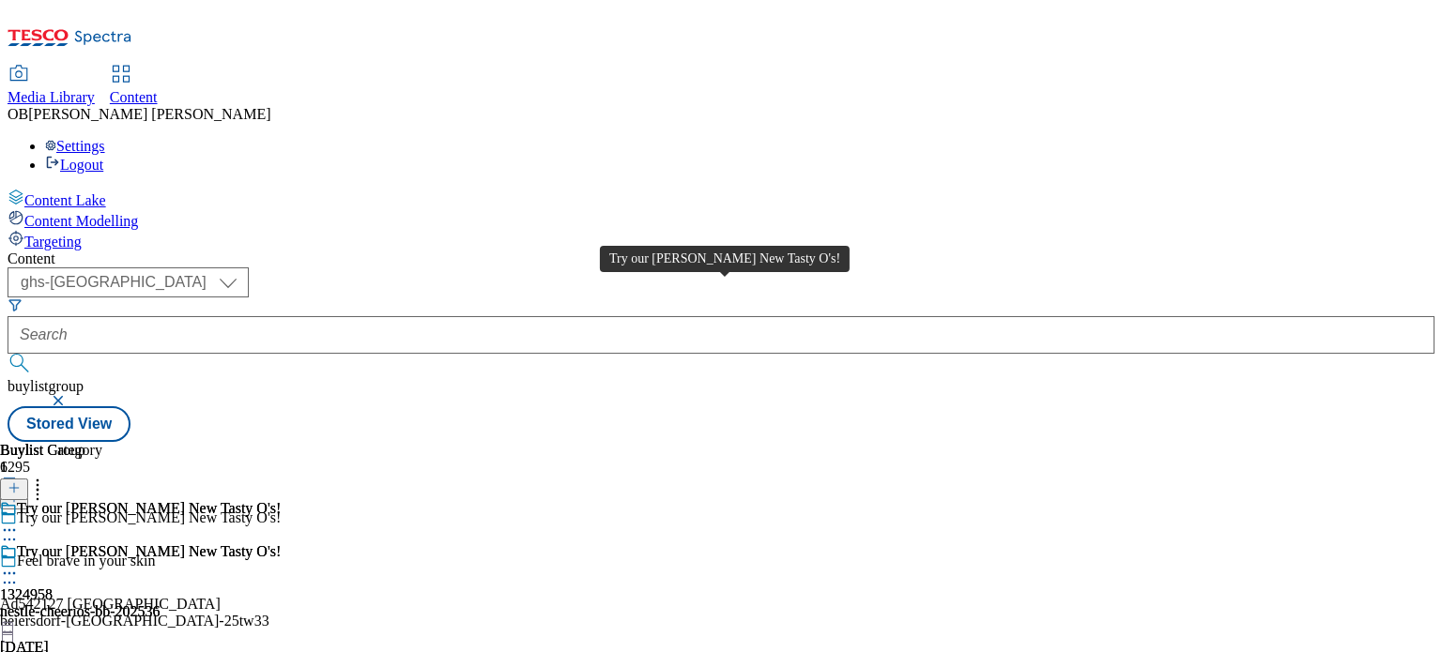
click at [281, 544] on span "Try our Berry New Tasty O's!" at bounding box center [149, 554] width 264 height 21
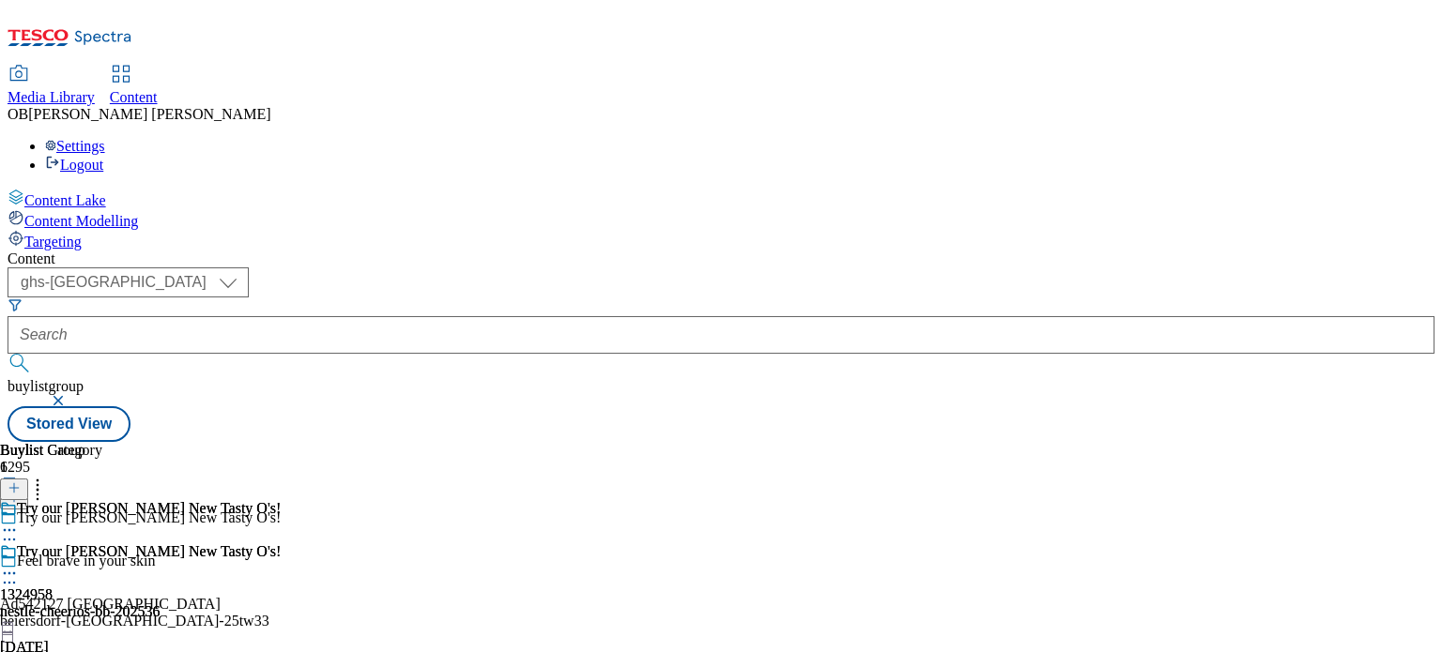
click at [281, 604] on div "nestle-cheerios-bb-202536" at bounding box center [140, 612] width 281 height 17
click at [47, 476] on icon at bounding box center [37, 485] width 19 height 19
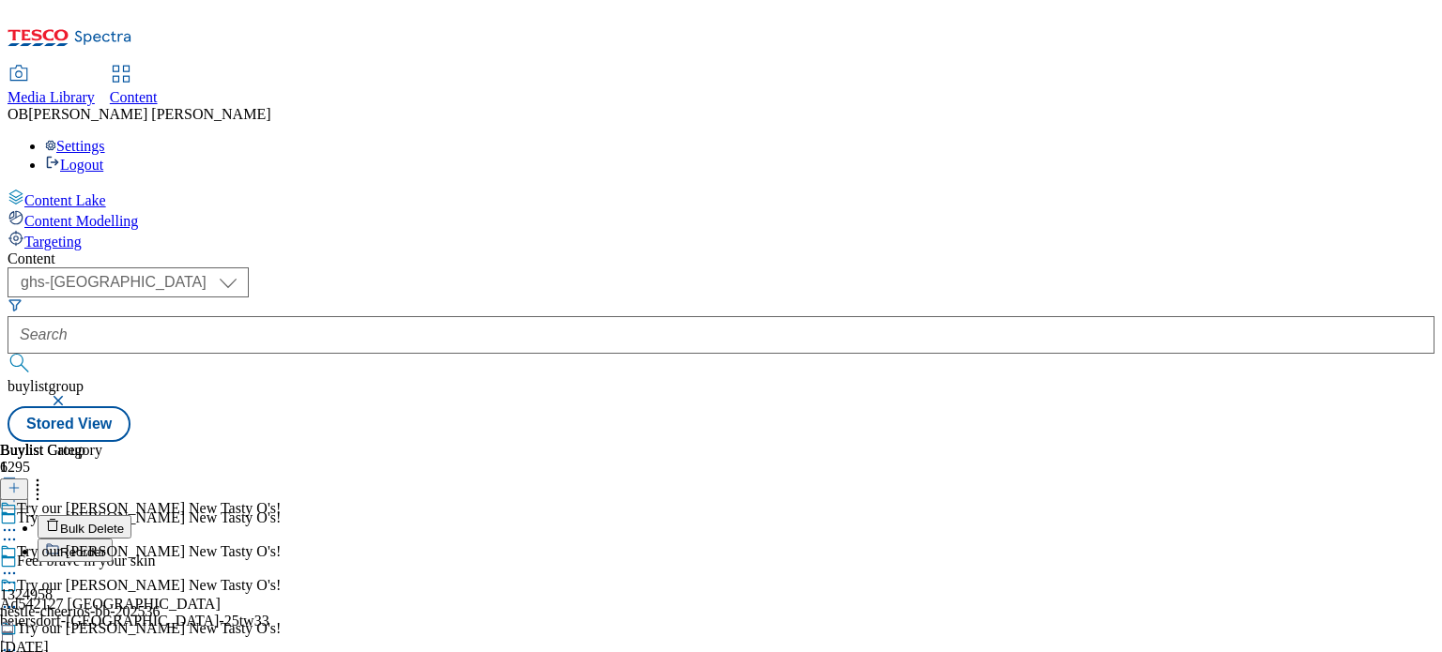
click at [47, 485] on icon at bounding box center [37, 494] width 19 height 19
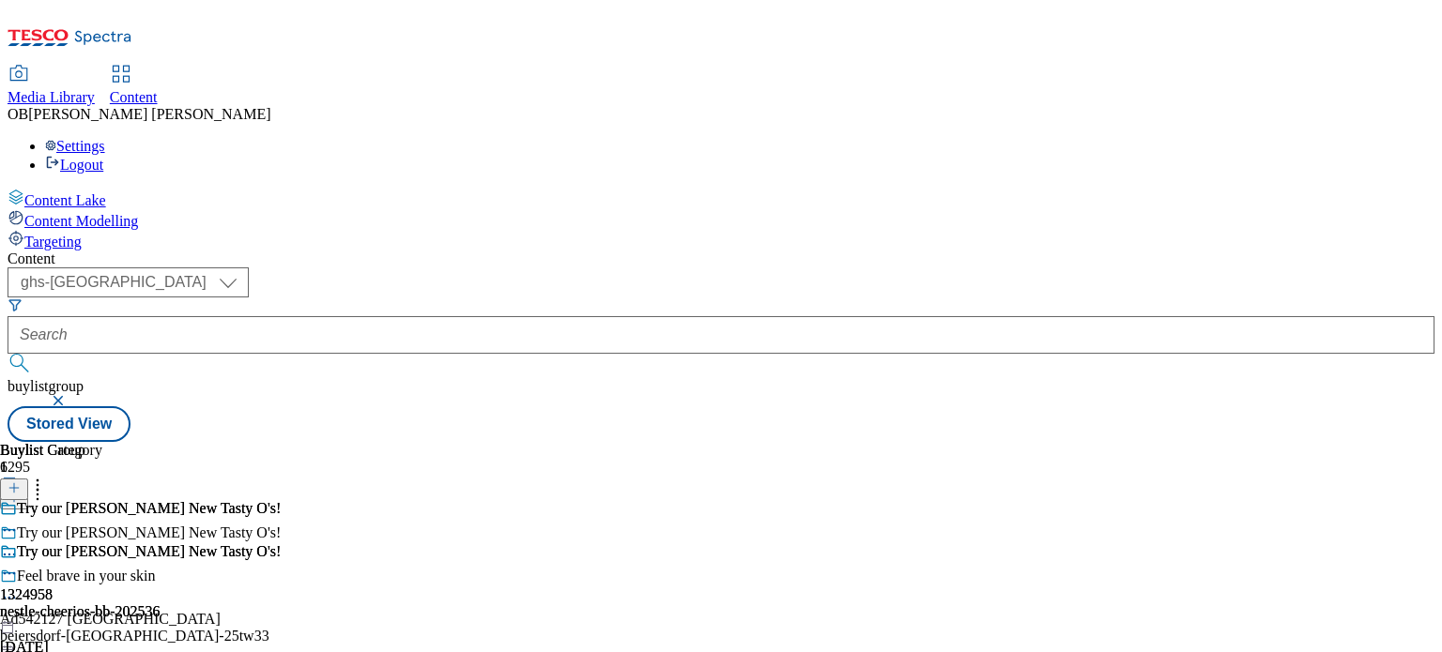
click at [47, 485] on icon at bounding box center [37, 494] width 19 height 19
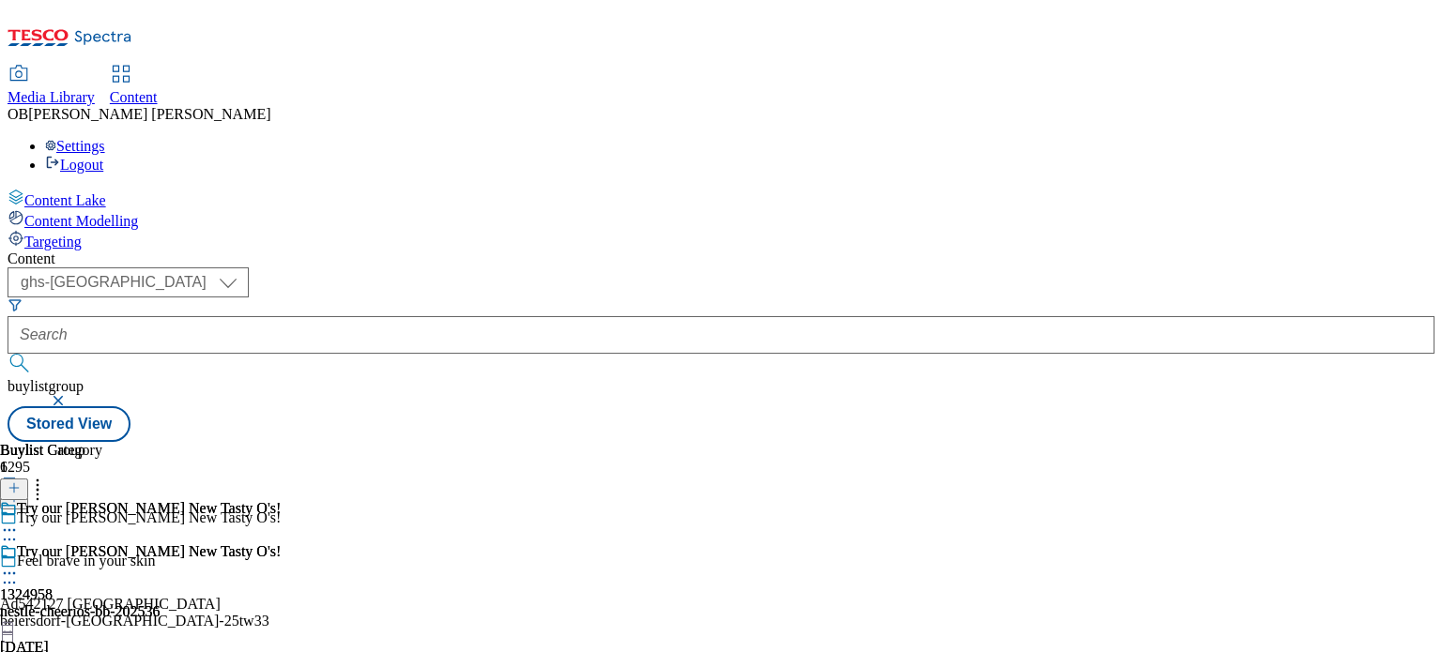
click at [47, 485] on icon at bounding box center [37, 494] width 19 height 19
click at [19, 574] on icon at bounding box center [9, 583] width 19 height 19
click at [19, 564] on icon at bounding box center [9, 573] width 19 height 19
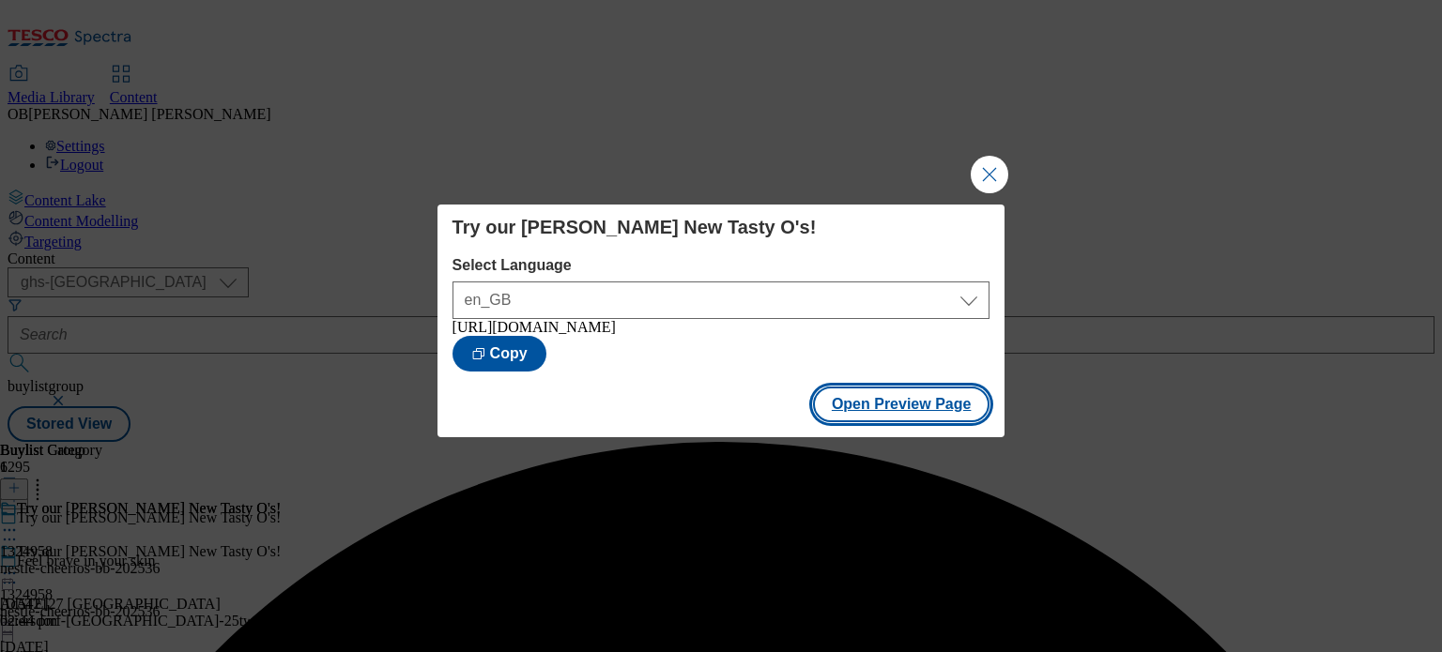
click at [895, 416] on button "Open Preview Page" at bounding box center [901, 405] width 177 height 36
click at [993, 156] on button "Close Modal" at bounding box center [990, 175] width 38 height 38
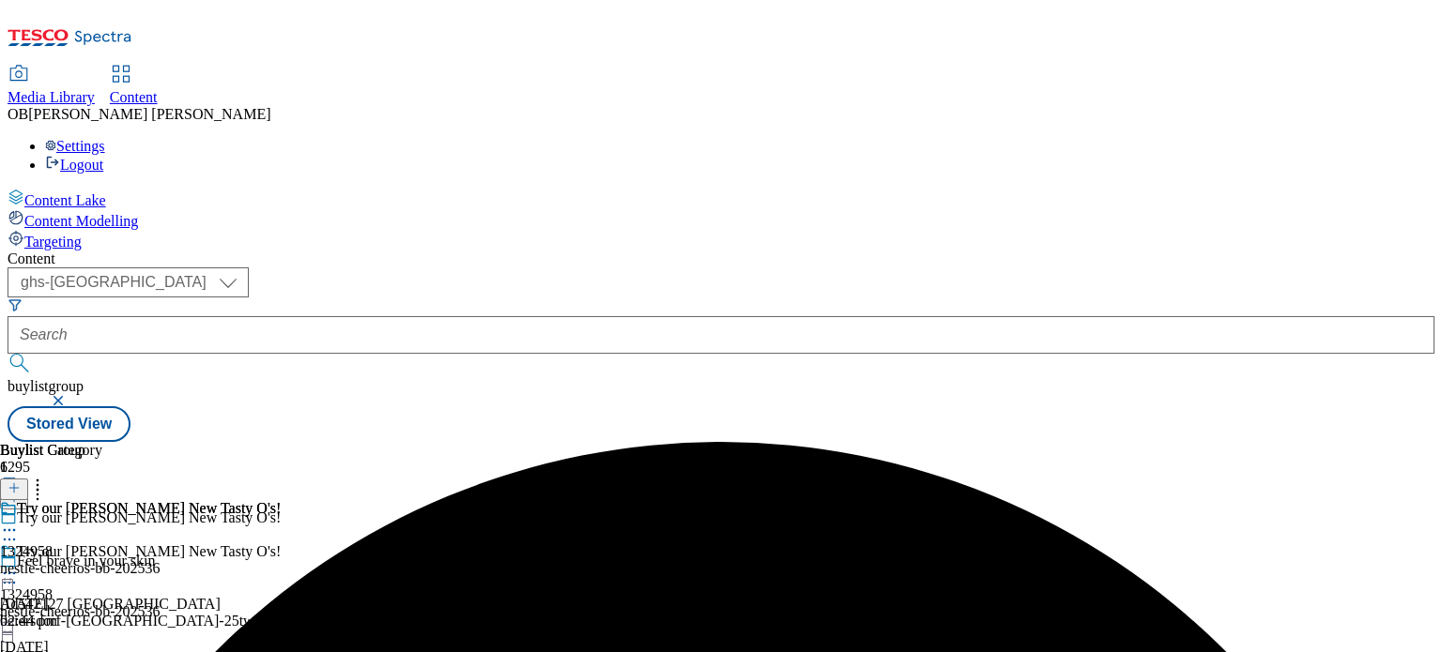
click at [281, 500] on div "Try our Berry New Tasty O's! 1324958 nestle-cheerios-bb-202536 18 Sept 2025 02:…" at bounding box center [140, 565] width 281 height 130
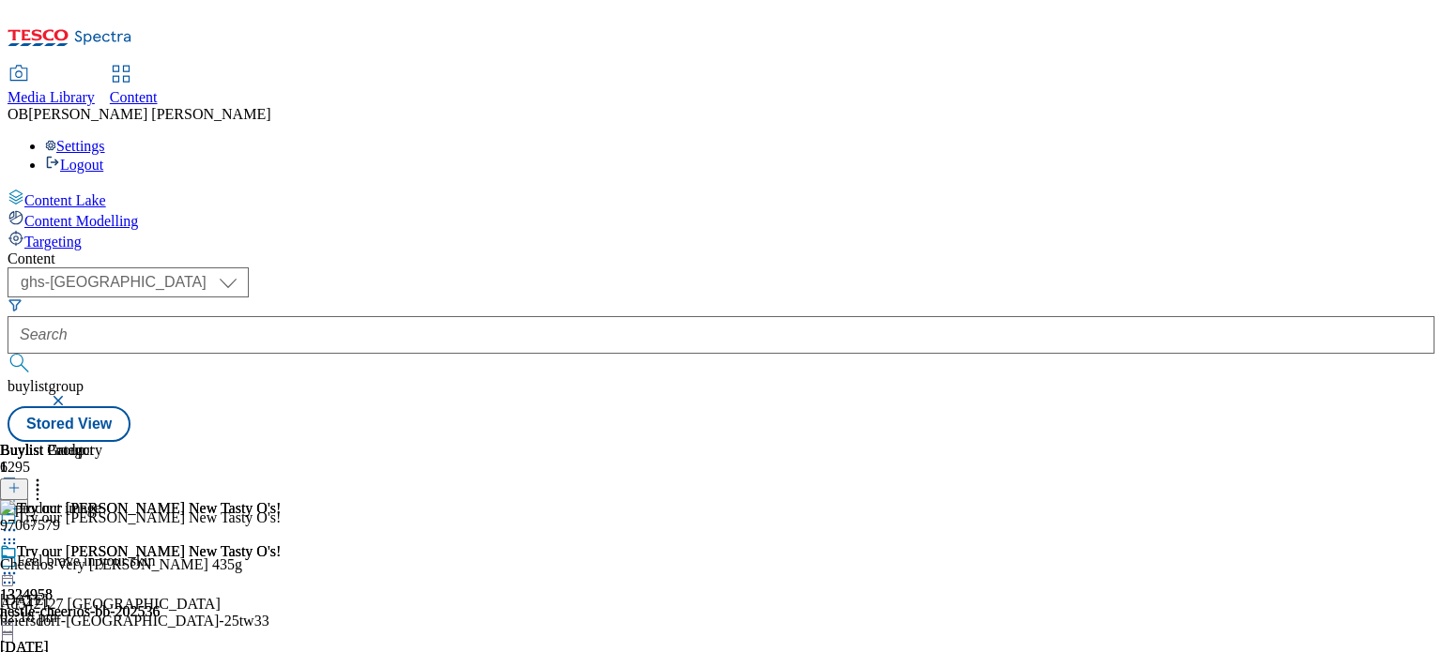
click at [281, 544] on div "Try our Berry New Tasty O's!" at bounding box center [140, 565] width 281 height 43
click at [19, 564] on icon at bounding box center [9, 573] width 19 height 19
click at [87, 602] on button "Edit" at bounding box center [63, 613] width 50 height 22
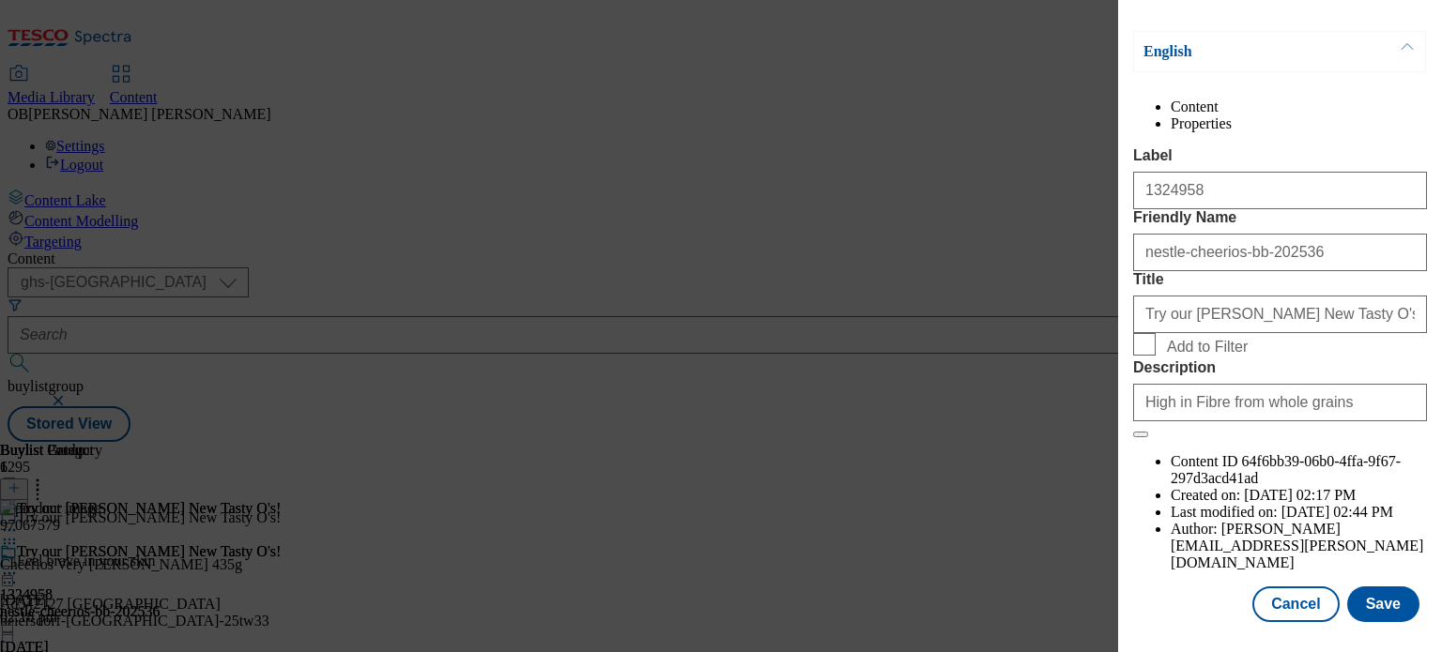
scroll to position [284, 0]
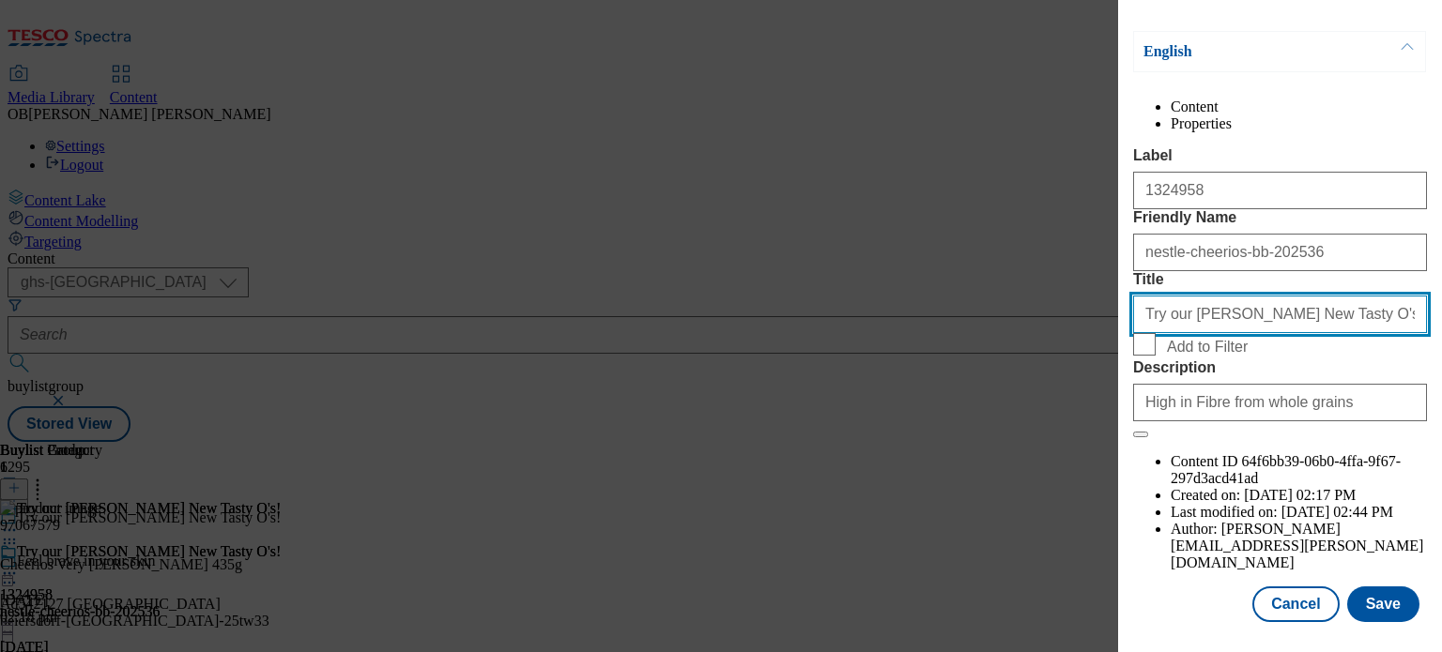
drag, startPoint x: 1329, startPoint y: 372, endPoint x: 1110, endPoint y: 393, distance: 220.7
click at [1110, 393] on div "Edit Buylist Category Locale Select locale English Welsh Tags 1 tags selected f…" at bounding box center [721, 326] width 1442 height 652
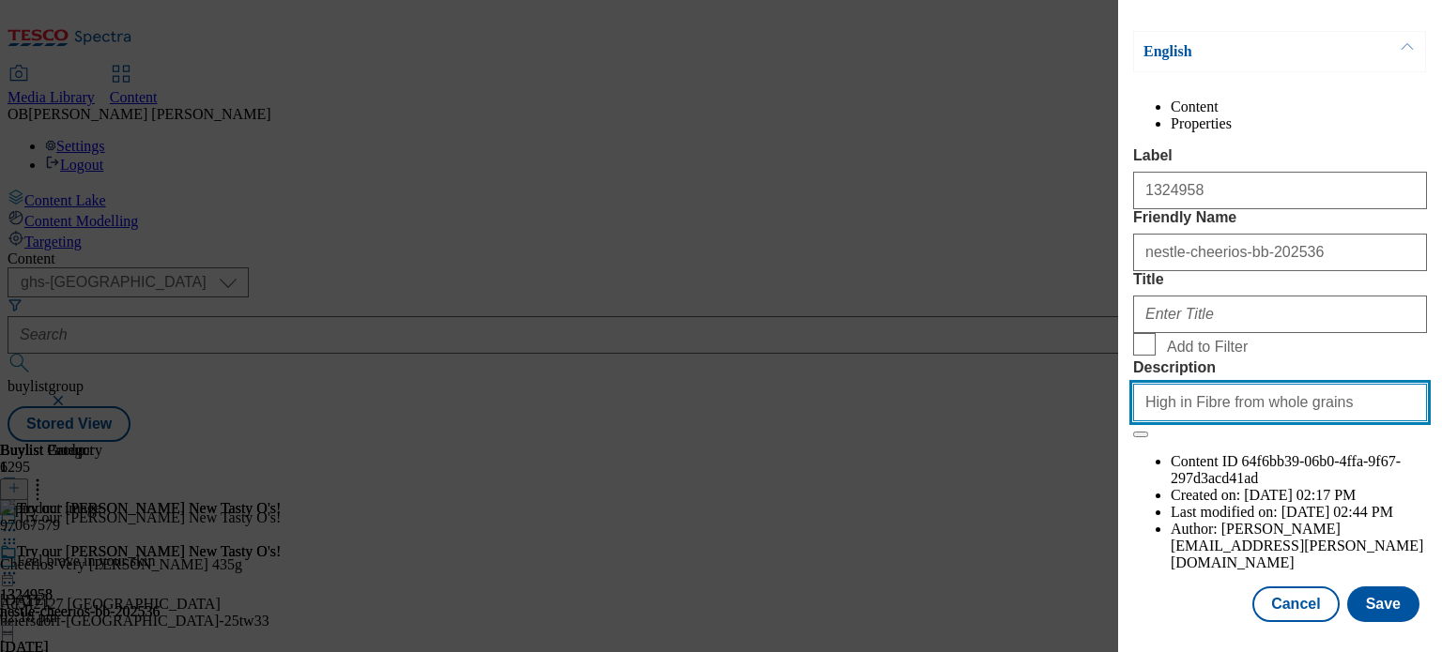
drag, startPoint x: 1329, startPoint y: 513, endPoint x: 1136, endPoint y: 529, distance: 194.1
click at [1136, 422] on input "High in Fibre from whole grains" at bounding box center [1280, 403] width 294 height 38
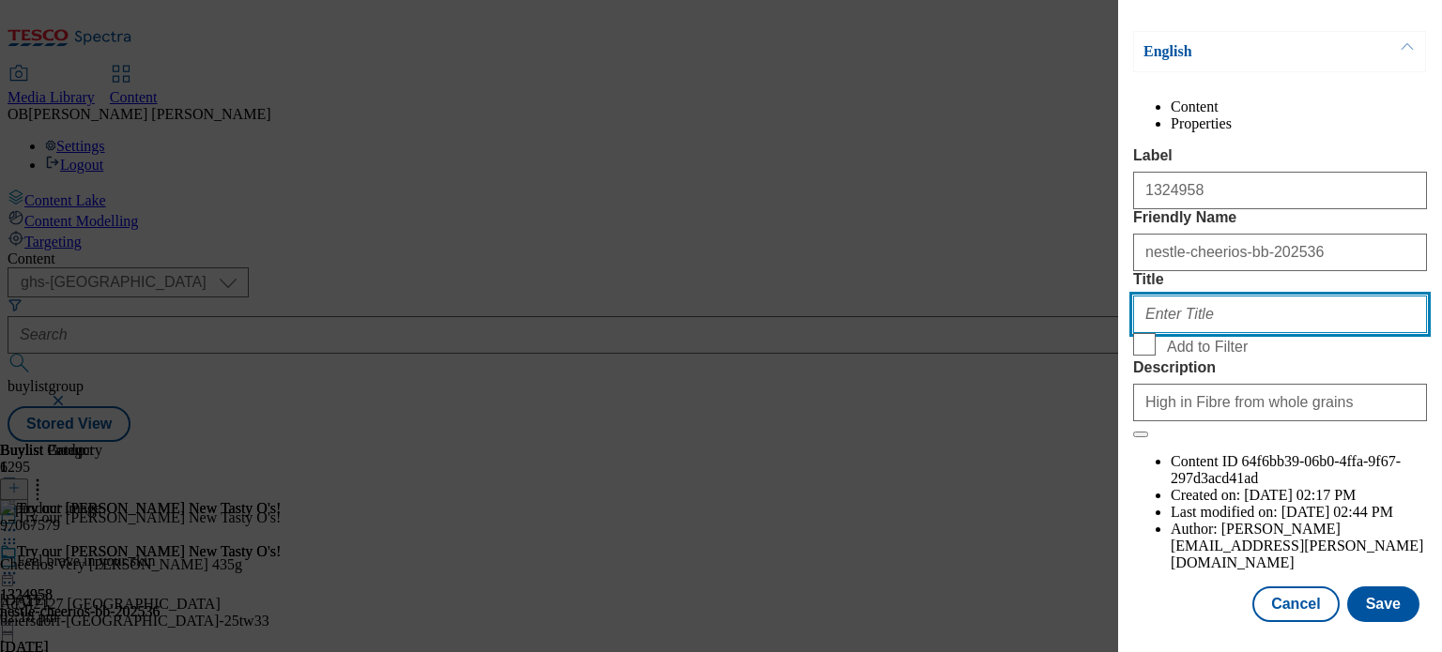
click at [1194, 333] on input "Title" at bounding box center [1280, 315] width 294 height 38
paste input "High in Fibre from whole grains"
type input "High in Fibre from whole grains"
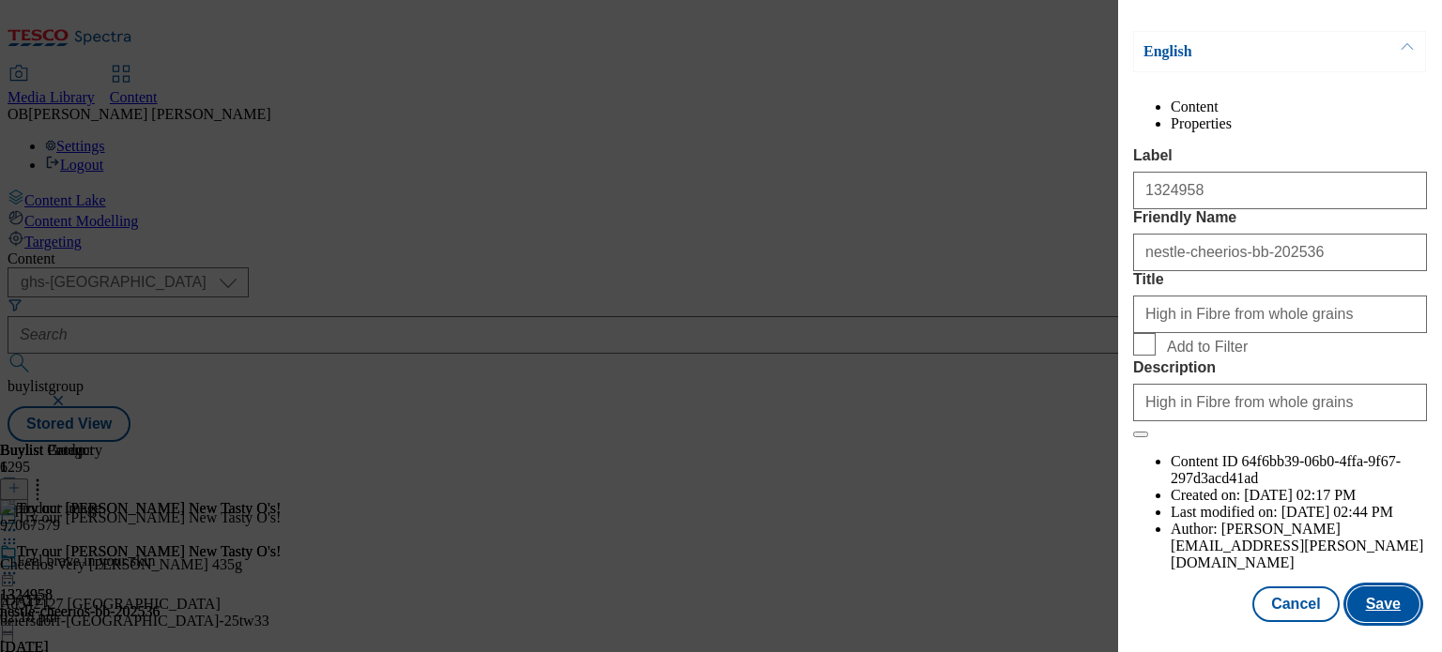
click at [1364, 587] on button "Save" at bounding box center [1383, 605] width 72 height 36
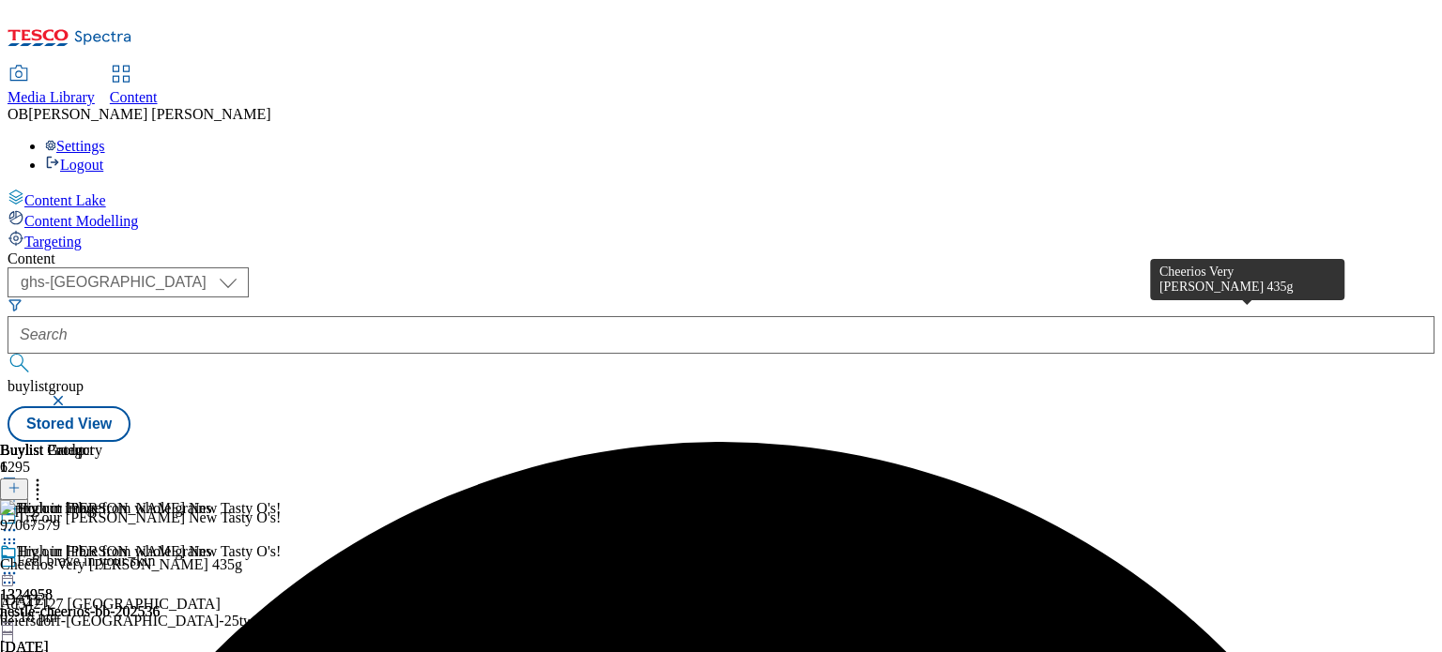
scroll to position [0, 223]
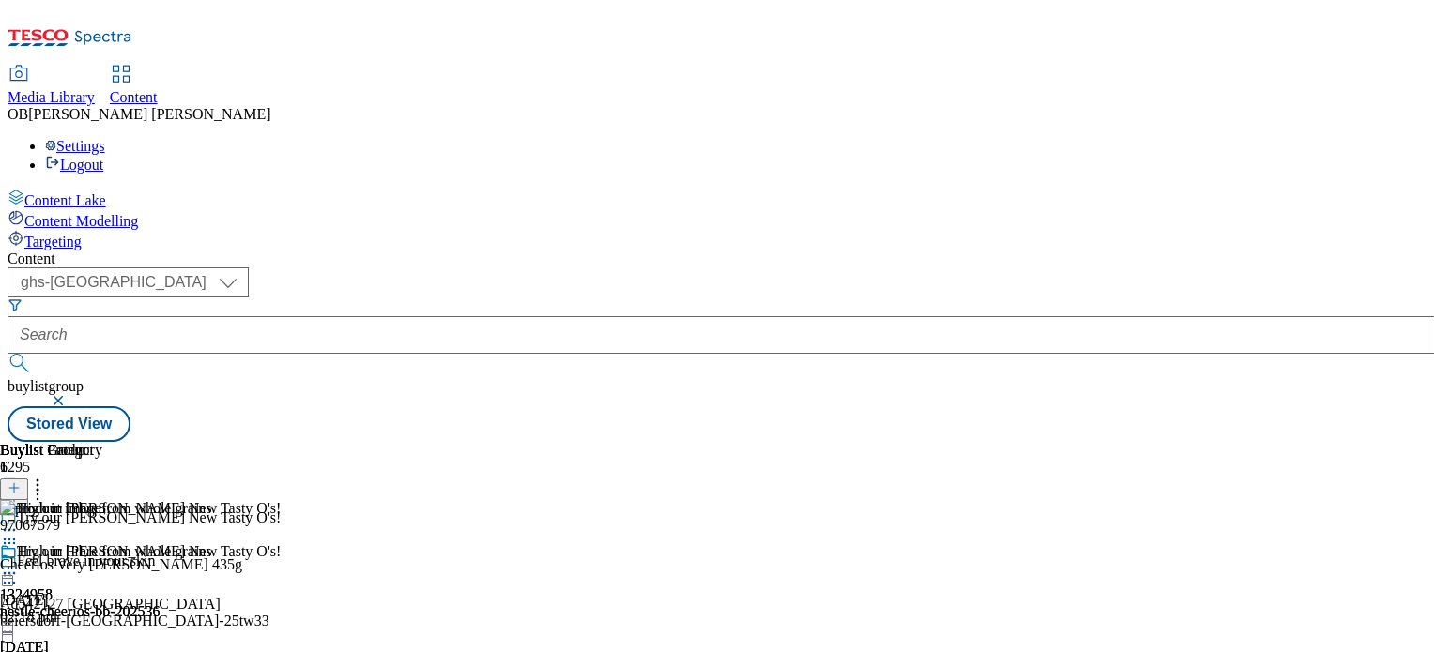
click at [281, 604] on div "nestle-cheerios-bb-202536" at bounding box center [140, 612] width 281 height 17
click at [19, 564] on icon at bounding box center [9, 573] width 19 height 19
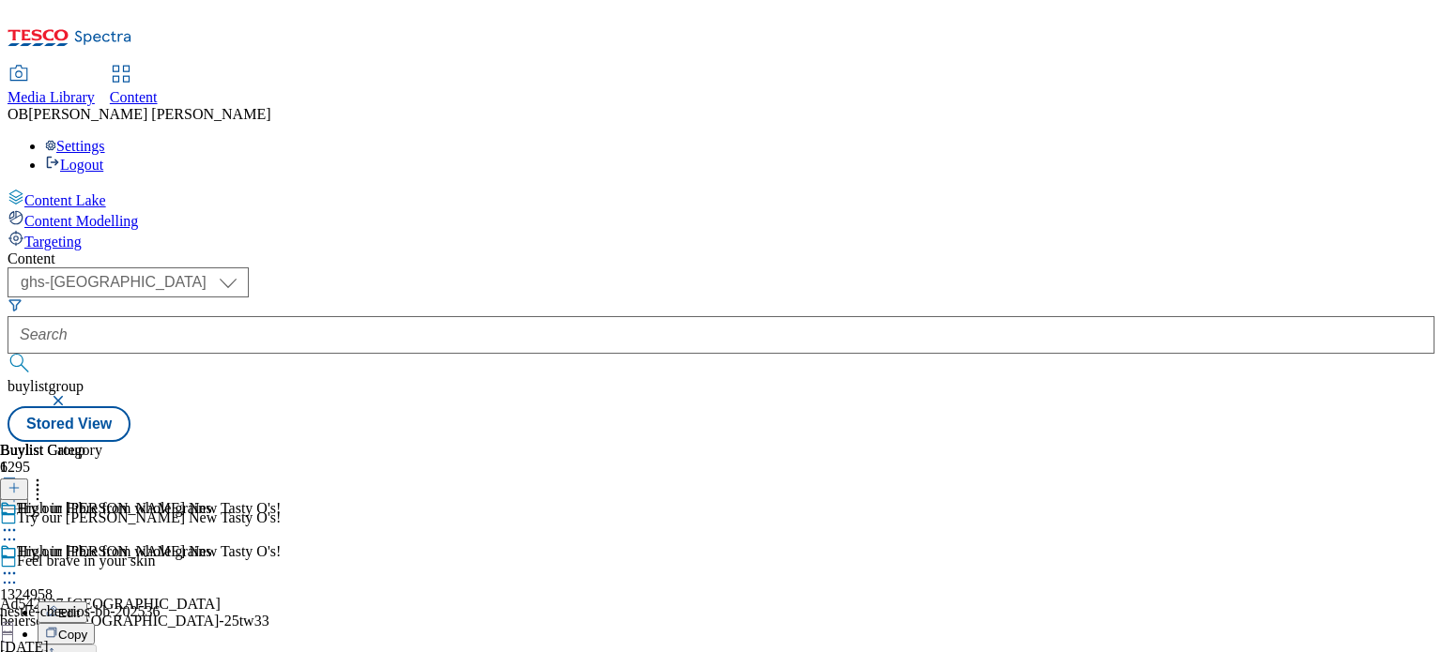
click at [281, 604] on div "nestle-cheerios-bb-202536" at bounding box center [140, 612] width 281 height 17
click at [19, 564] on icon at bounding box center [9, 573] width 19 height 19
click at [87, 602] on button "Edit" at bounding box center [63, 613] width 50 height 22
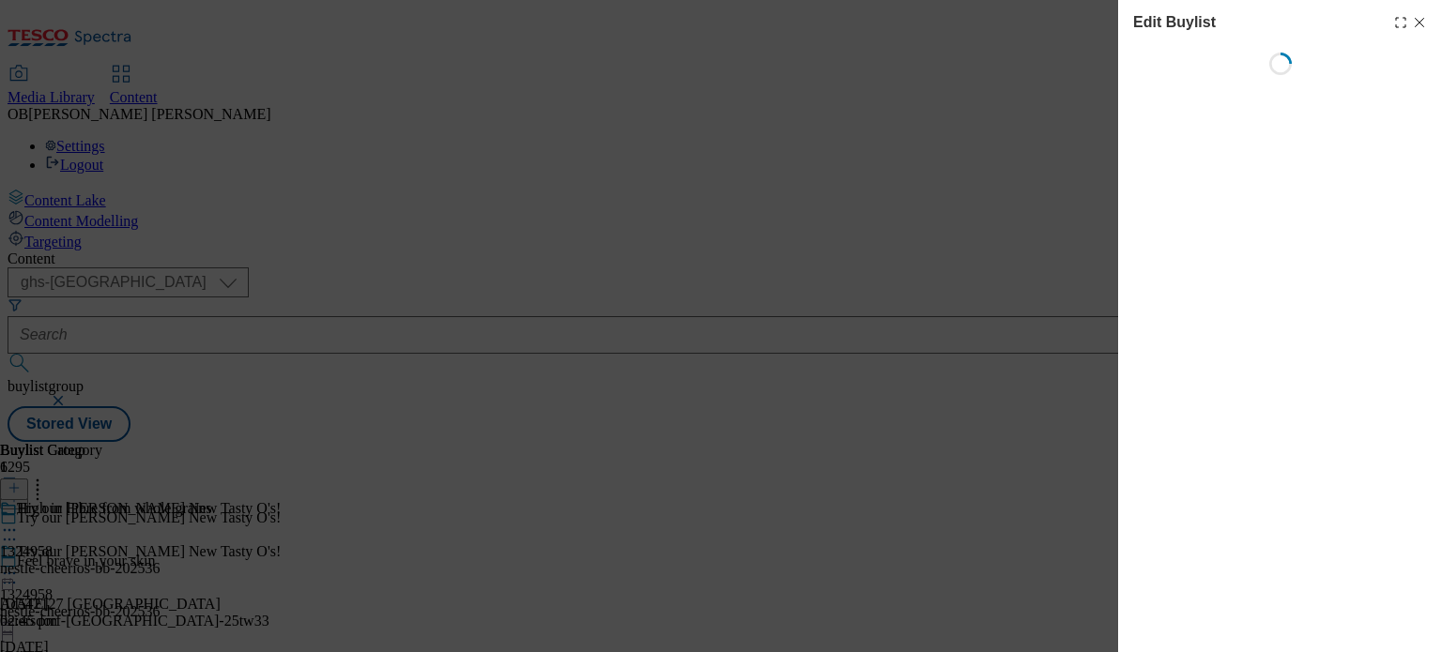
select select "evergreen"
select select "supplier funded long term >4 weeks"
select select "dunnhumby"
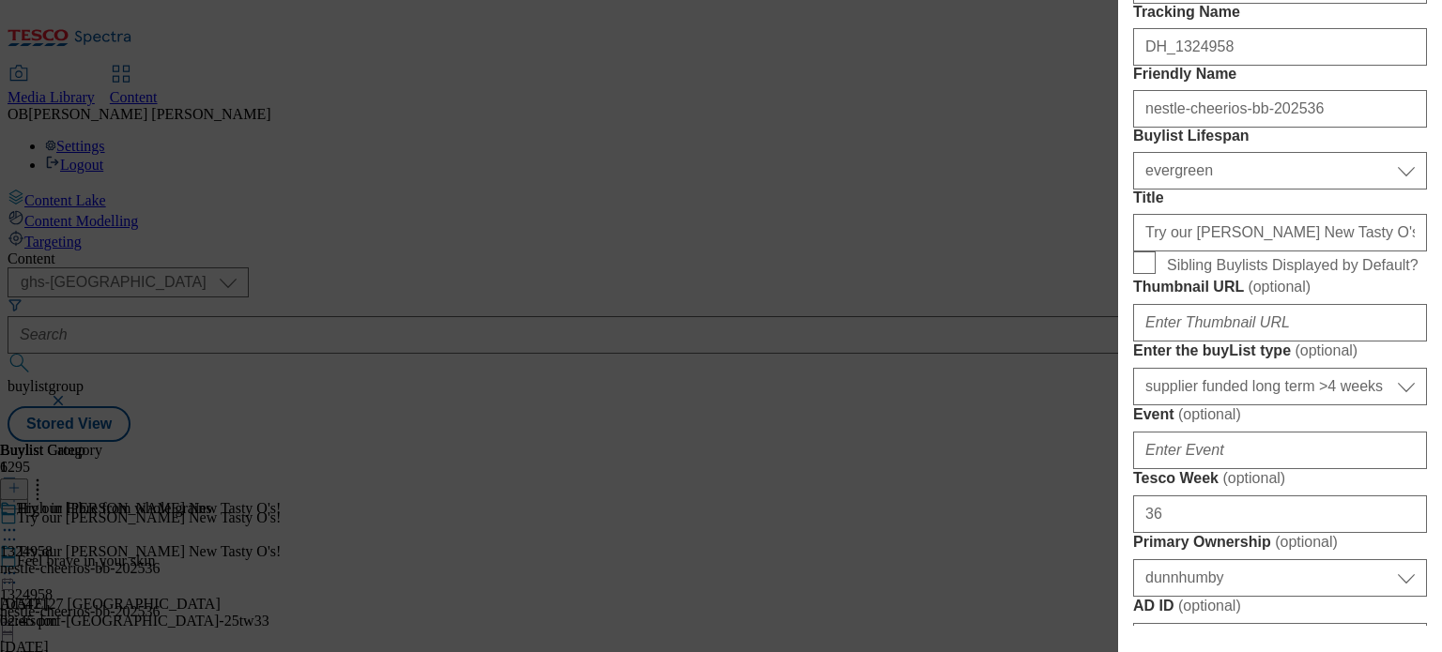
scroll to position [466, 0]
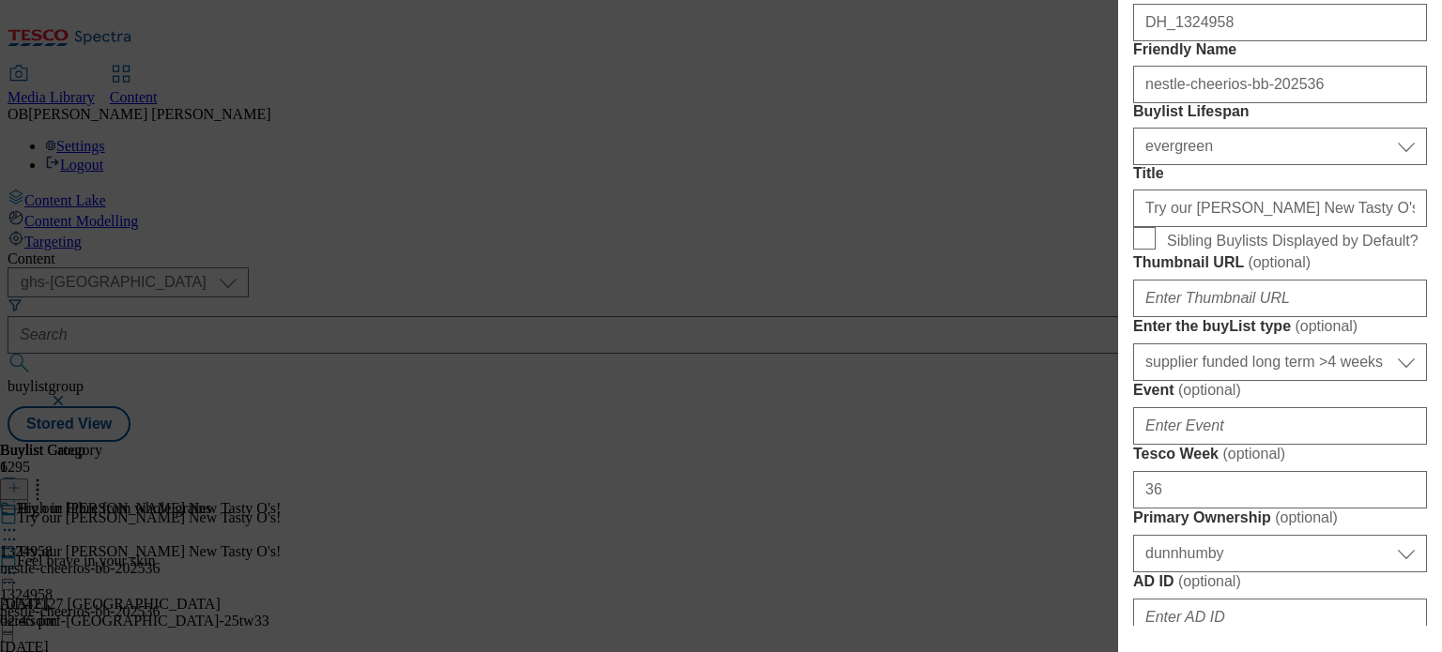
click at [971, 577] on div "Edit Buylist Locale Select locale English Welsh Tags 1 tags selected fnf market…" at bounding box center [721, 326] width 1442 height 652
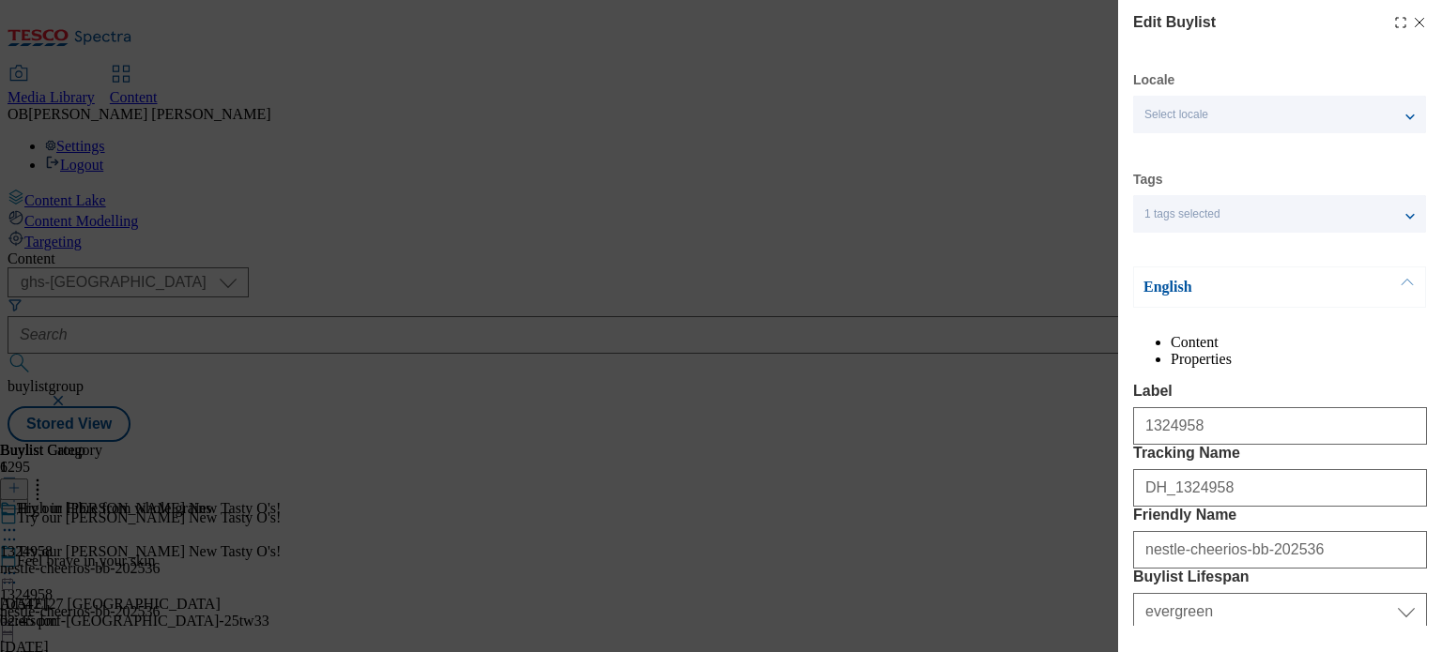
click at [1412, 25] on icon "Modal" at bounding box center [1419, 22] width 15 height 15
select select "evergreen"
select select "supplier funded long term >4 weeks"
select select "dunnhumby"
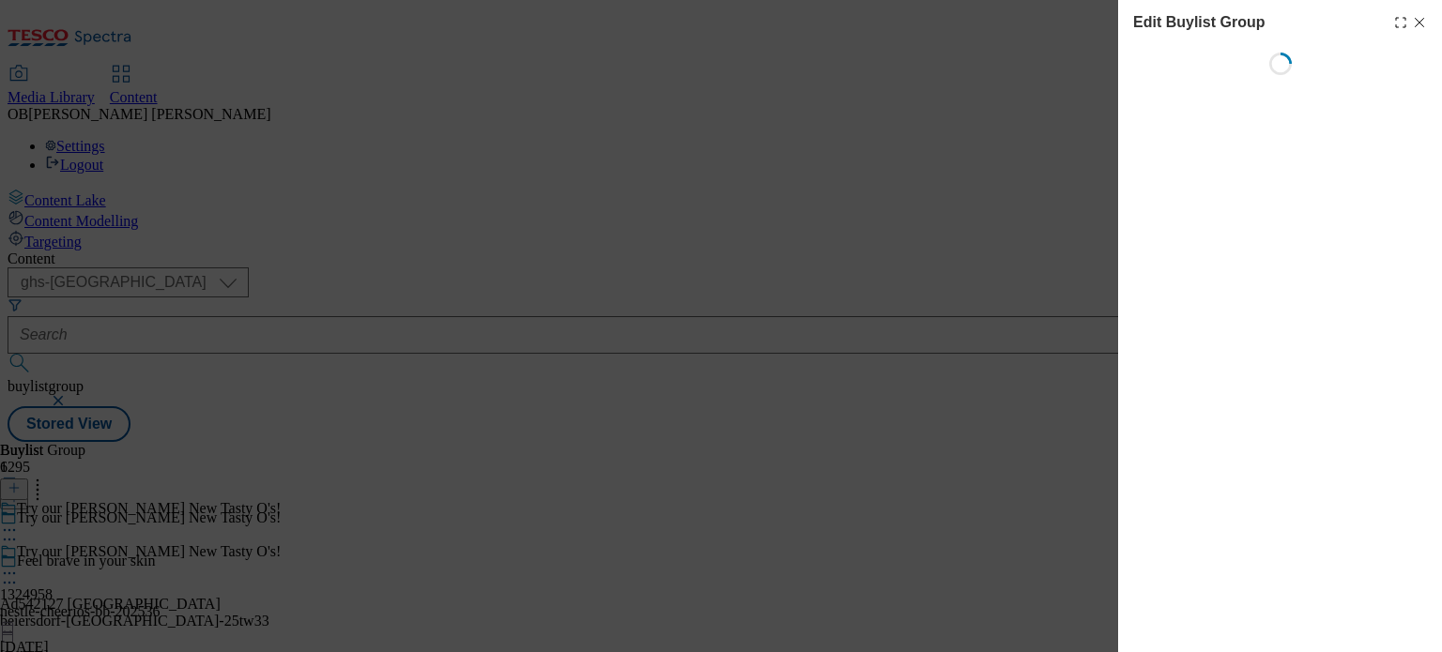
select select "default"
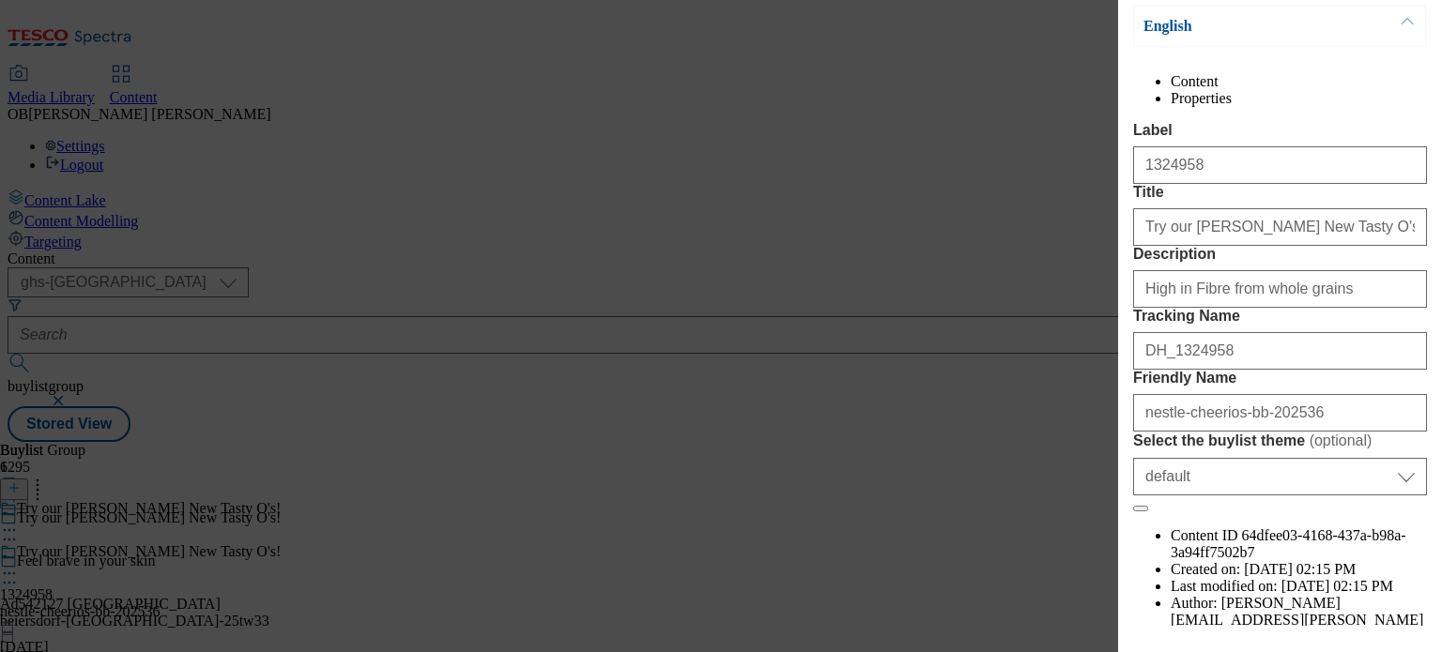
scroll to position [161, 0]
click at [1038, 186] on div "Edit Buylist Group Locale Select locale English Welsh English Content Propertie…" at bounding box center [721, 326] width 1442 height 652
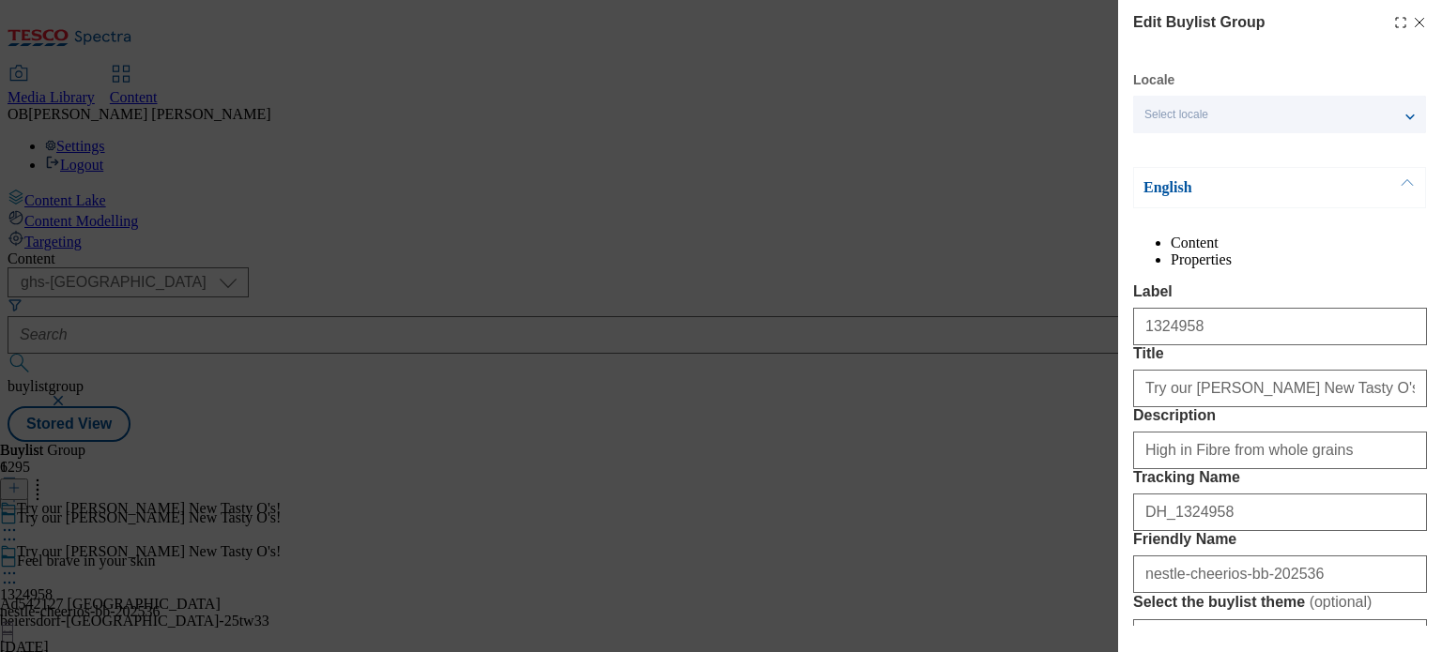
click at [1405, 30] on div "Edit Buylist Group" at bounding box center [1280, 22] width 294 height 23
click at [1412, 17] on icon "Modal" at bounding box center [1419, 22] width 15 height 15
select select "default"
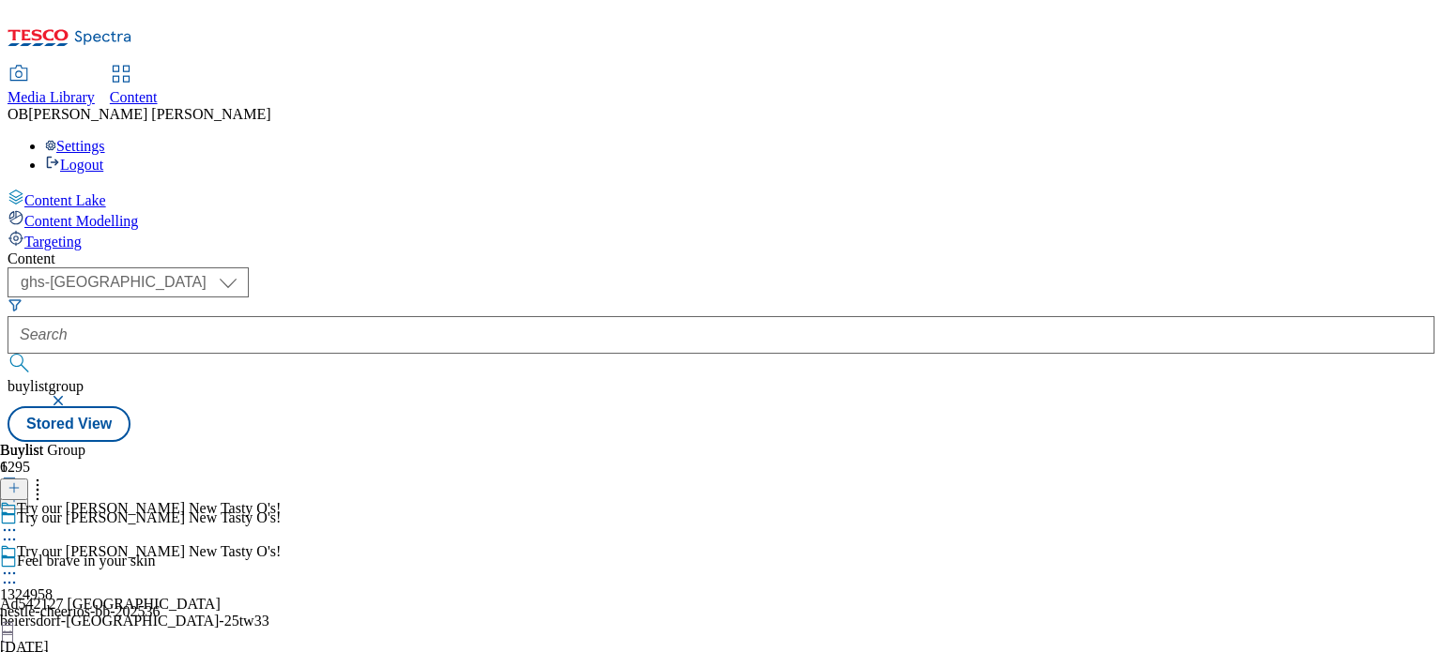
click at [19, 564] on icon at bounding box center [9, 573] width 19 height 19
click at [87, 602] on button "Edit" at bounding box center [63, 613] width 50 height 22
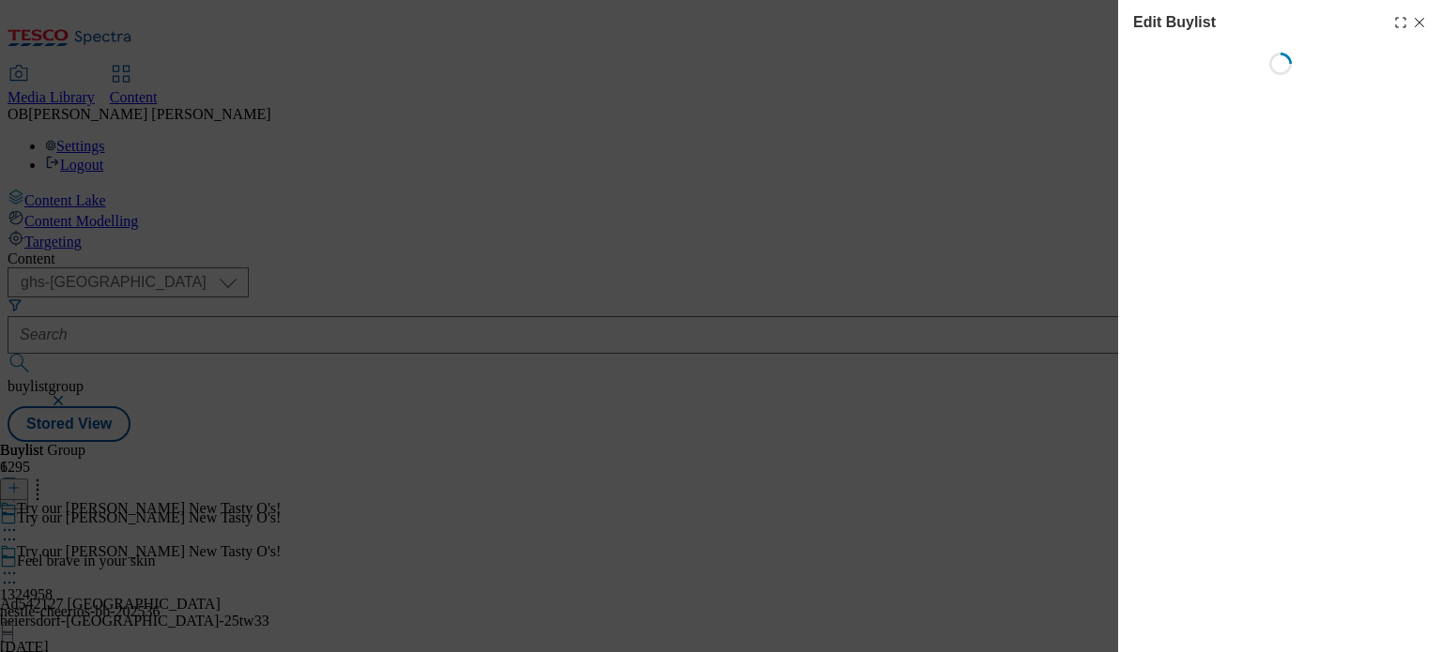
select select "evergreen"
select select "supplier funded long term >4 weeks"
select select "dunnhumby"
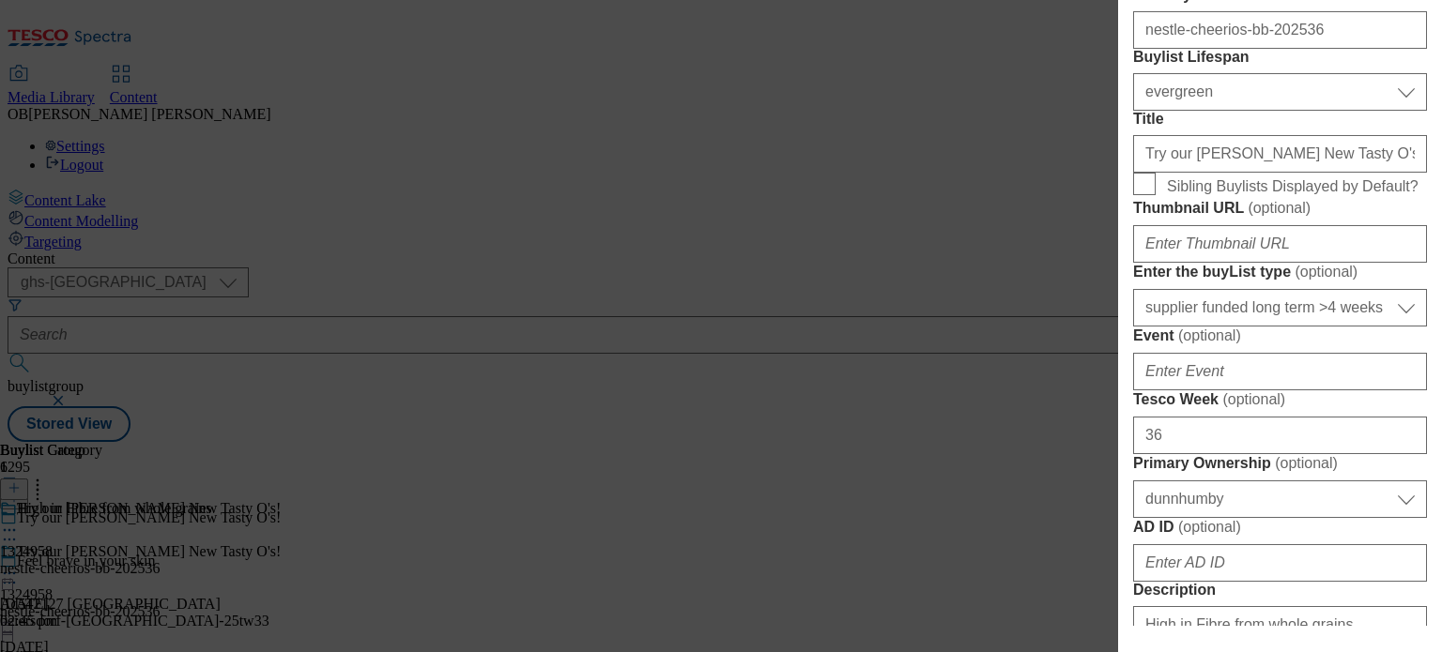
scroll to position [518, 0]
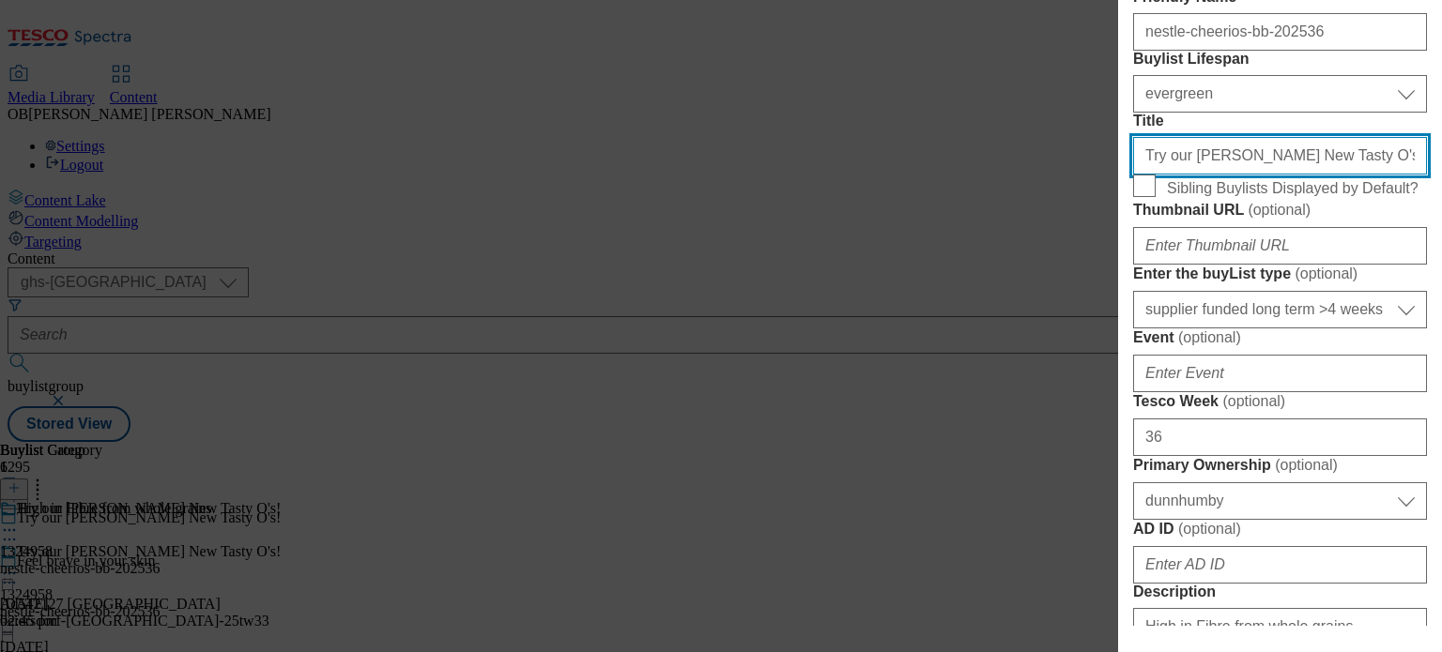
drag, startPoint x: 1326, startPoint y: 317, endPoint x: 1057, endPoint y: 315, distance: 268.5
click at [1057, 315] on div "Edit Buylist Locale Select locale English Welsh Tags 1 tags selected fnf market…" at bounding box center [721, 326] width 1442 height 652
click at [1247, 175] on input "High in fibre" at bounding box center [1280, 156] width 294 height 38
click at [1247, 175] on input "High in fibre from 3 whole grains" at bounding box center [1280, 156] width 294 height 38
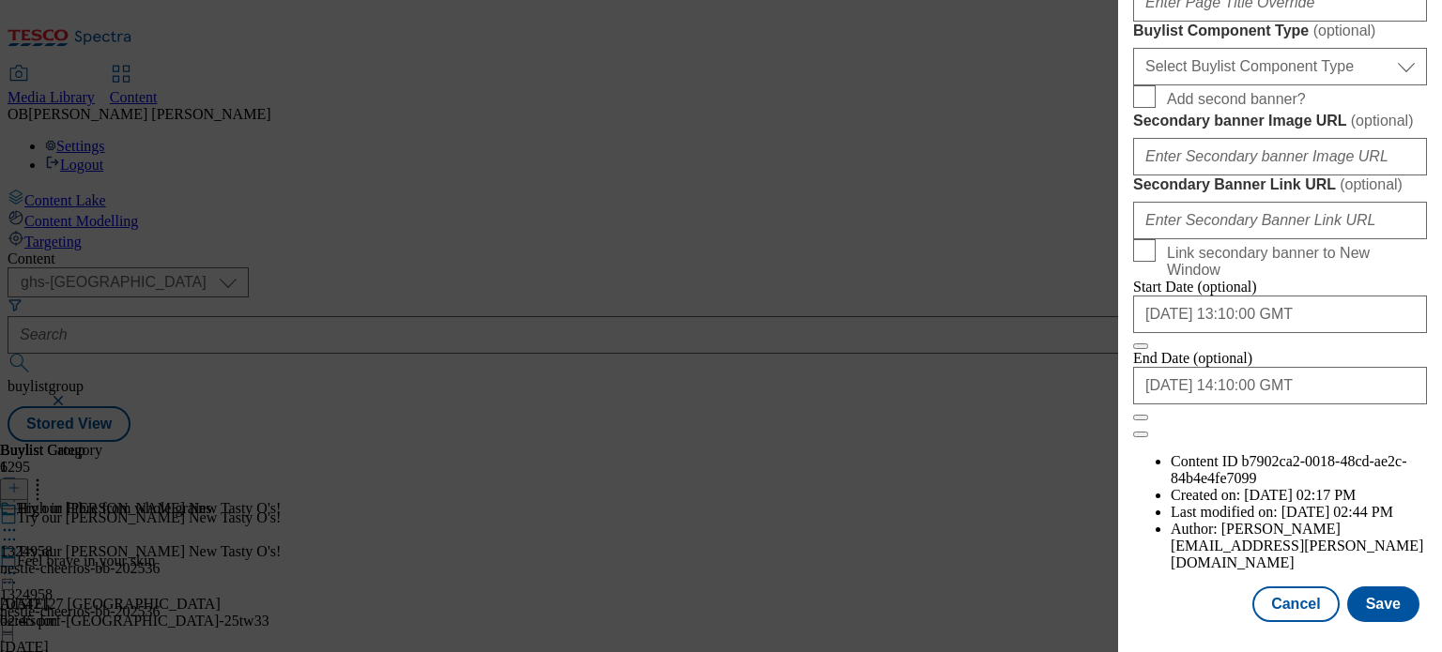
scroll to position [1853, 0]
type input "High in fibre from three whole grains"
click at [1384, 587] on button "Save" at bounding box center [1383, 605] width 72 height 36
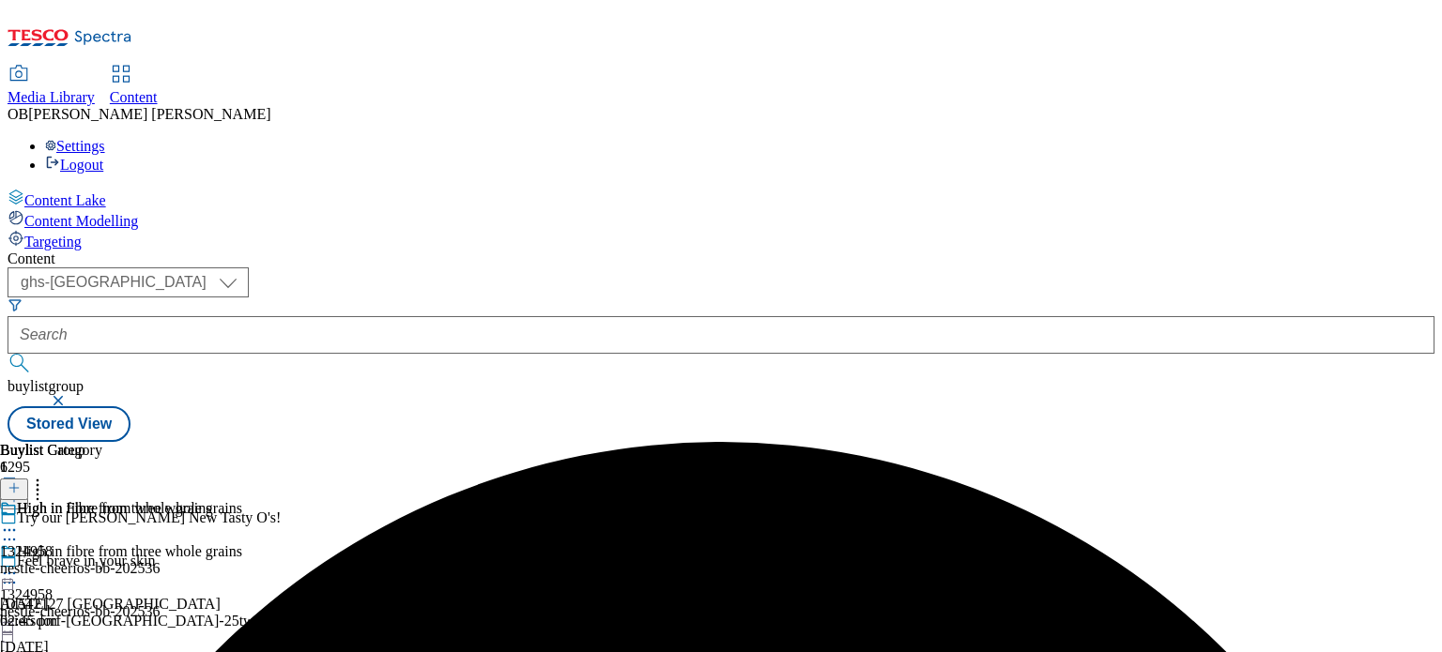
click at [19, 564] on icon at bounding box center [9, 573] width 19 height 19
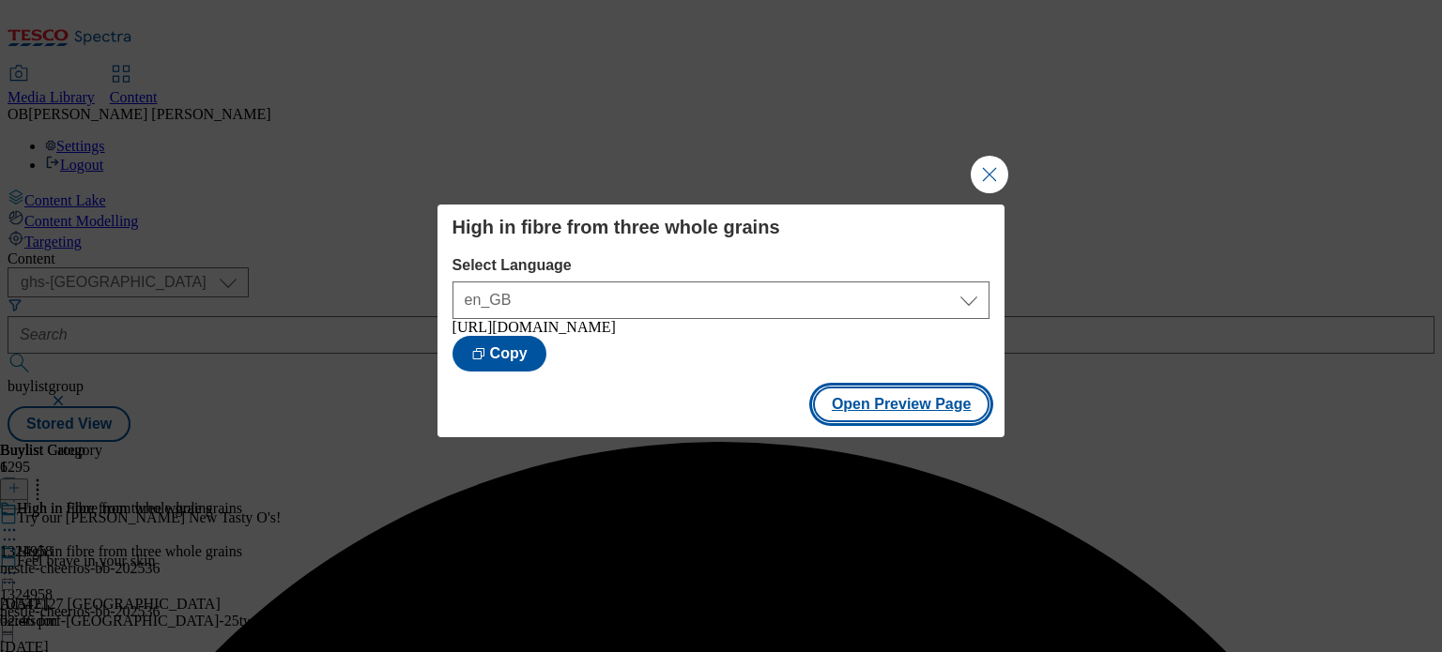
click at [931, 406] on button "Open Preview Page" at bounding box center [901, 405] width 177 height 36
click at [982, 163] on button "Close Modal" at bounding box center [990, 175] width 38 height 38
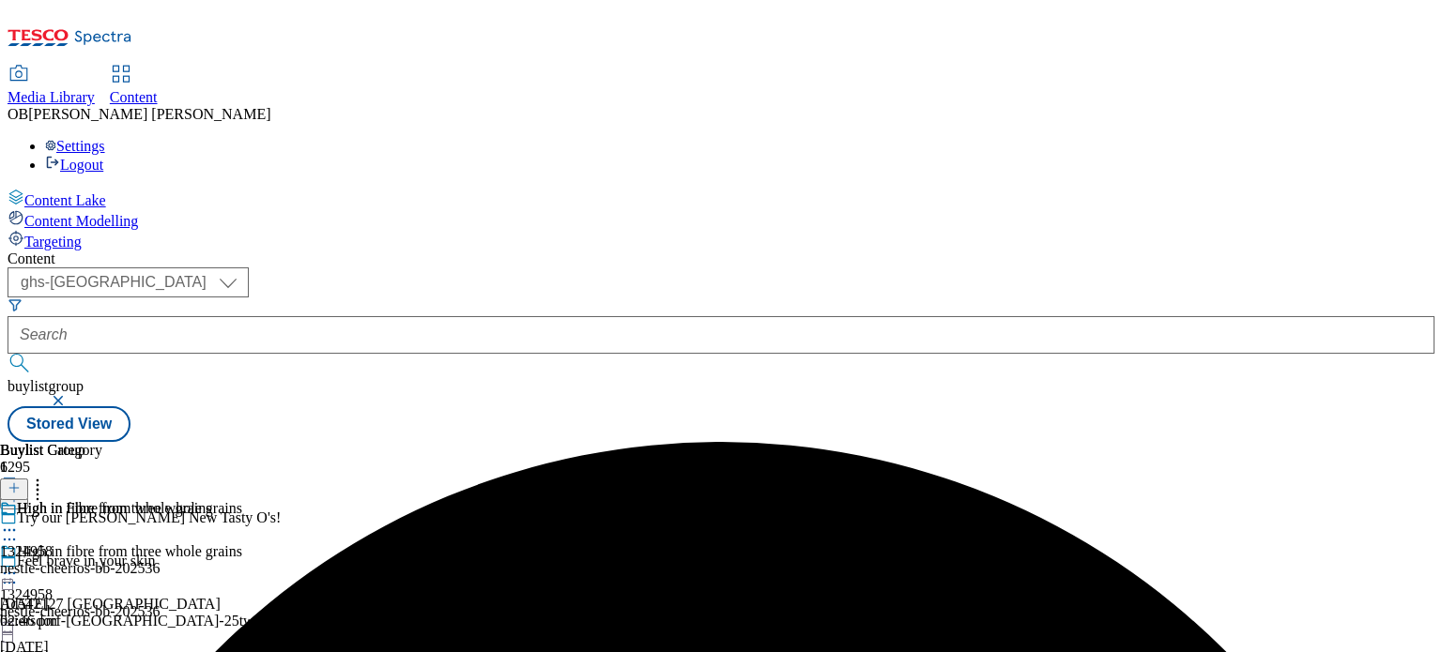
click at [212, 500] on div "High in Fibre from whole grains 1324958 nestle-cheerios-bb-202536 18 Sept 2025 …" at bounding box center [106, 565] width 212 height 130
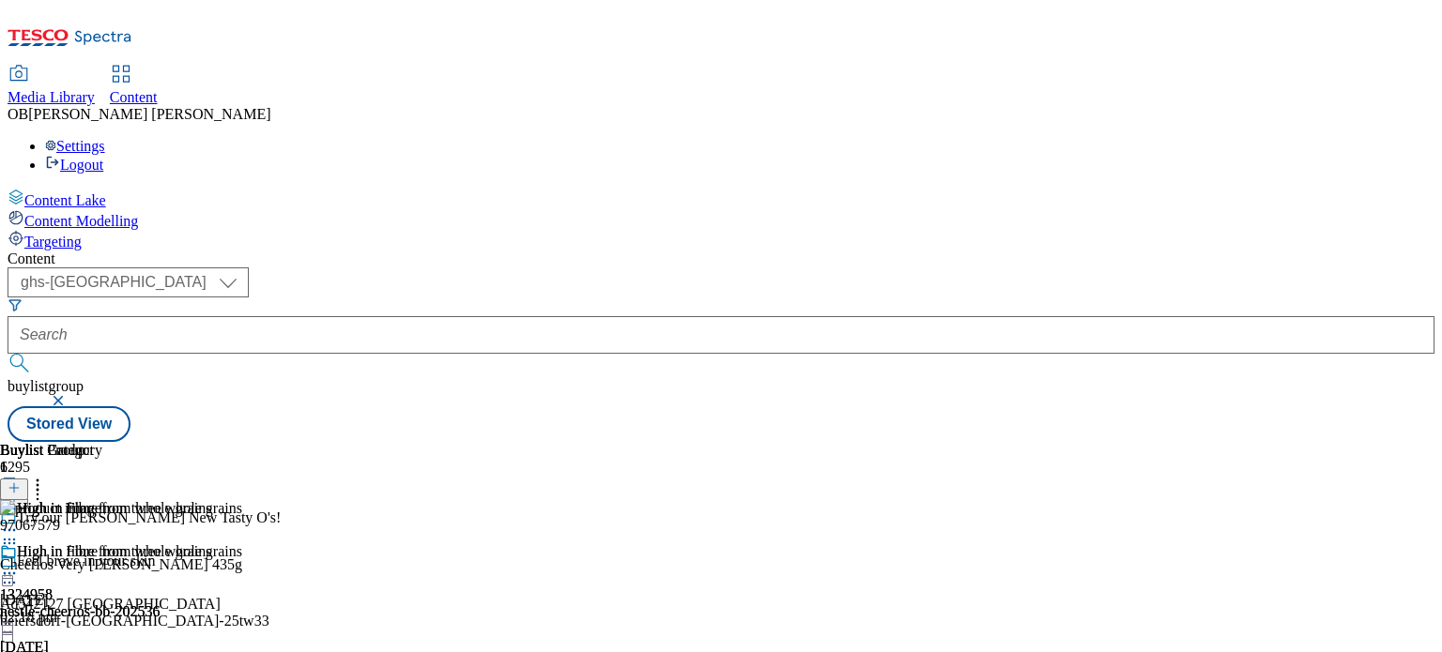
click at [19, 564] on icon at bounding box center [9, 573] width 19 height 19
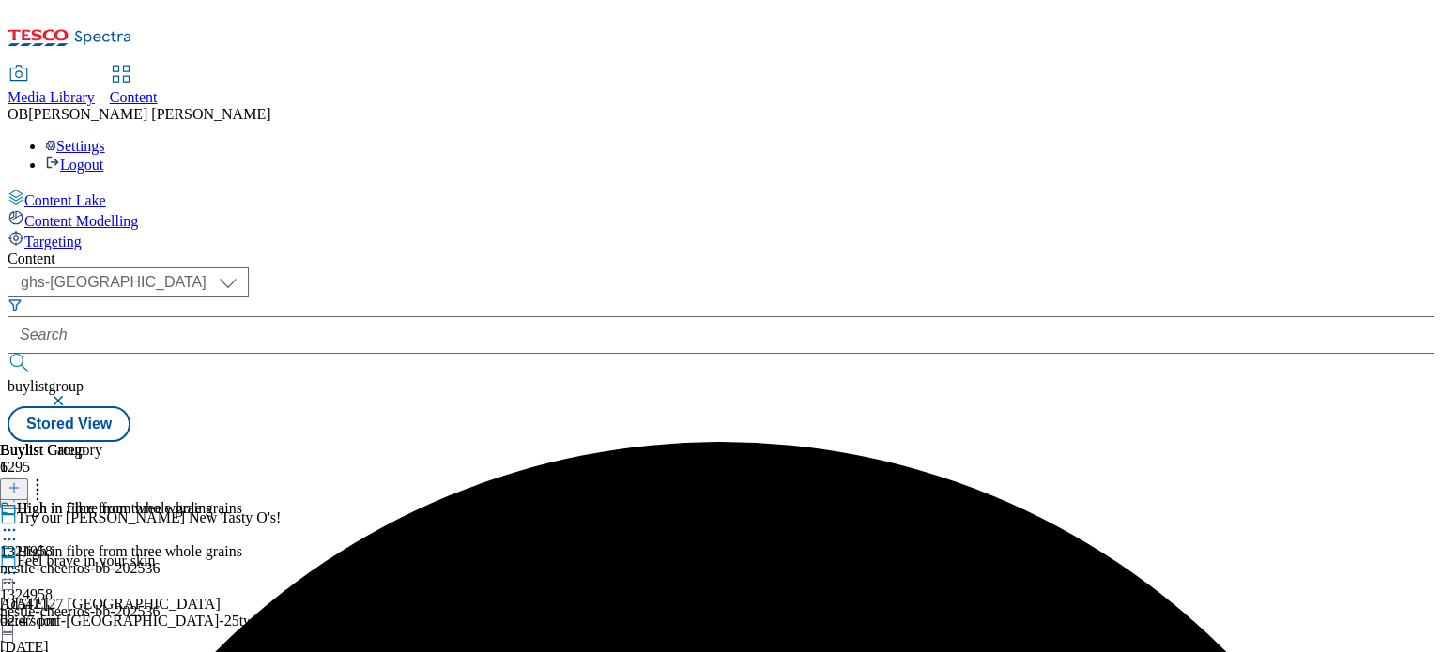
click at [19, 564] on icon at bounding box center [9, 573] width 19 height 19
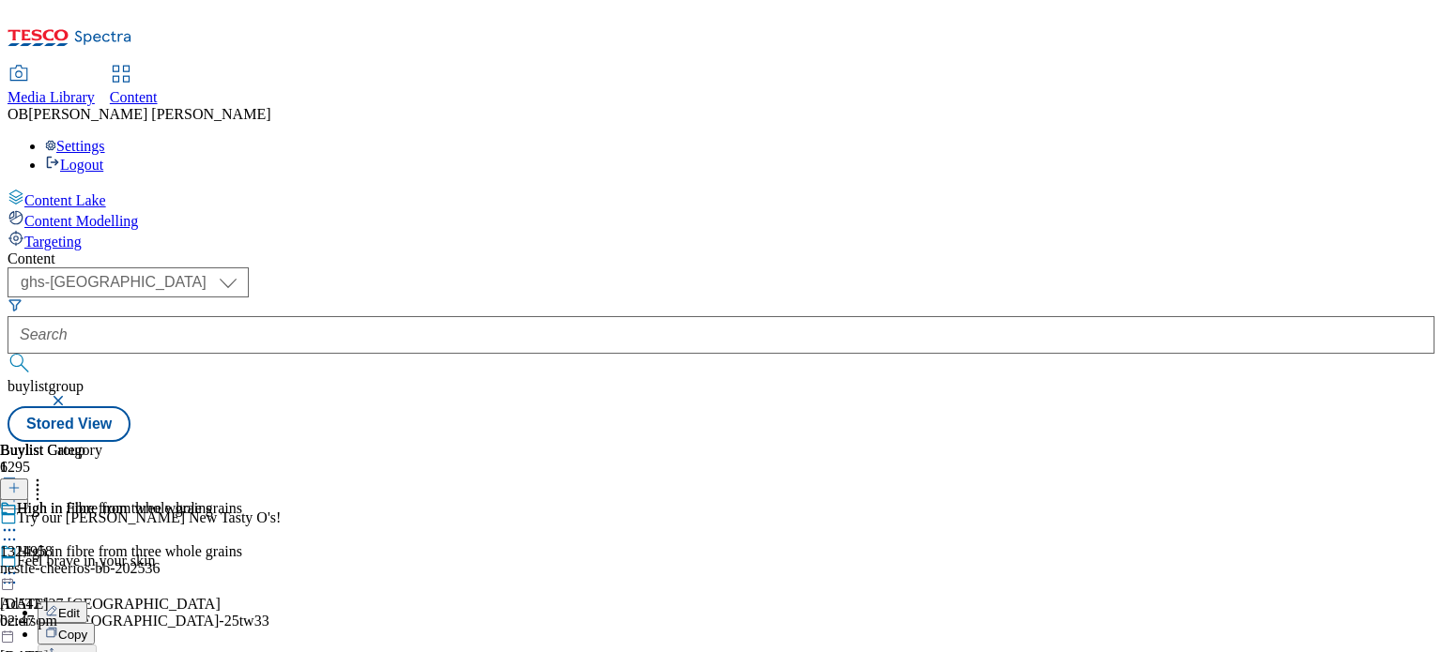
scroll to position [60, 0]
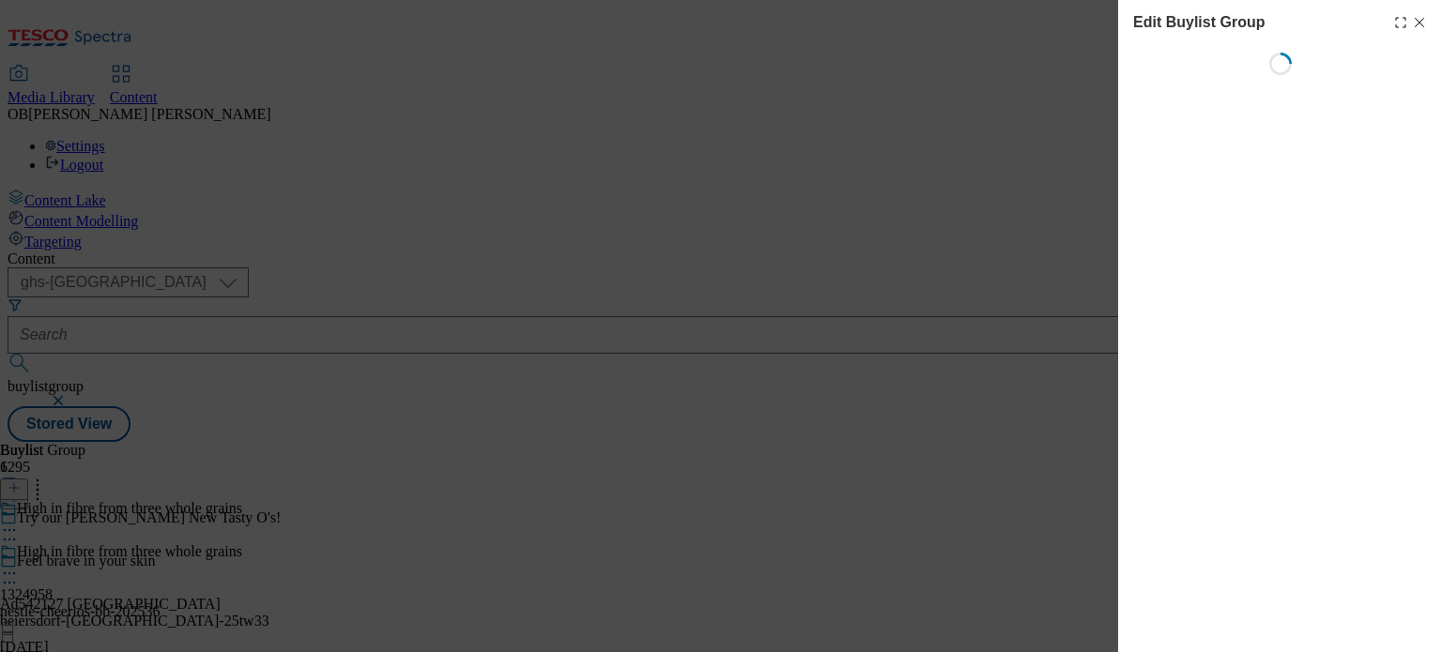
click at [1420, 23] on icon "Modal" at bounding box center [1419, 22] width 15 height 15
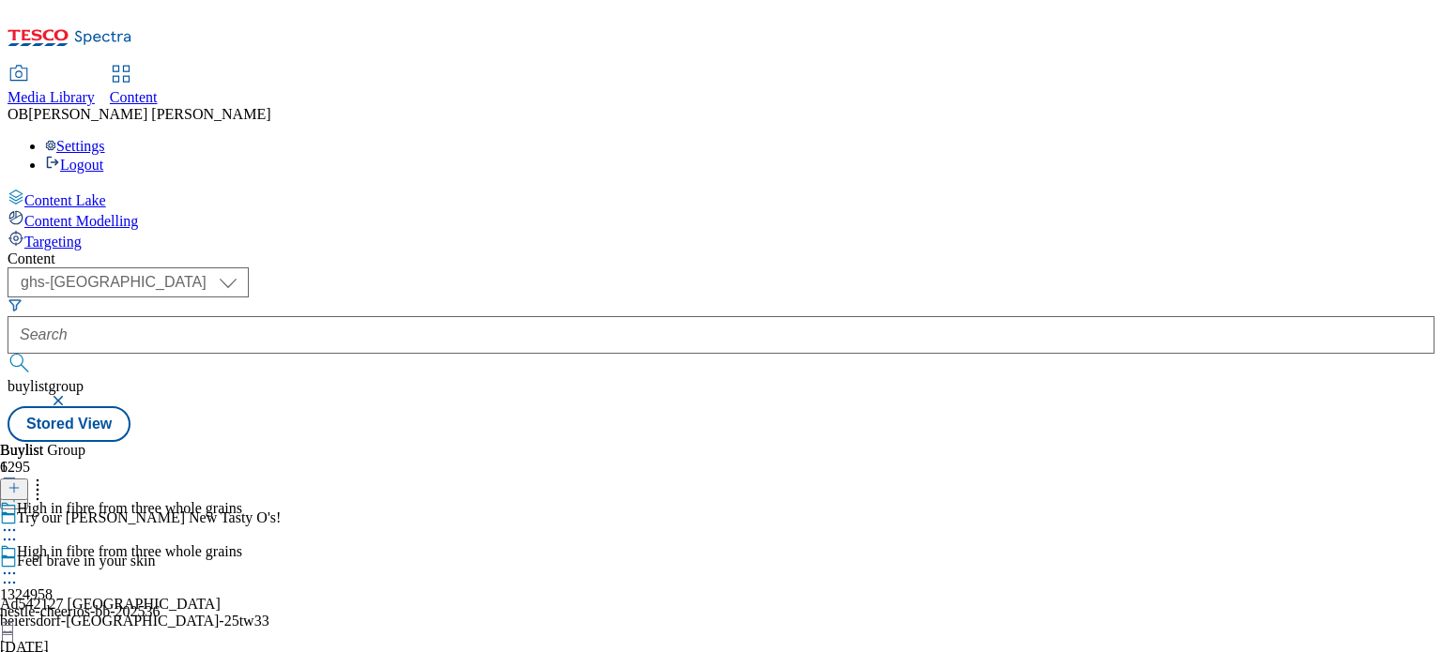
click at [19, 564] on icon at bounding box center [9, 573] width 19 height 19
click at [87, 602] on button "Edit" at bounding box center [63, 613] width 50 height 22
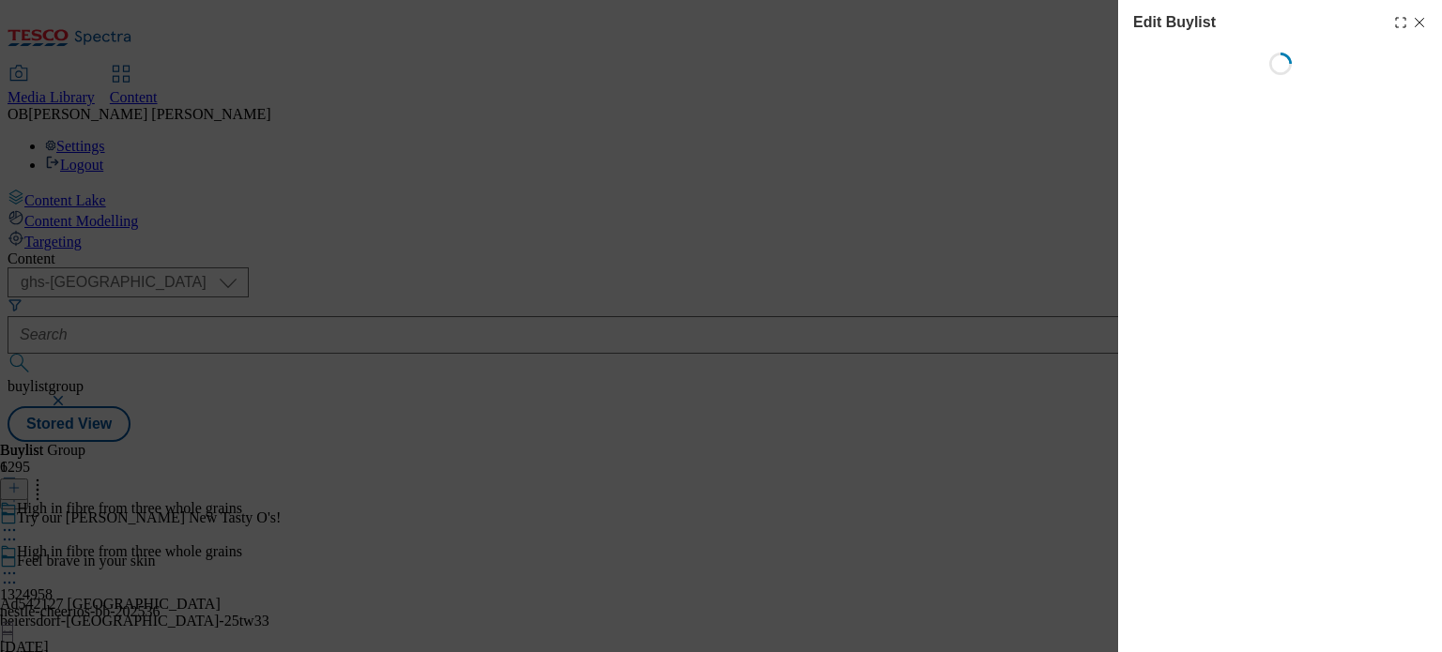
click at [1414, 24] on icon "Modal" at bounding box center [1419, 22] width 15 height 15
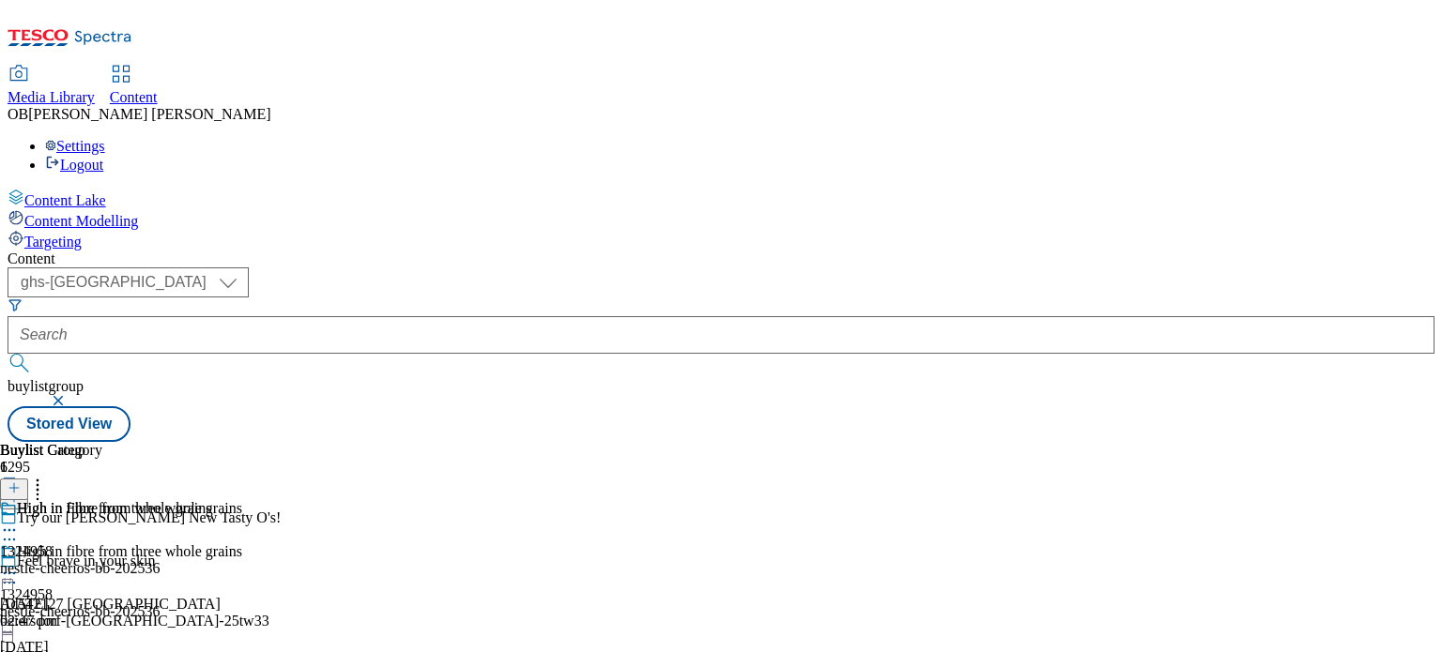
click at [242, 544] on div "High in fibre from three whole grains 1324958 nestle-cheerios-bb-202536 18 Sept…" at bounding box center [121, 609] width 242 height 130
click at [19, 564] on icon at bounding box center [9, 573] width 19 height 19
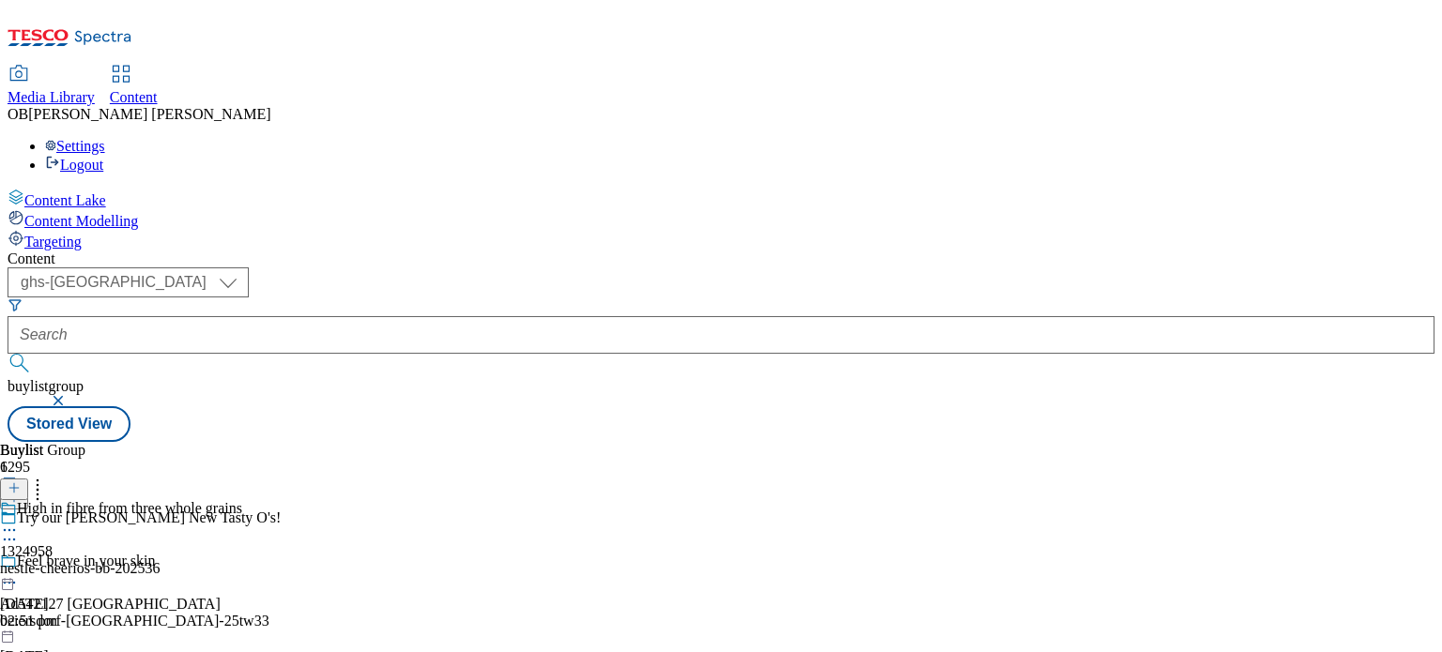
click at [242, 521] on div at bounding box center [121, 532] width 242 height 23
click at [80, 563] on span "Edit" at bounding box center [69, 570] width 22 height 14
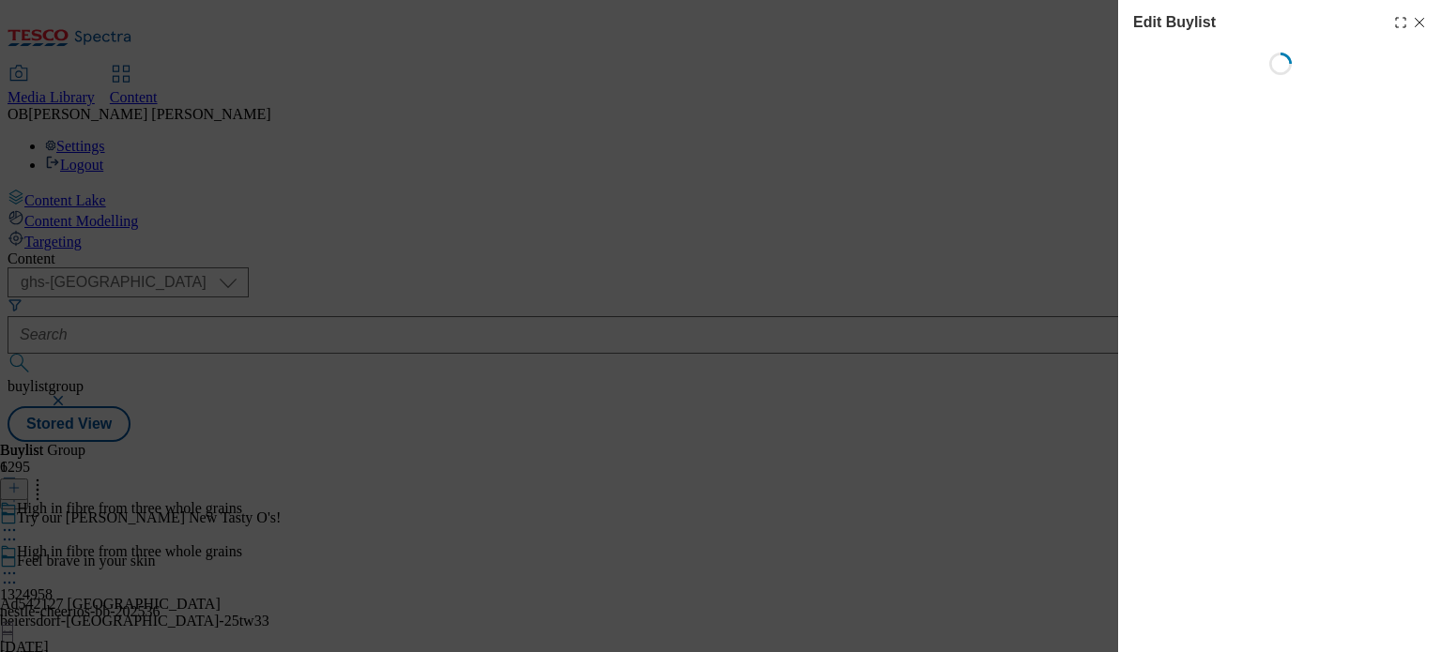
select select "evergreen"
select select "supplier funded long term >4 weeks"
select select "dunnhumby"
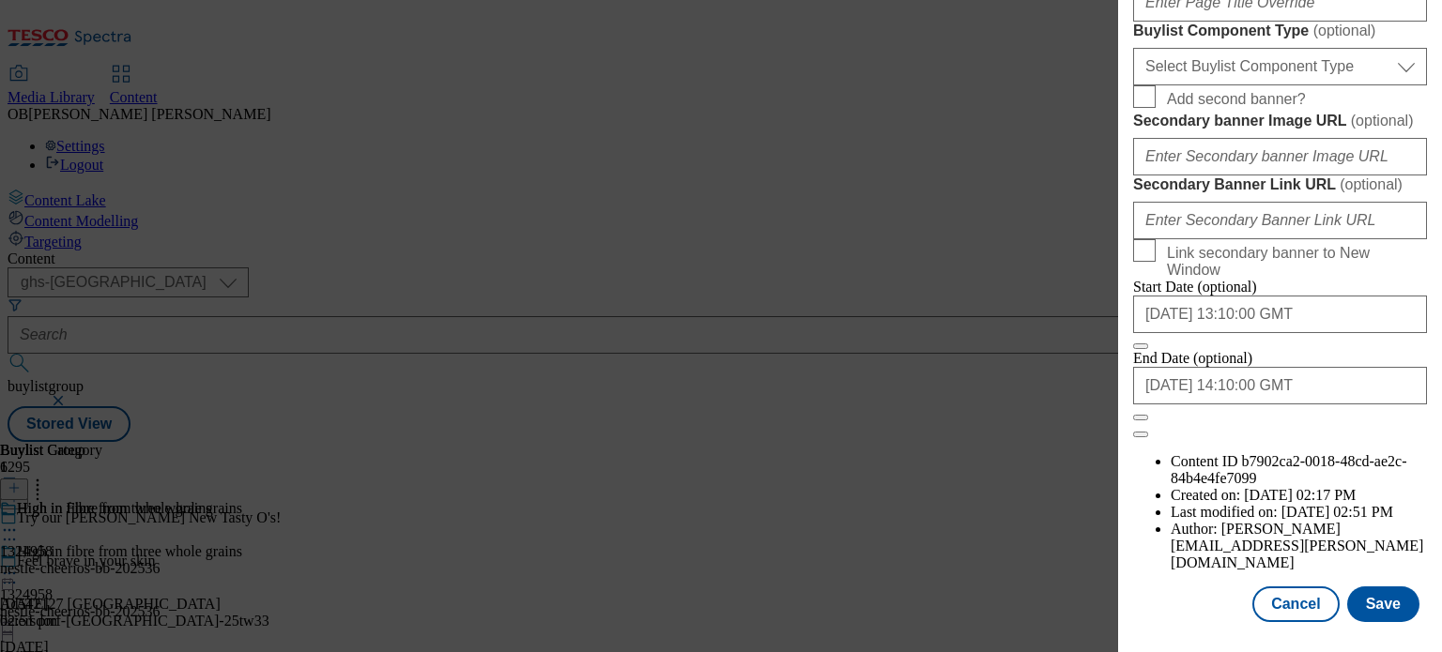
scroll to position [1336, 0]
drag, startPoint x: 1330, startPoint y: 219, endPoint x: 1141, endPoint y: 216, distance: 189.7
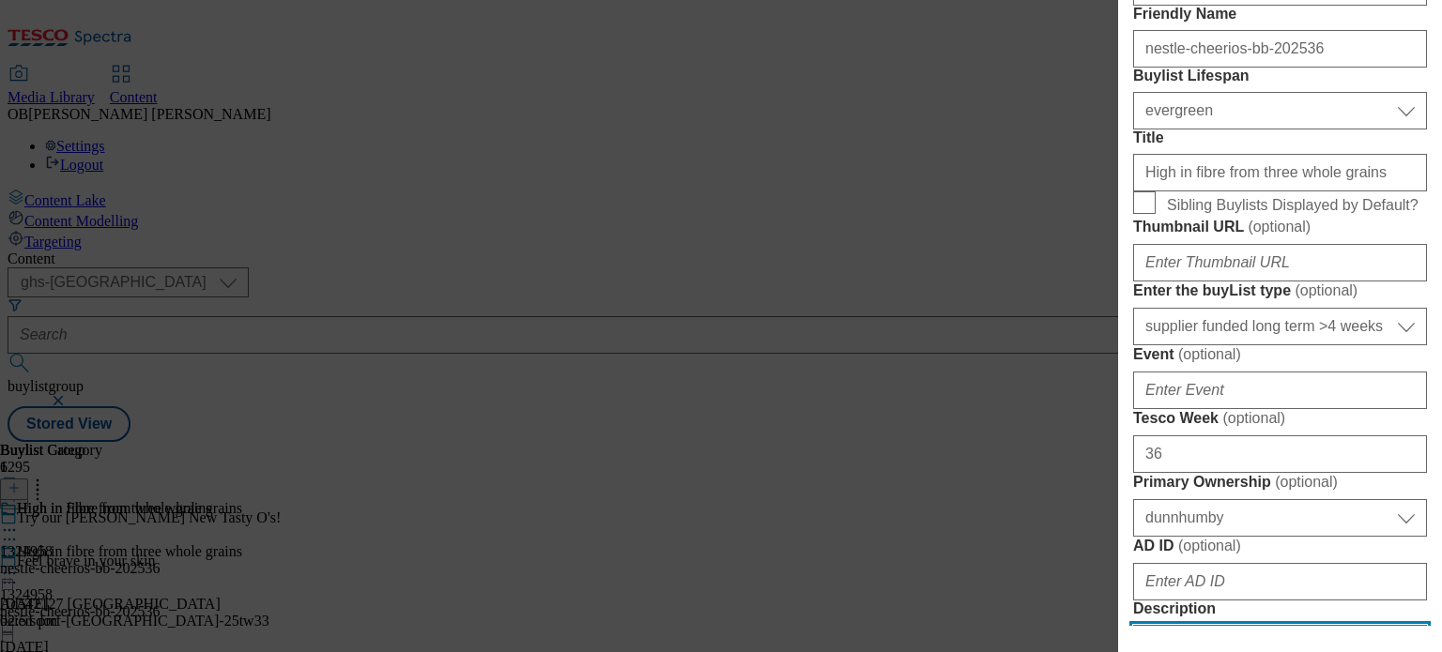
scroll to position [499, 0]
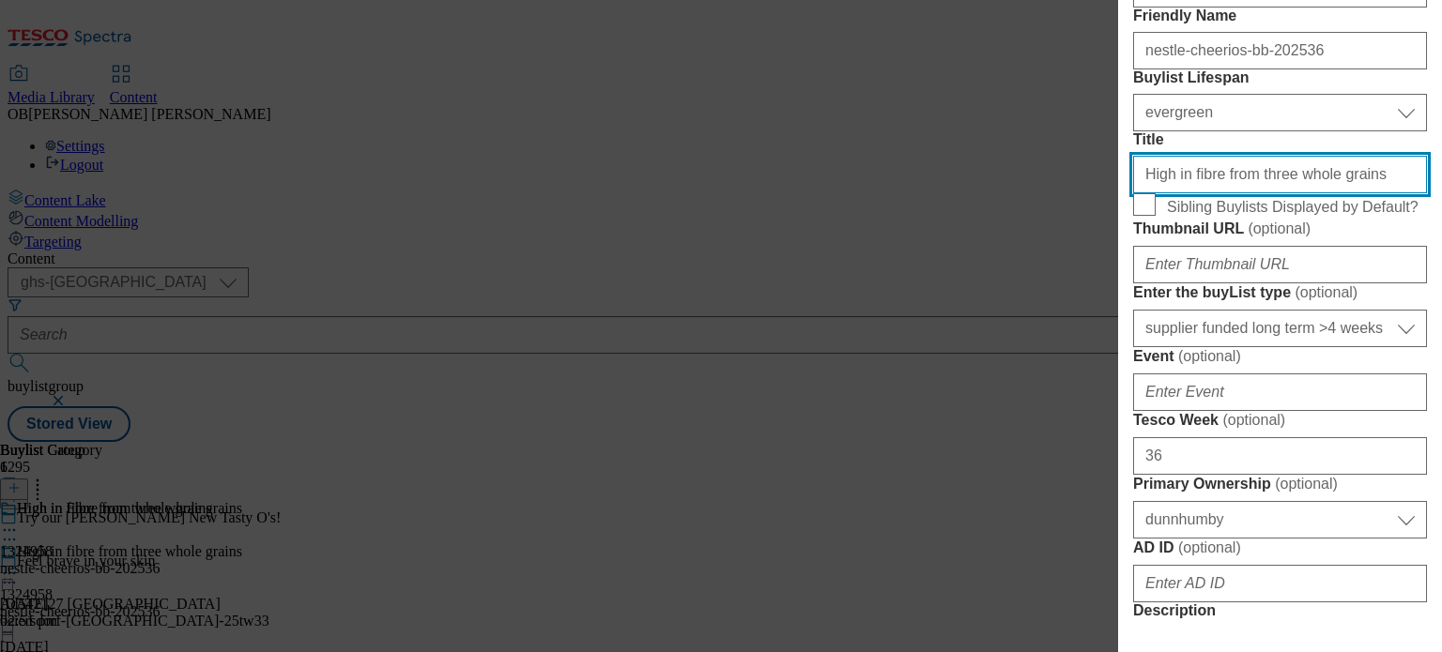
drag, startPoint x: 1353, startPoint y: 344, endPoint x: 1130, endPoint y: 328, distance: 223.1
click at [1130, 328] on div "Edit Buylist Locale Select locale English Welsh Tags 1 tags selected fnf market…" at bounding box center [1280, 313] width 324 height 626
paste input "Cheerios Very Berry Multigrain Breakfast Cereal"
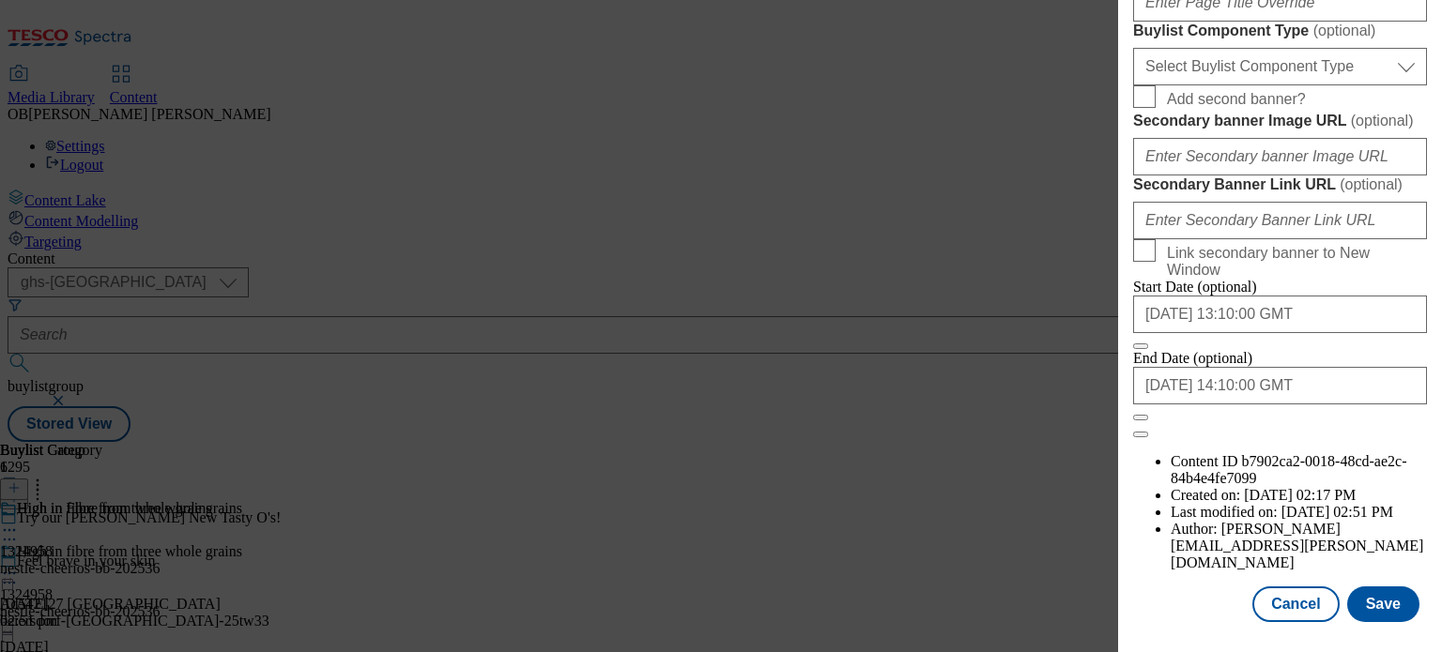
scroll to position [1852, 0]
type input "Cheerios Very Berry Multigrain Breakfast Cereal"
click at [1356, 602] on button "Save" at bounding box center [1383, 605] width 72 height 36
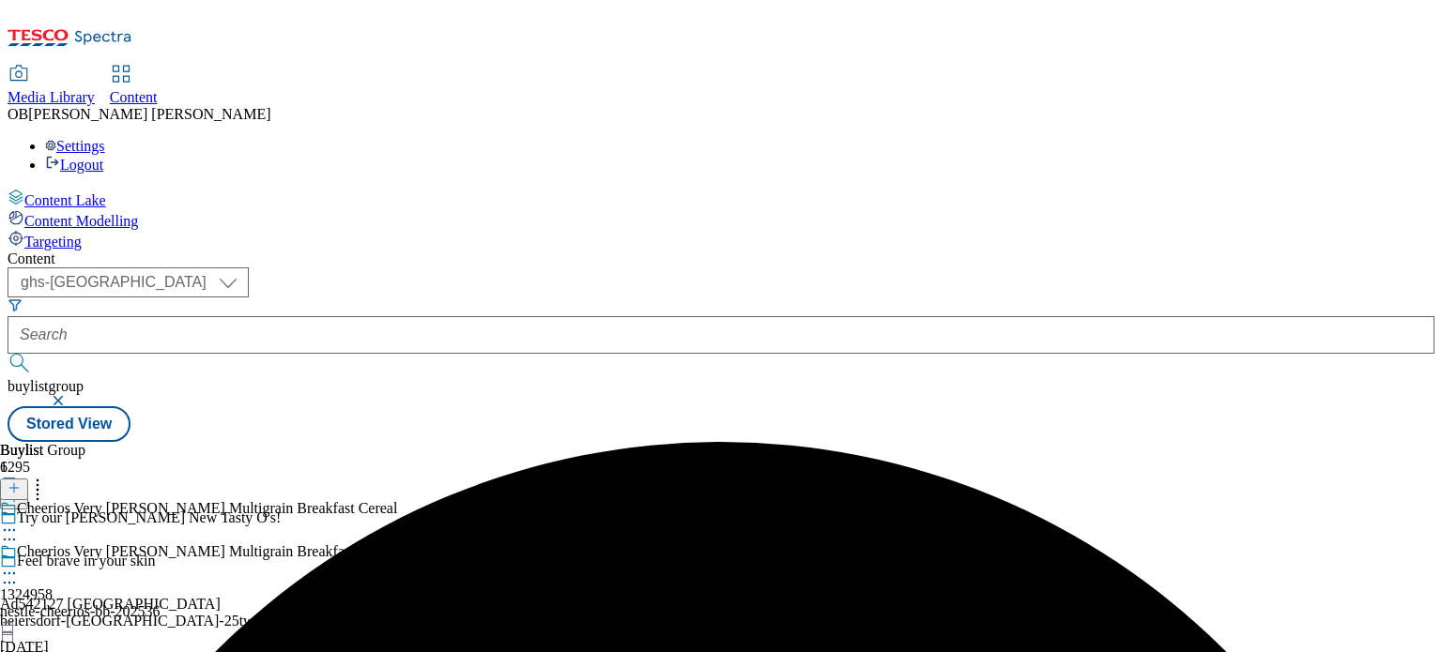
click at [19, 564] on icon at bounding box center [9, 573] width 19 height 19
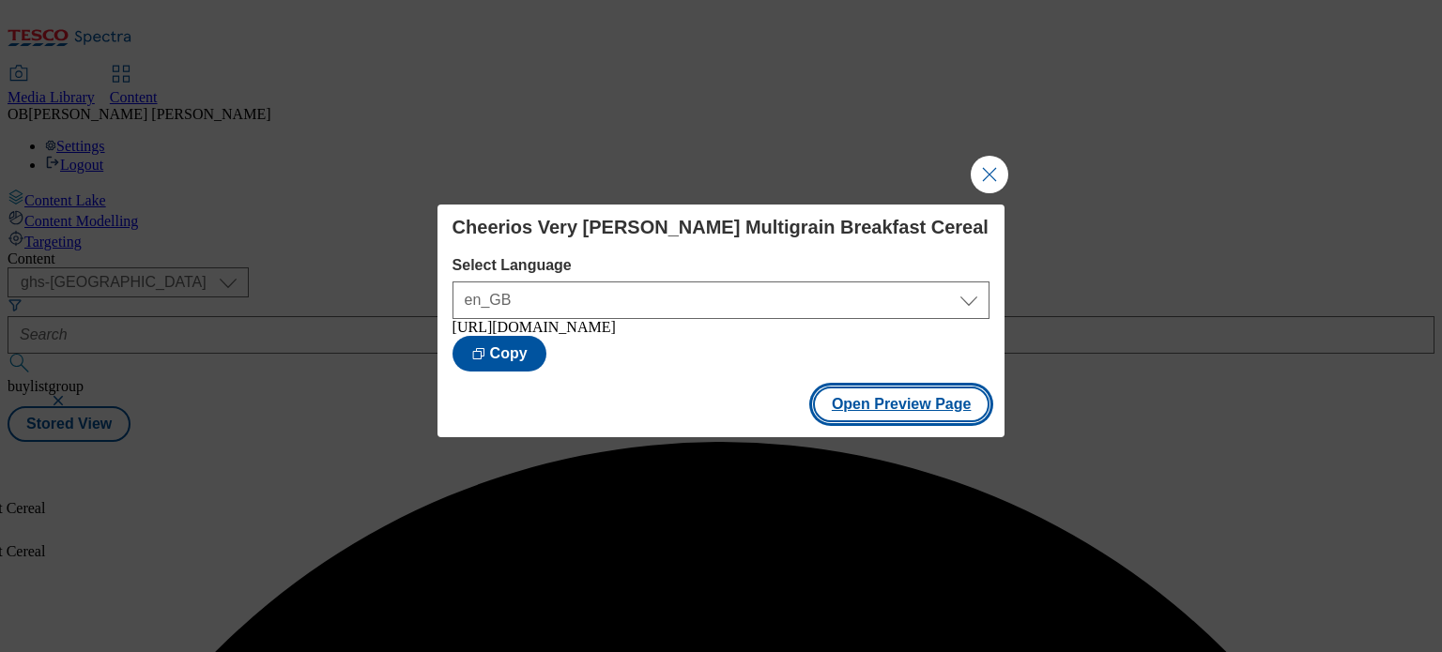
click at [891, 416] on button "Open Preview Page" at bounding box center [901, 405] width 177 height 36
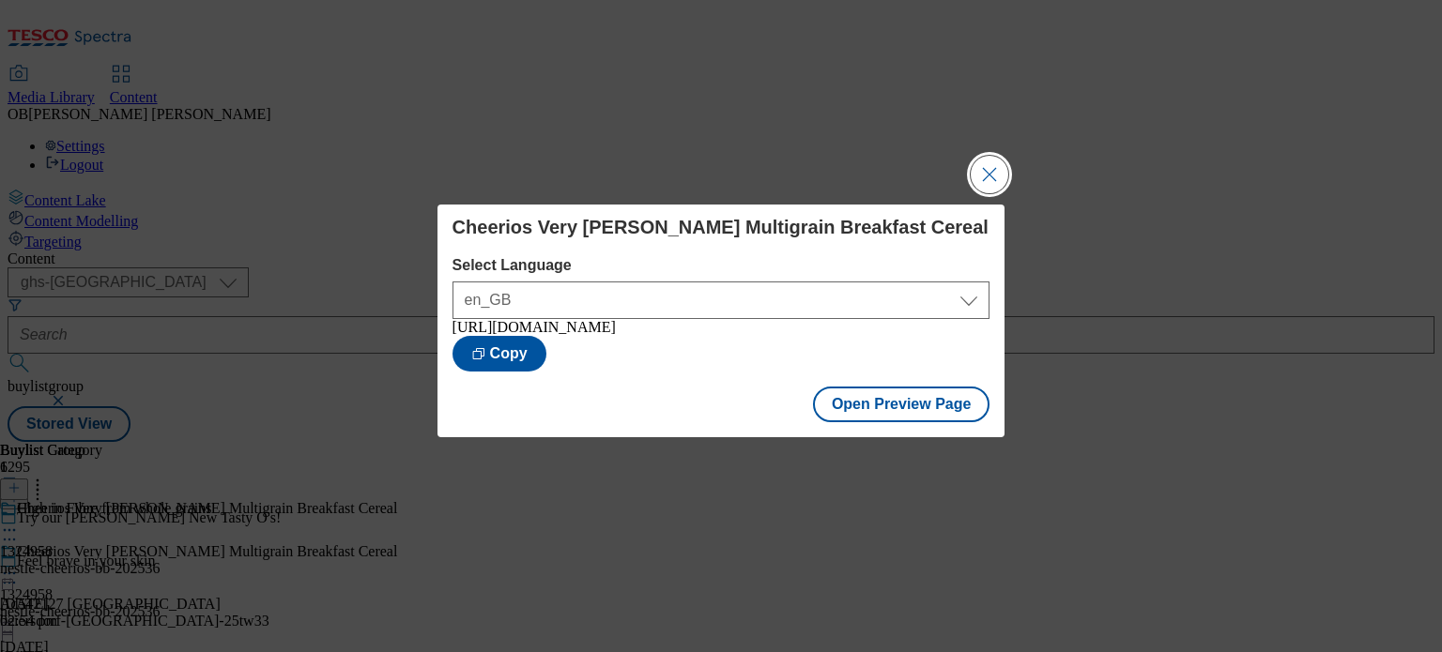
click at [991, 172] on button "Close Modal" at bounding box center [990, 175] width 38 height 38
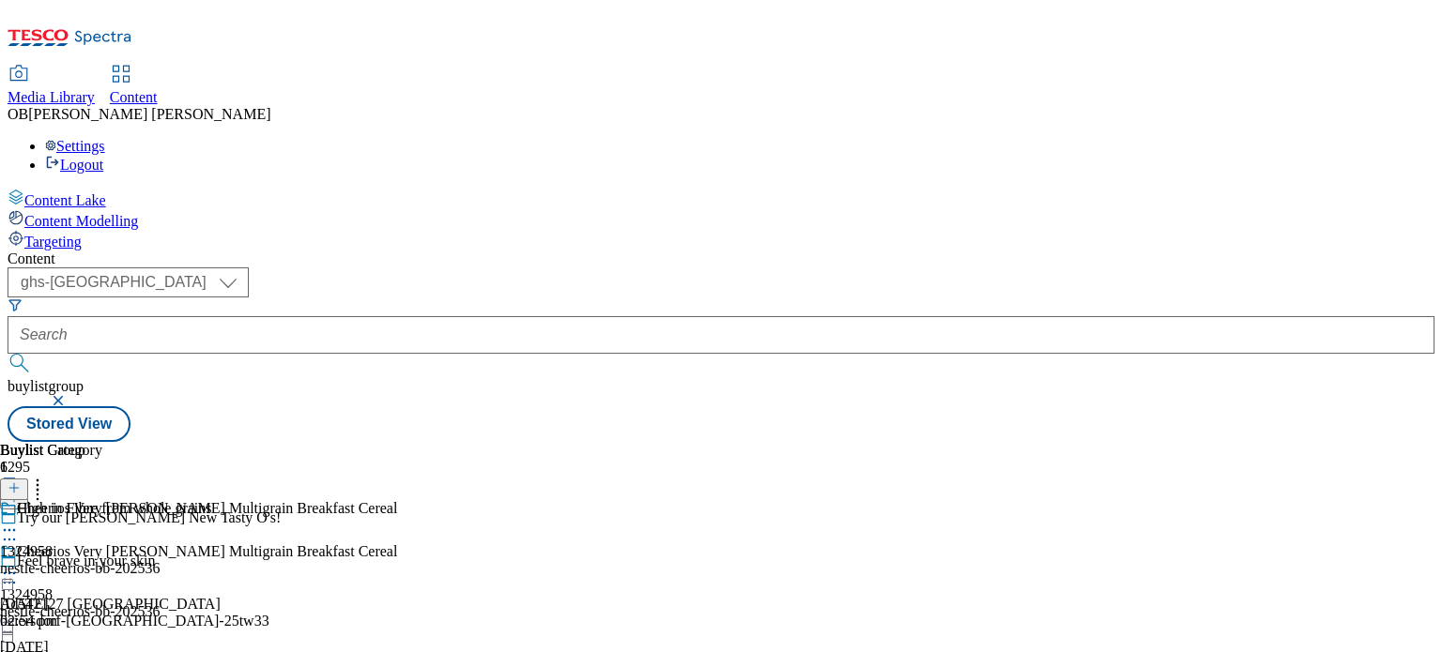
click at [212, 521] on div at bounding box center [106, 532] width 212 height 23
click at [212, 645] on li "Preview" at bounding box center [125, 656] width 175 height 22
click at [19, 521] on icon at bounding box center [9, 530] width 19 height 19
click at [102, 650] on span "Preview" at bounding box center [80, 657] width 44 height 14
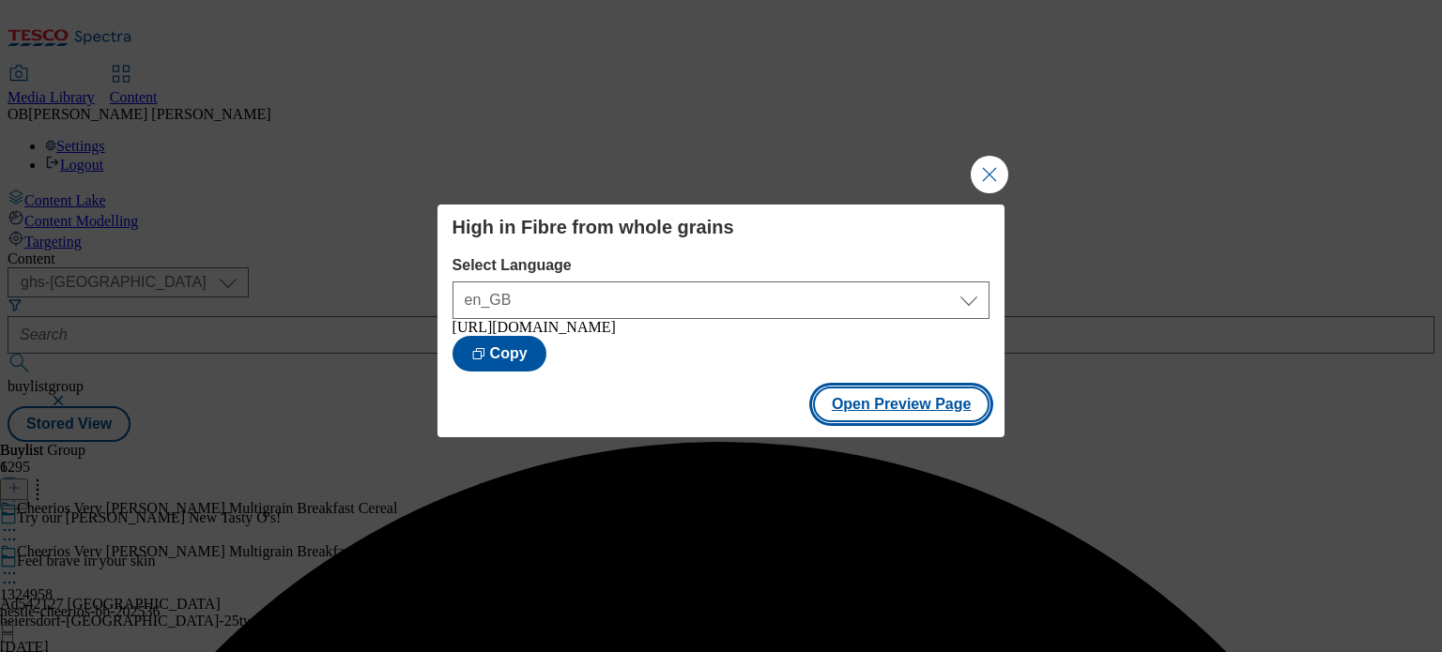
click at [919, 422] on button "Open Preview Page" at bounding box center [901, 405] width 177 height 36
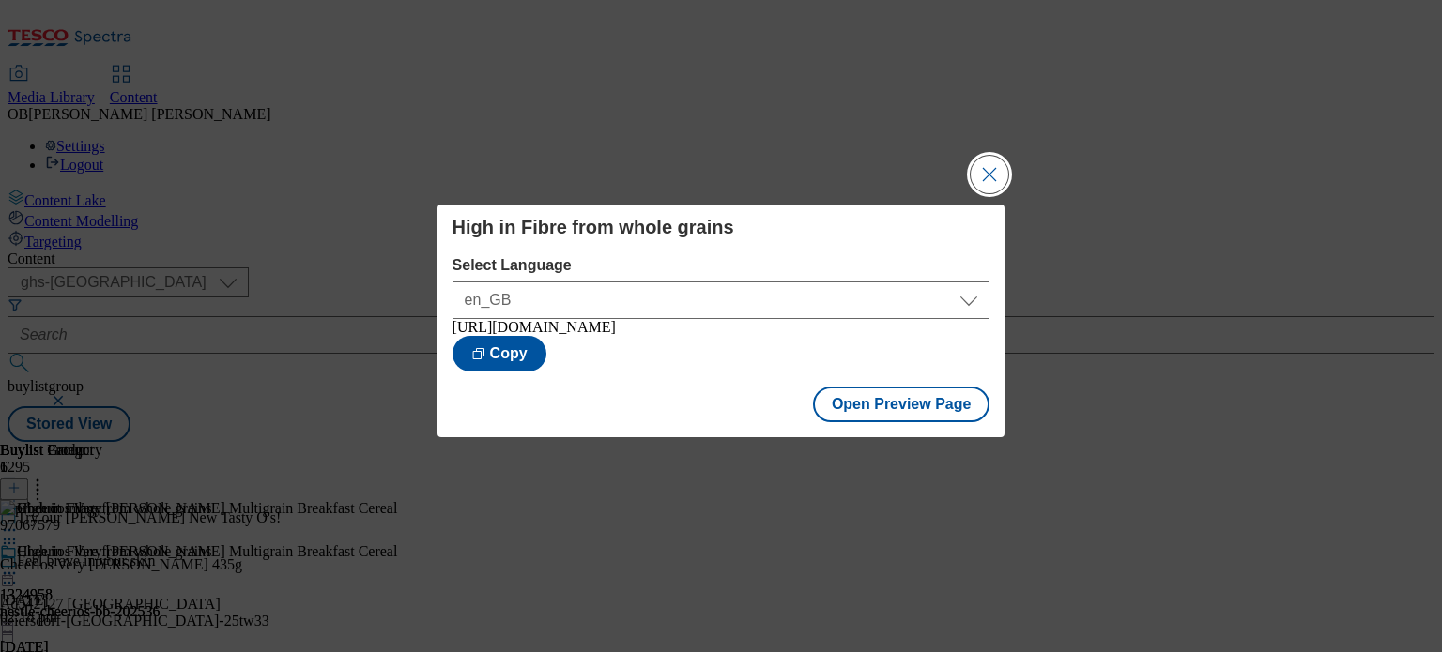
click at [998, 156] on button "Close Modal" at bounding box center [990, 175] width 38 height 38
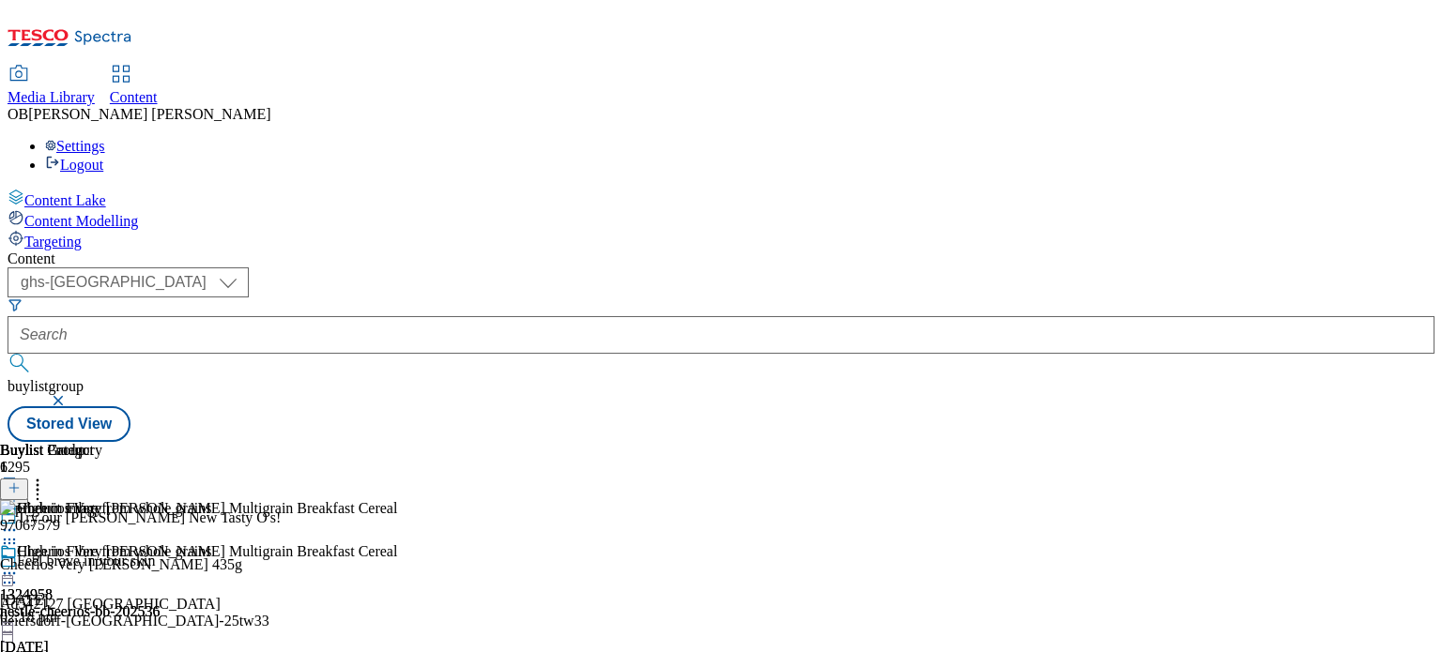
click at [397, 544] on div "Cheerios Very Berry Multigrain Breakfast Cereal 1324958 nestle-cheerios-bb-2025…" at bounding box center [198, 609] width 397 height 130
click at [19, 564] on icon at bounding box center [9, 573] width 19 height 19
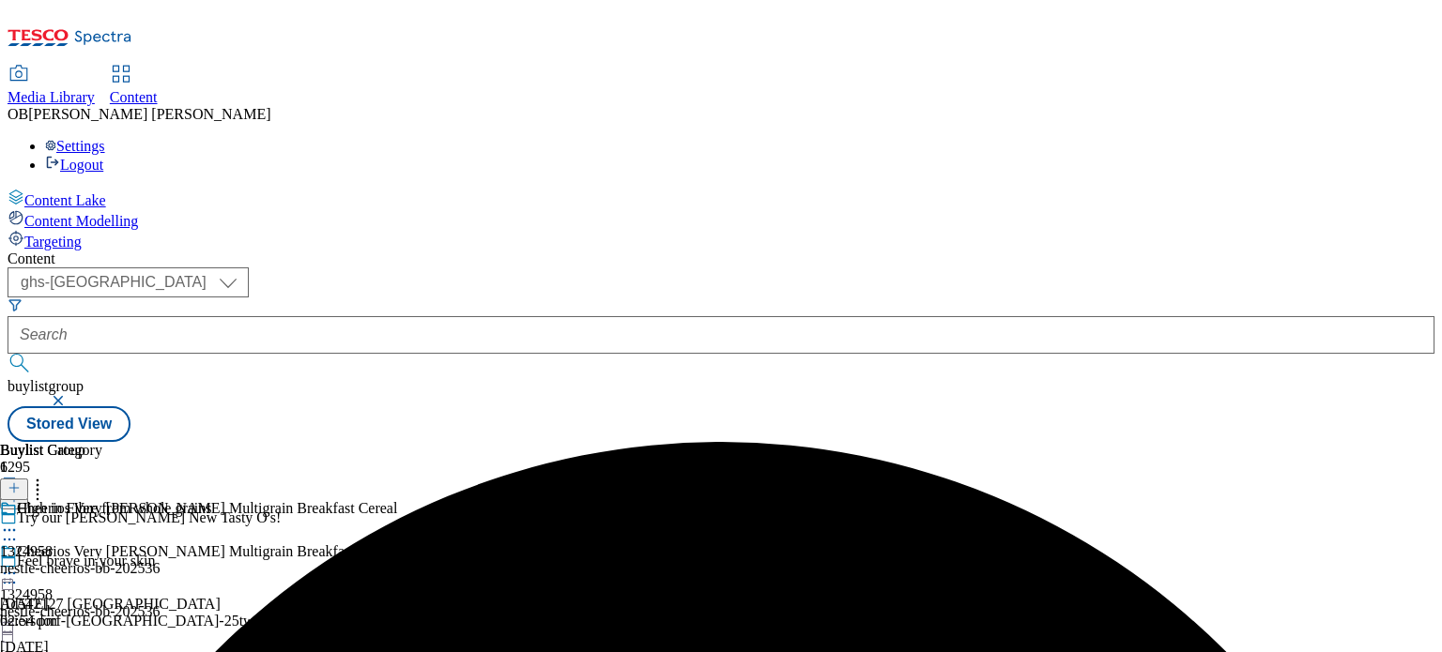
click at [11, 573] on circle at bounding box center [9, 574] width 3 height 3
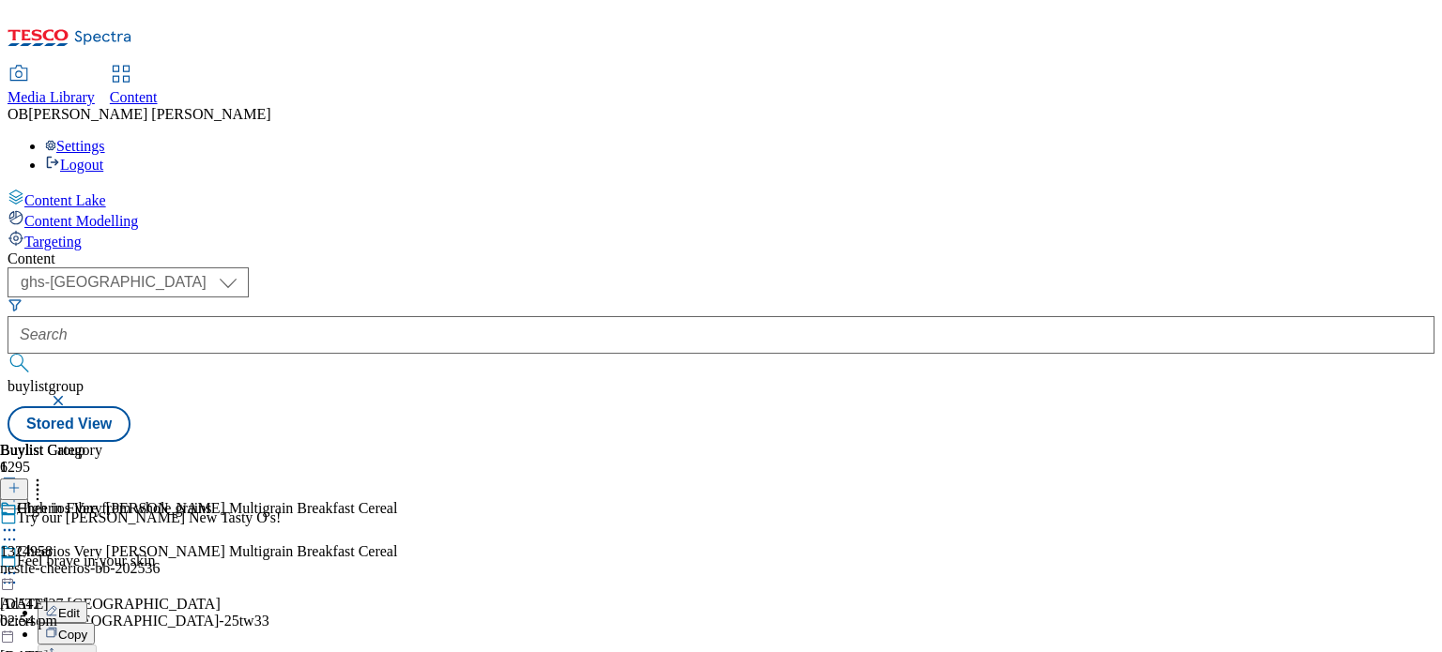
click at [19, 564] on icon at bounding box center [9, 573] width 19 height 19
